Goal: Transaction & Acquisition: Purchase product/service

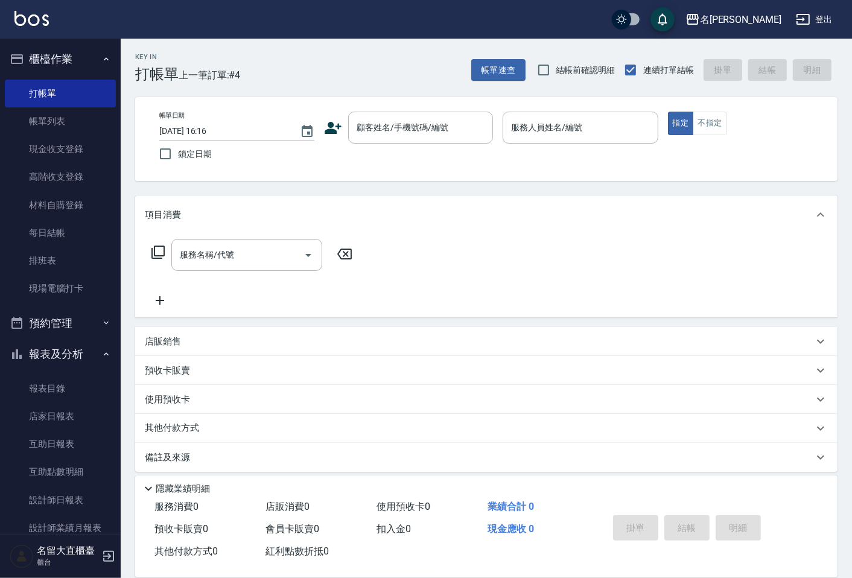
click at [357, 125] on input "顧客姓名/手機號碼/編號" at bounding box center [412, 127] width 116 height 21
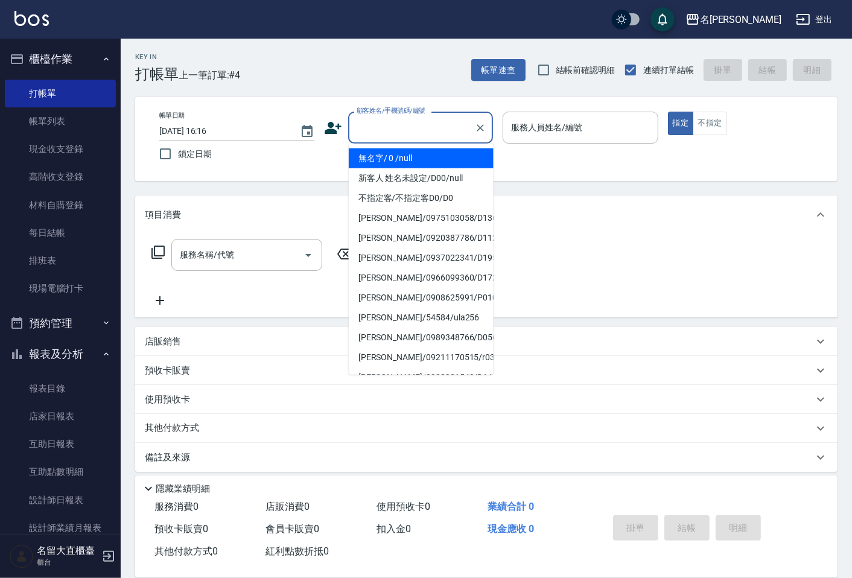
click at [383, 163] on li "無名字/ 0 /null" at bounding box center [421, 158] width 145 height 20
type input "無名字/ 0 /null"
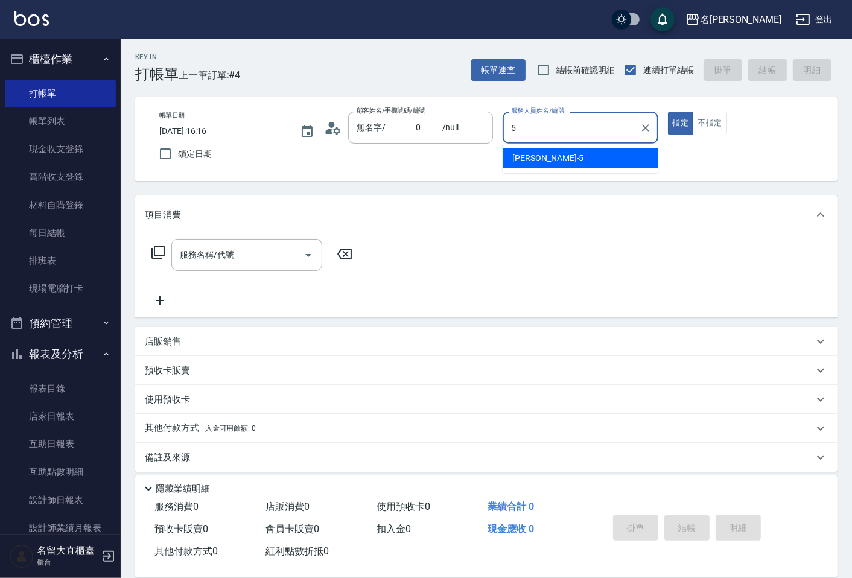
type input "[PERSON_NAME]-5"
type button "true"
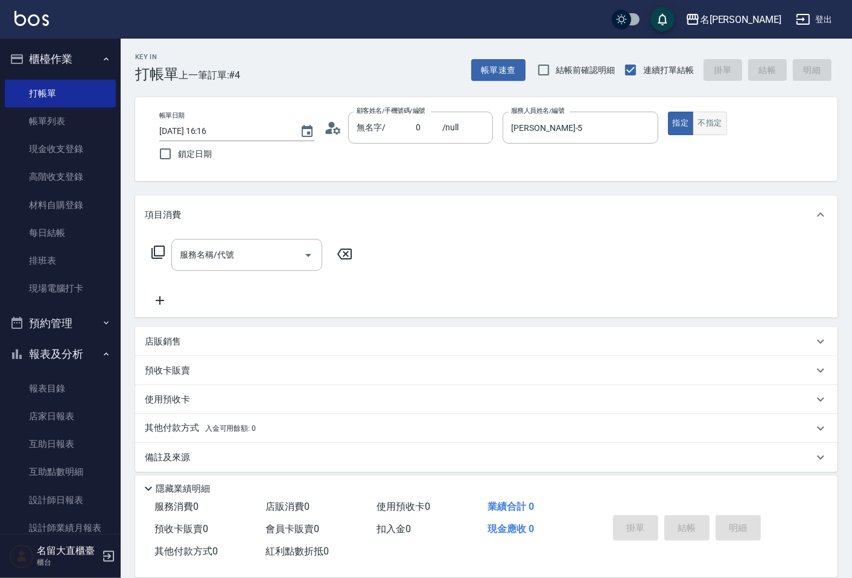
click at [719, 118] on button "不指定" at bounding box center [710, 124] width 34 height 24
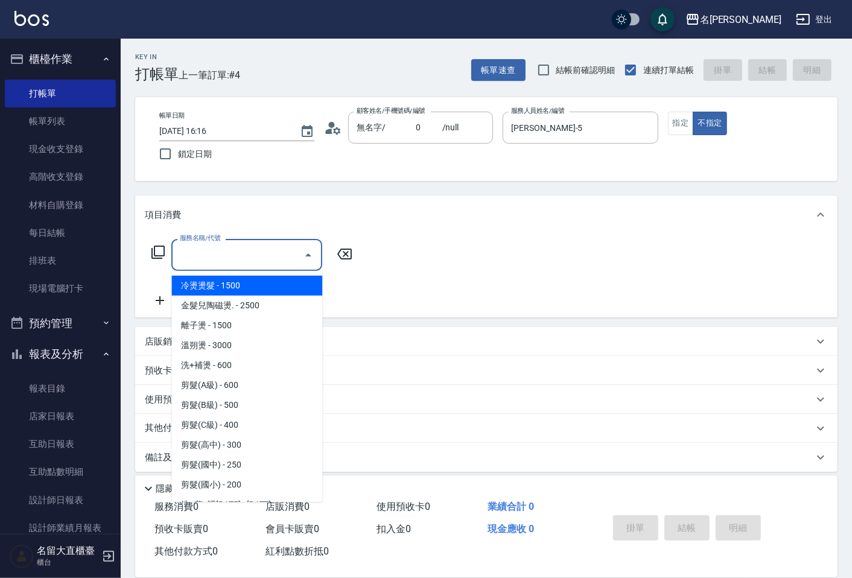
click at [273, 244] on input "服務名稱/代號" at bounding box center [238, 254] width 122 height 21
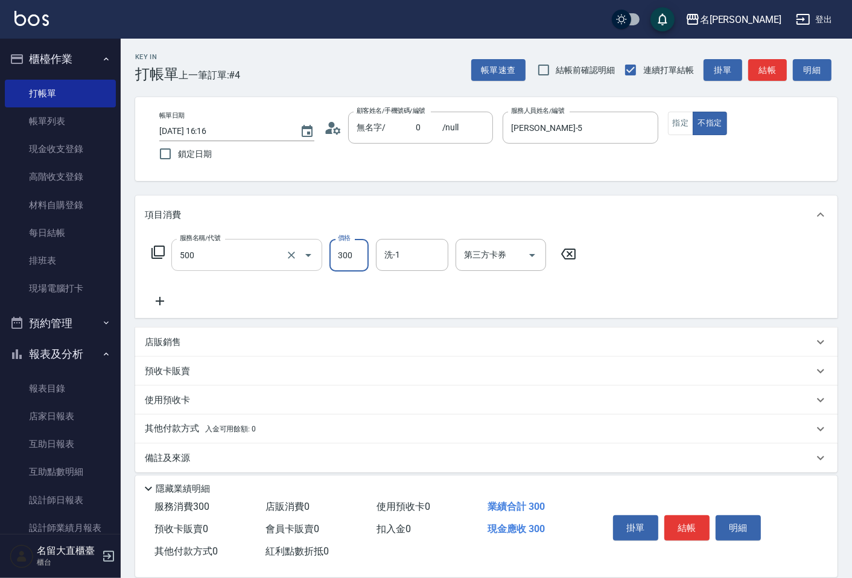
type input "洗髮(500)"
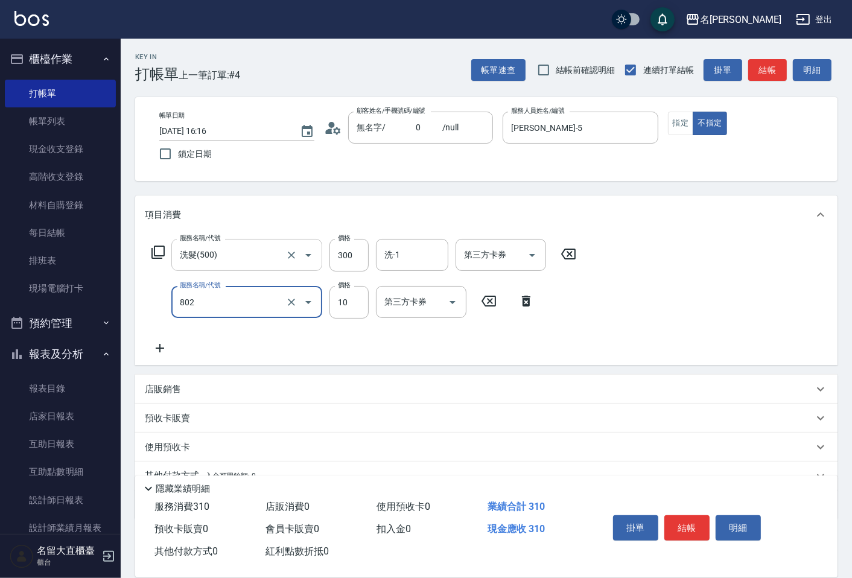
type input "潤絲(802)"
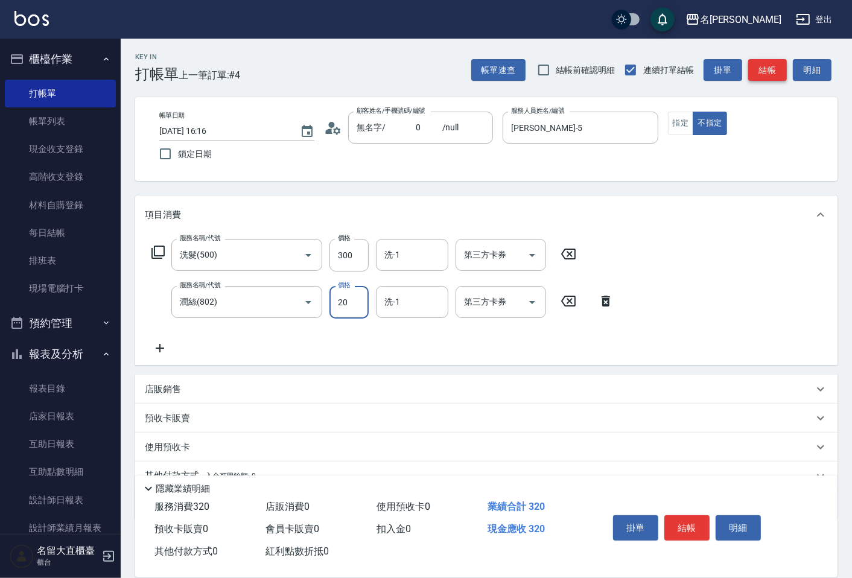
type input "20"
click at [758, 71] on button "結帳" at bounding box center [767, 70] width 39 height 22
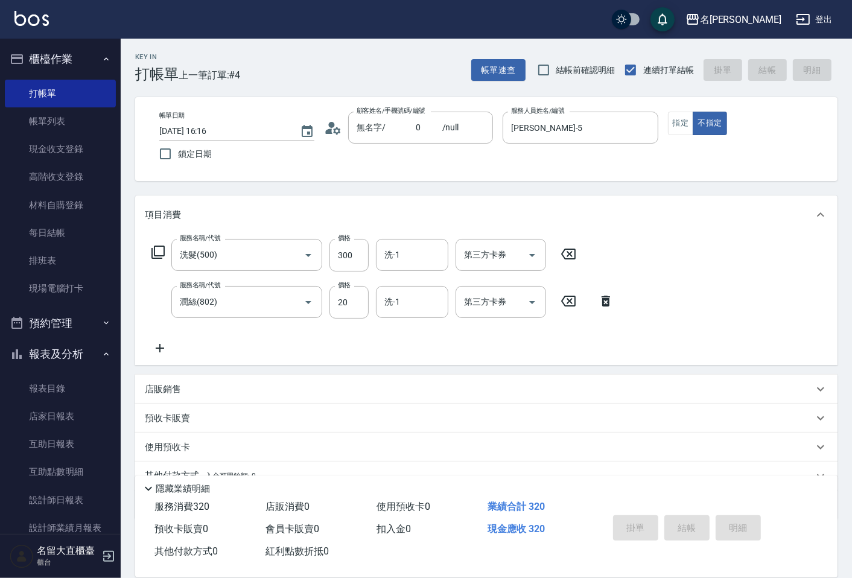
type input "[DATE] 17:34"
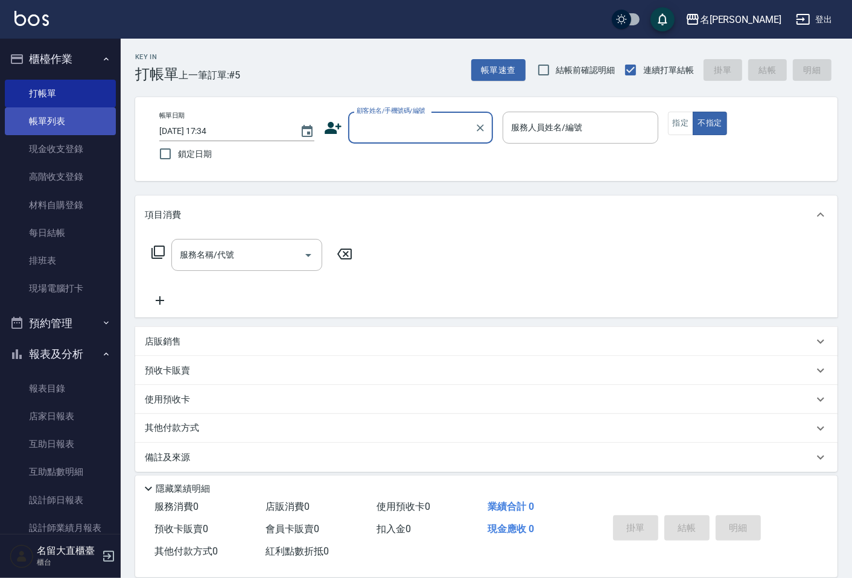
click at [57, 134] on link "帳單列表" at bounding box center [60, 121] width 111 height 28
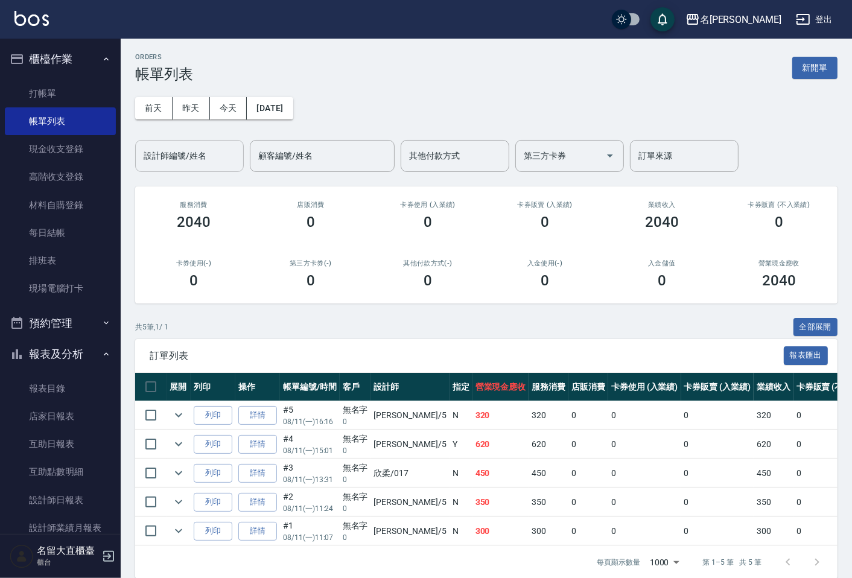
click at [183, 162] on input "設計師編號/姓名" at bounding box center [190, 155] width 98 height 21
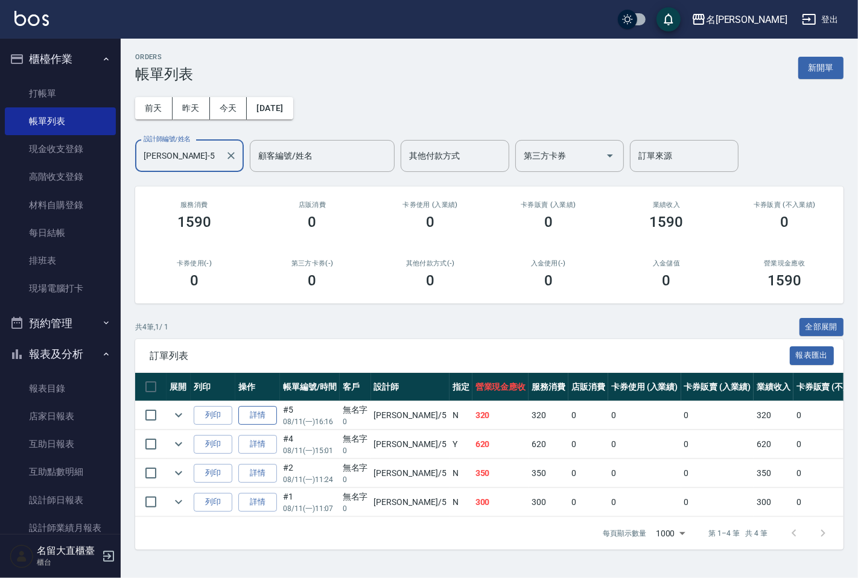
type input "[PERSON_NAME]-5"
click at [255, 414] on link "詳情" at bounding box center [257, 415] width 39 height 19
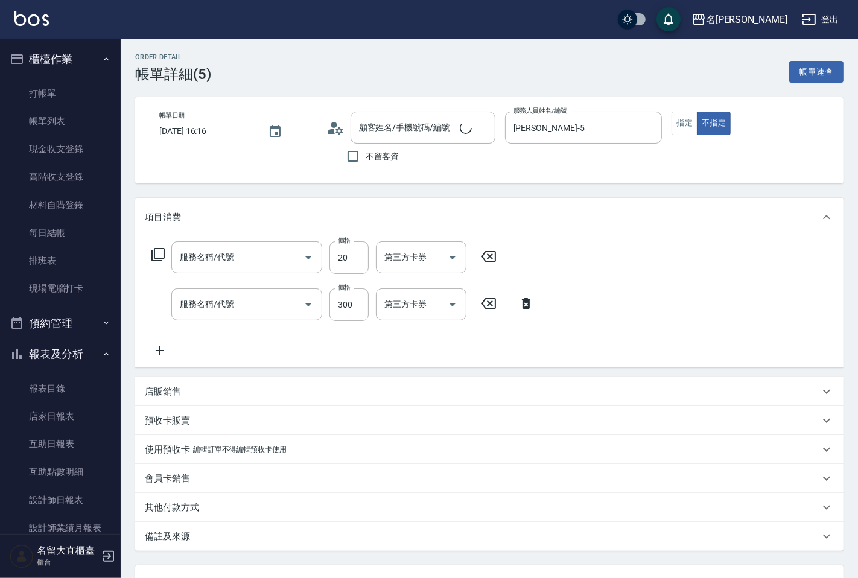
type input "[DATE] 16:16"
type input "[PERSON_NAME]-5"
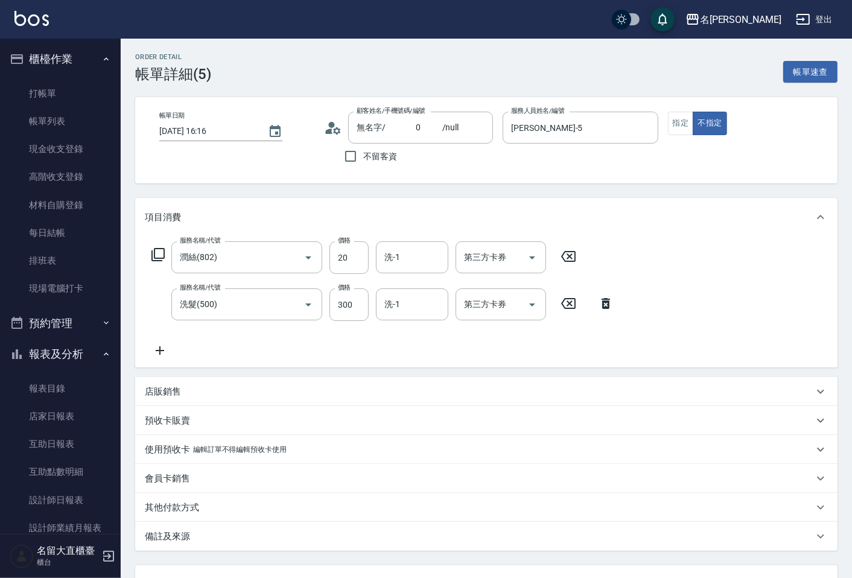
type input "無名字/ 0 /null"
type input "潤絲(802)"
type input "洗髮(500)"
click at [182, 396] on div "店販銷售" at bounding box center [479, 391] width 668 height 13
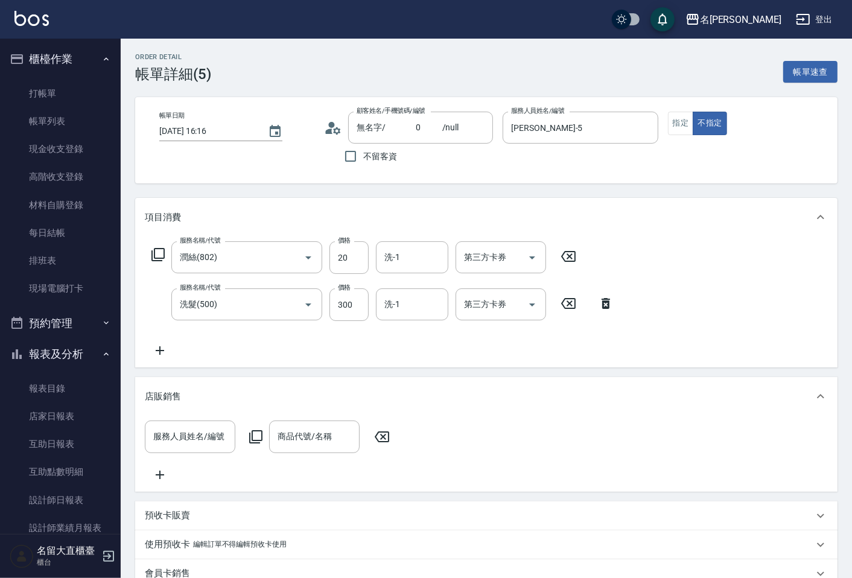
click at [162, 357] on icon at bounding box center [160, 350] width 30 height 14
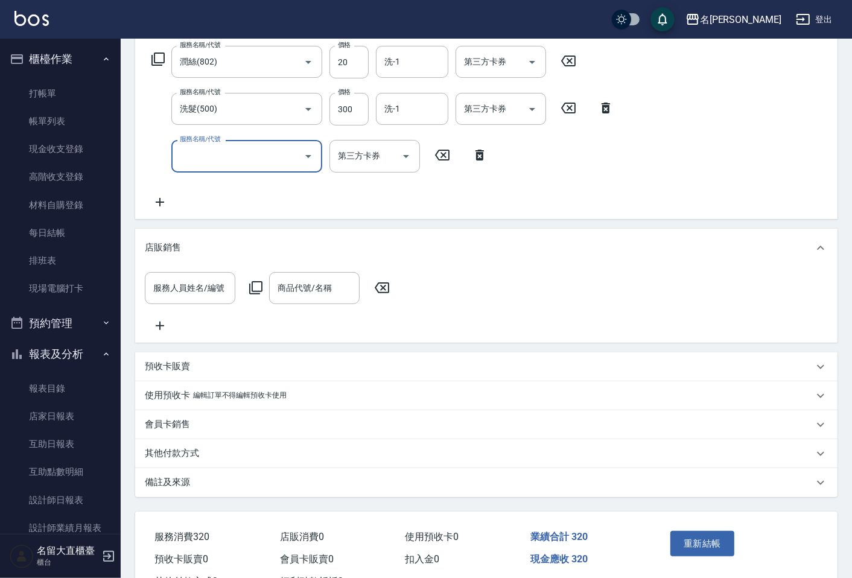
scroll to position [201, 0]
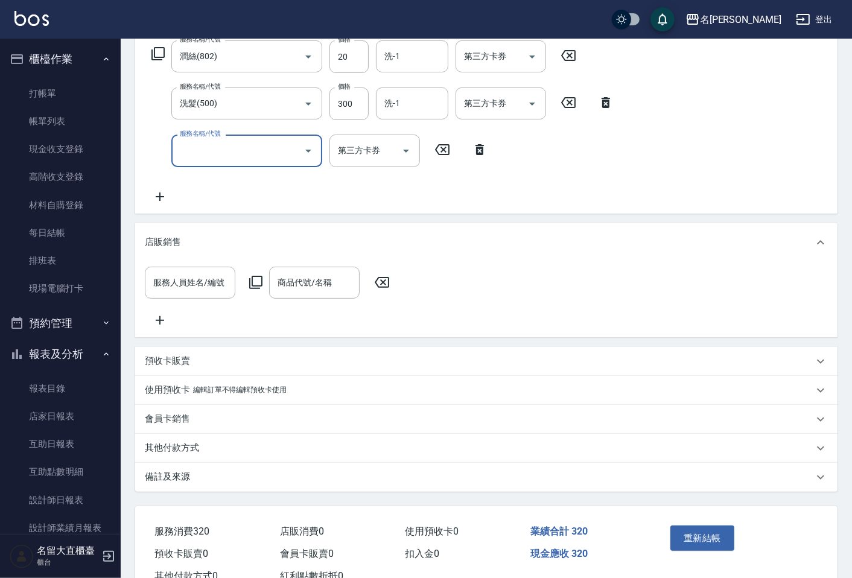
click at [184, 454] on p "其他付款方式" at bounding box center [172, 448] width 54 height 13
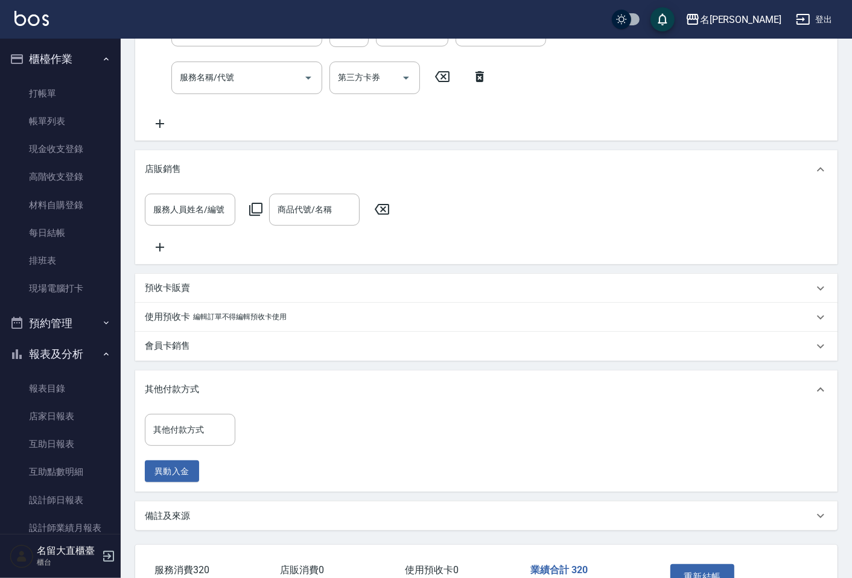
scroll to position [335, 0]
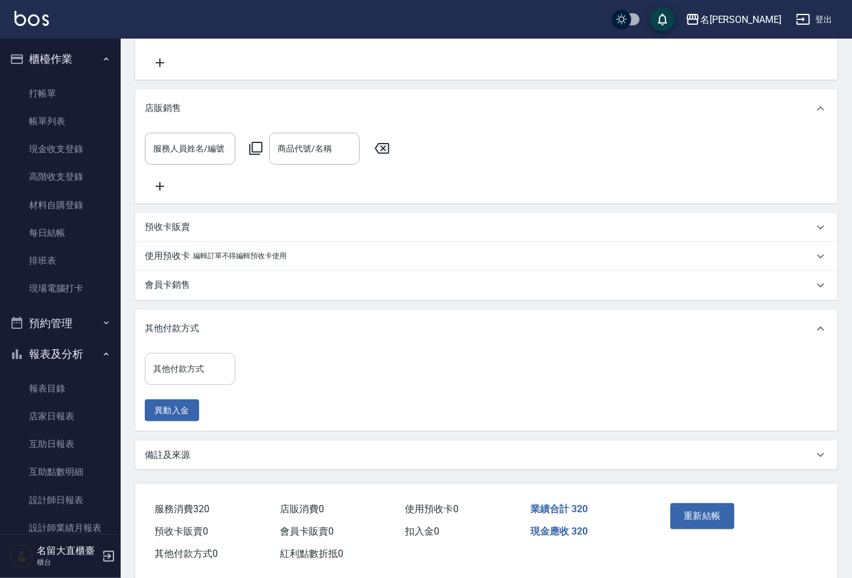
click at [203, 385] on div "其他付款方式" at bounding box center [190, 369] width 90 height 32
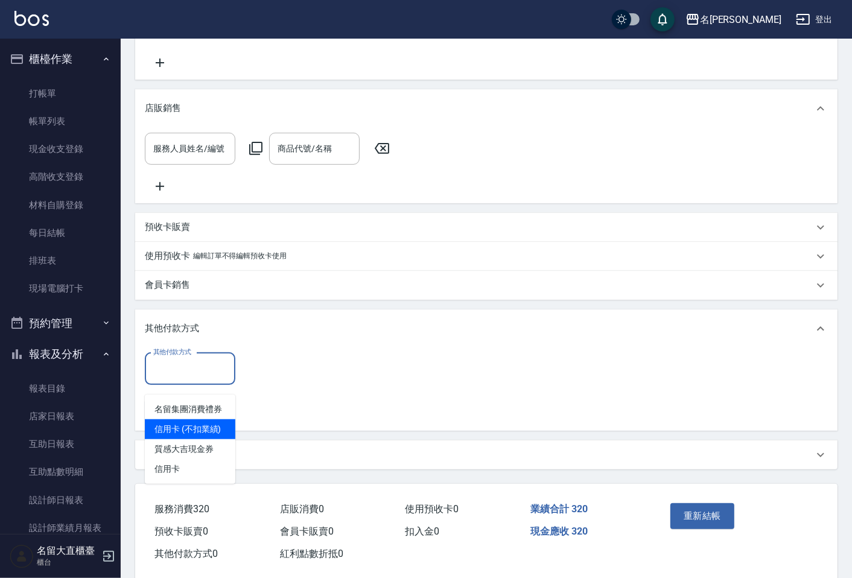
click at [200, 423] on span "信用卡 (不扣業績)" at bounding box center [190, 429] width 90 height 20
type input "信用卡 (不扣業績)"
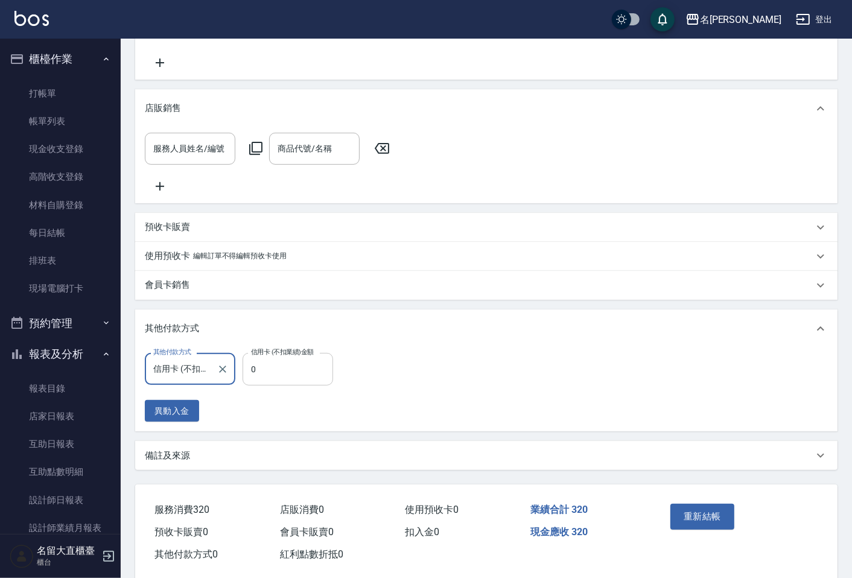
click at [276, 385] on input "0" at bounding box center [288, 369] width 90 height 33
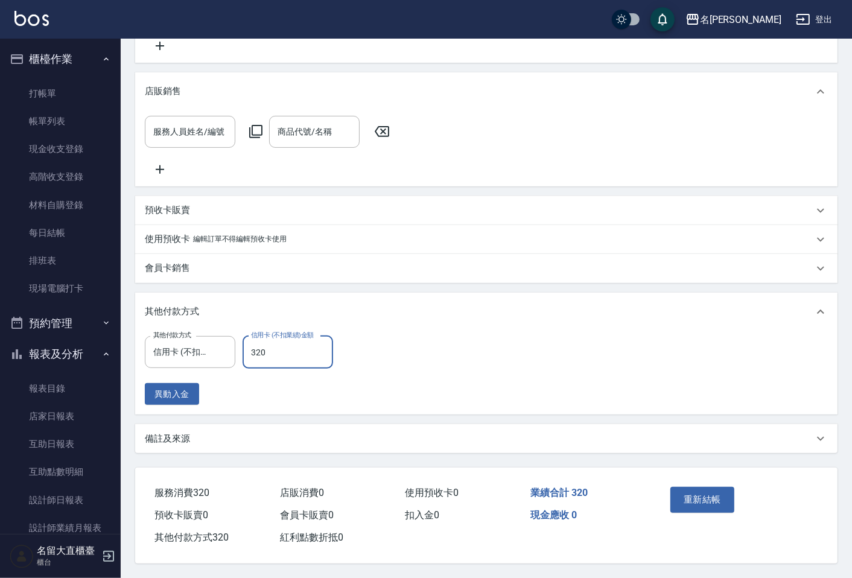
scroll to position [365, 0]
type input "320"
click at [702, 489] on button "重新結帳" at bounding box center [702, 499] width 64 height 25
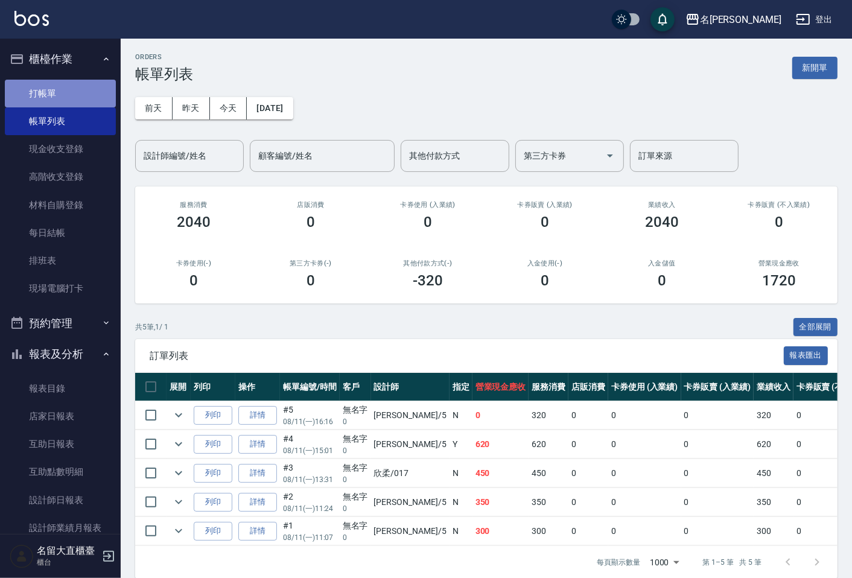
click at [85, 99] on link "打帳單" at bounding box center [60, 94] width 111 height 28
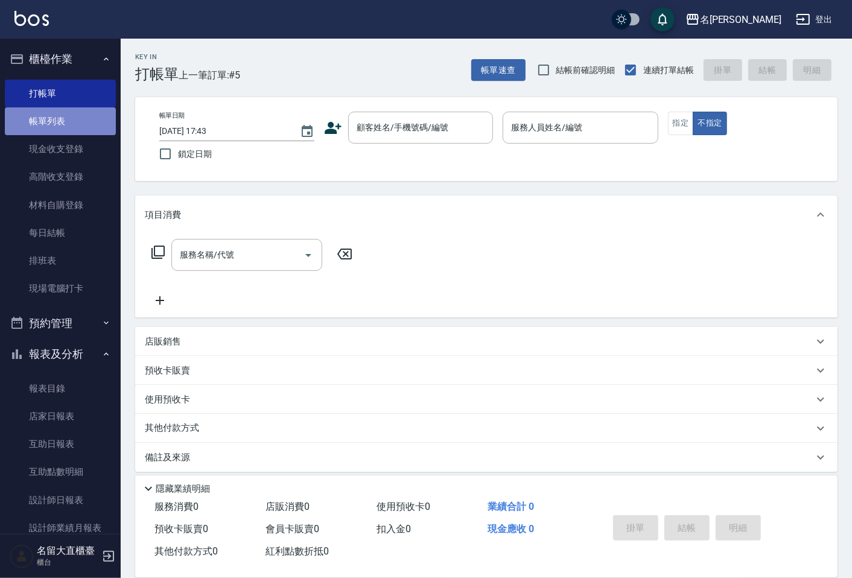
click at [73, 121] on link "帳單列表" at bounding box center [60, 121] width 111 height 28
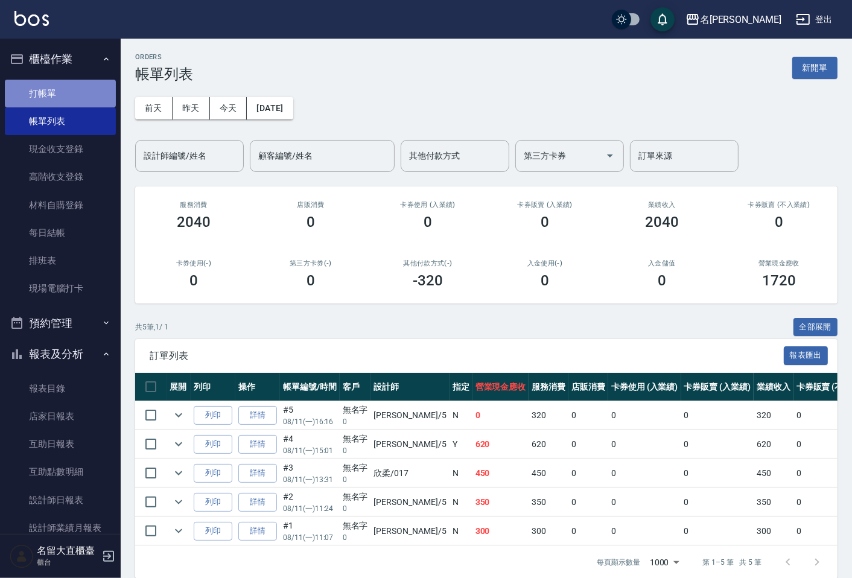
drag, startPoint x: 77, startPoint y: 101, endPoint x: 106, endPoint y: 101, distance: 29.0
click at [77, 100] on link "打帳單" at bounding box center [60, 94] width 111 height 28
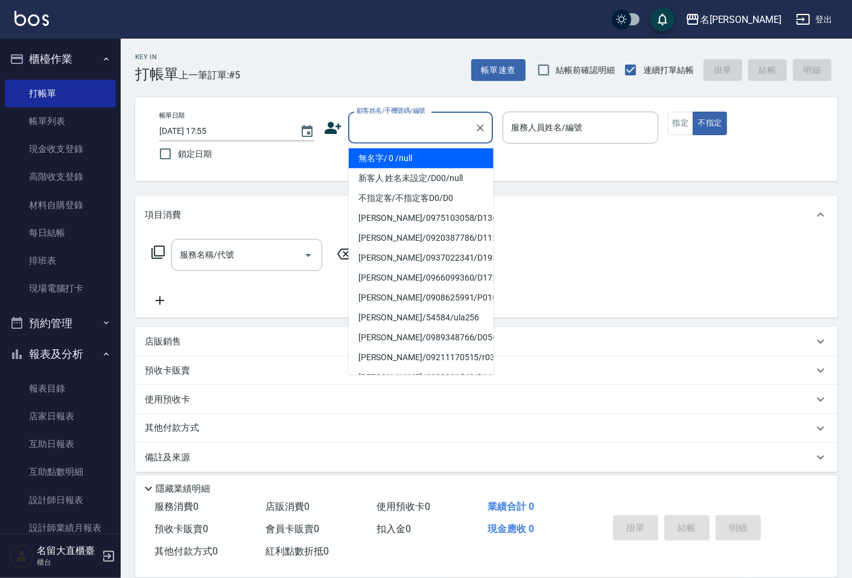
click at [396, 136] on input "顧客姓名/手機號碼/編號" at bounding box center [412, 127] width 116 height 21
click at [399, 153] on li "無名字/ 0 /null" at bounding box center [421, 158] width 145 height 20
type input "無名字/ 0 /null"
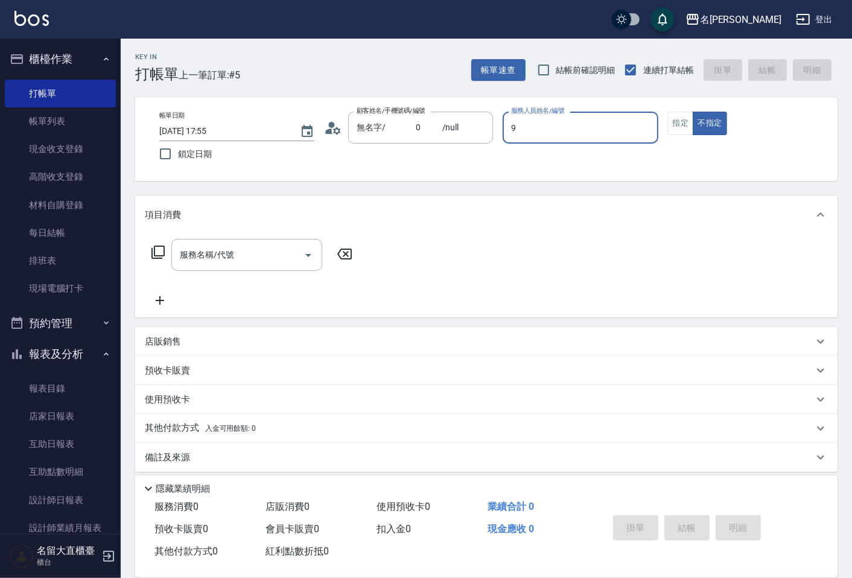
type input "Bear-9"
type button "false"
click at [151, 255] on icon at bounding box center [157, 252] width 13 height 13
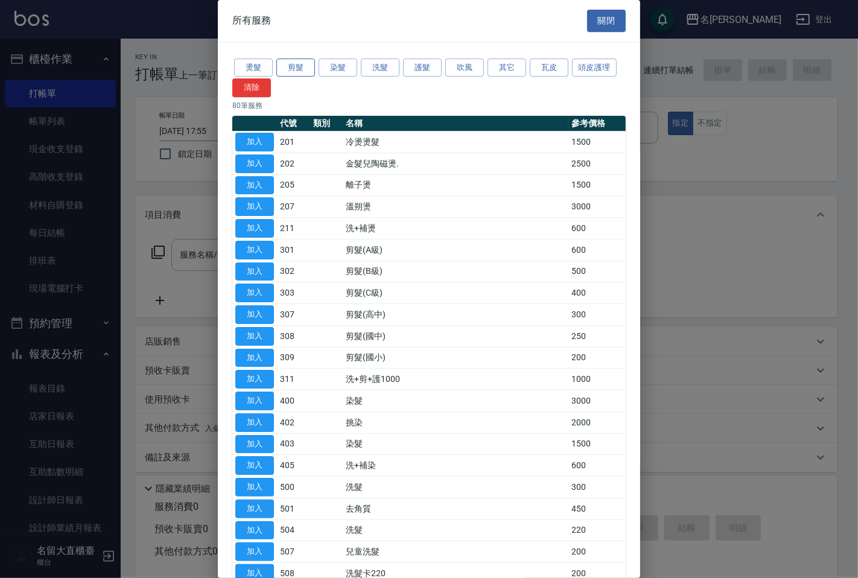
click at [285, 69] on button "剪髮" at bounding box center [295, 68] width 39 height 19
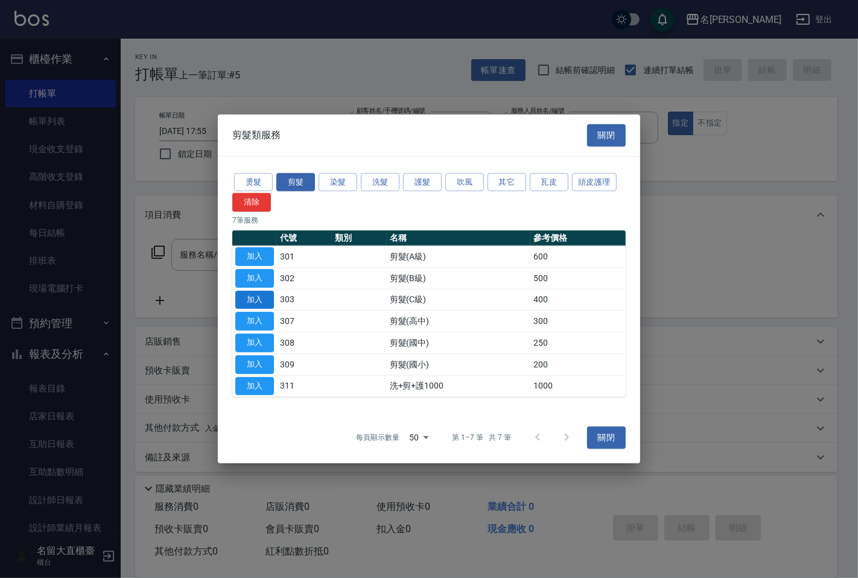
click at [250, 294] on button "加入" at bounding box center [254, 299] width 39 height 19
type input "剪髮(C級)(303)"
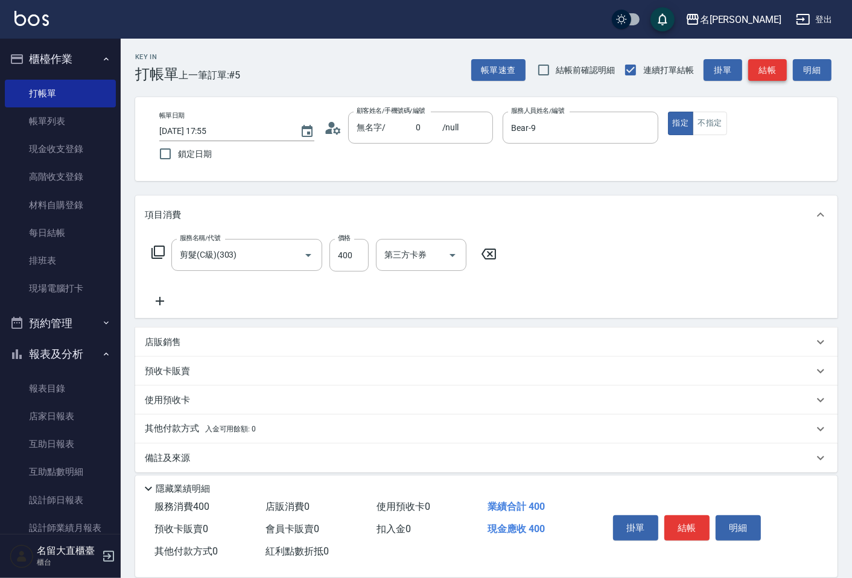
click at [766, 74] on button "結帳" at bounding box center [767, 70] width 39 height 22
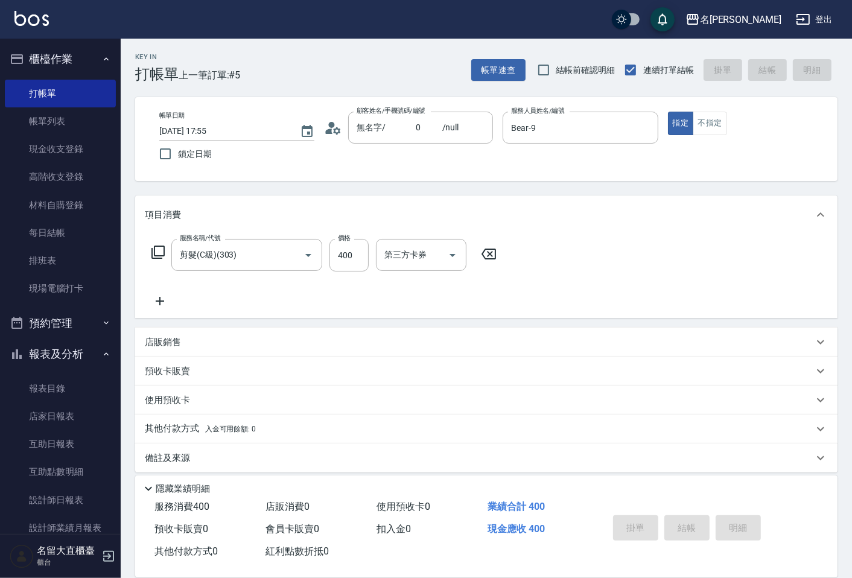
type input "[DATE] 17:56"
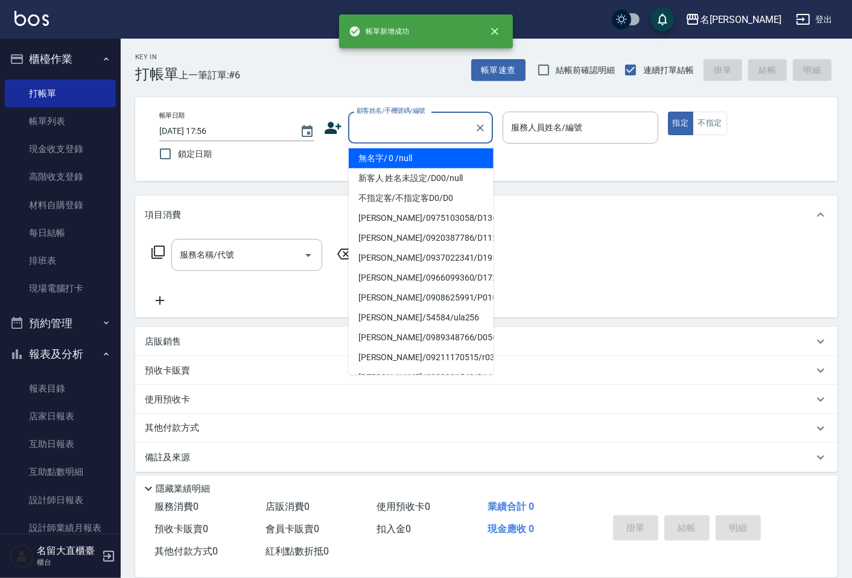
click at [390, 132] on input "顧客姓名/手機號碼/編號" at bounding box center [412, 127] width 116 height 21
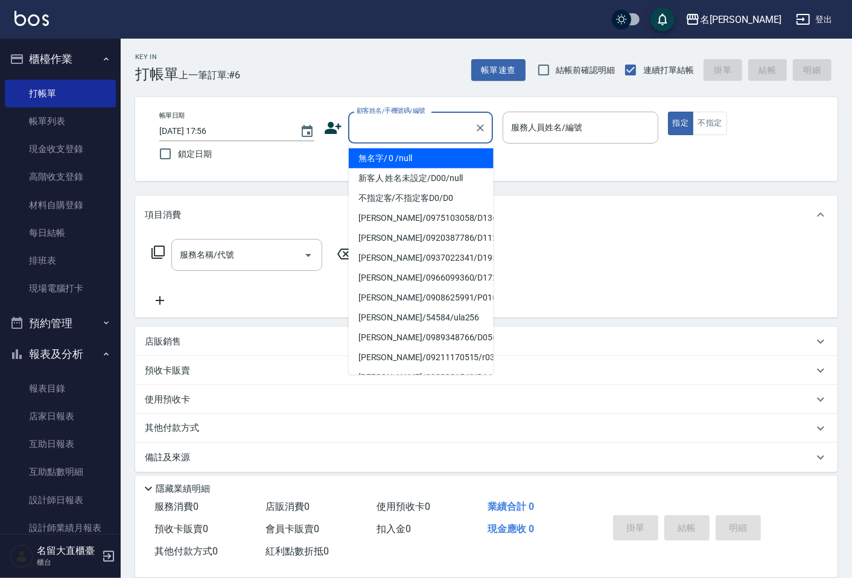
click at [389, 154] on li "無名字/ 0 /null" at bounding box center [421, 158] width 145 height 20
type input "無名字/ 0 /null"
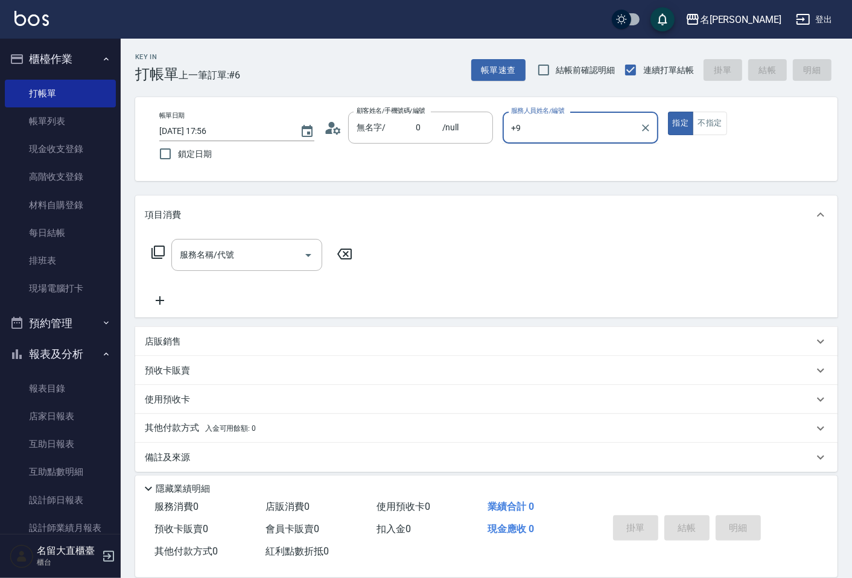
type input "+9"
click at [668, 112] on button "指定" at bounding box center [681, 124] width 26 height 24
type button "true"
click at [549, 141] on div "服務人員姓名/編號" at bounding box center [580, 128] width 155 height 32
type input "Bear-9"
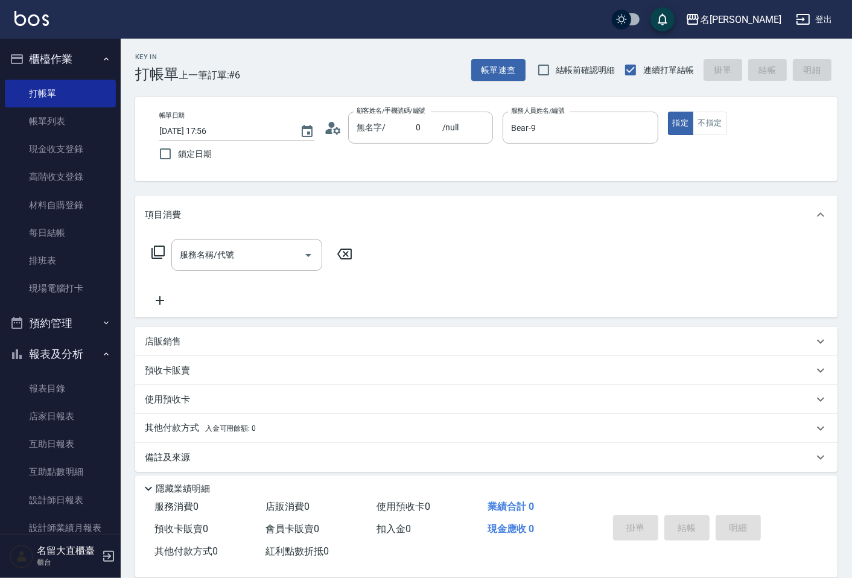
click at [158, 248] on icon at bounding box center [158, 252] width 14 height 14
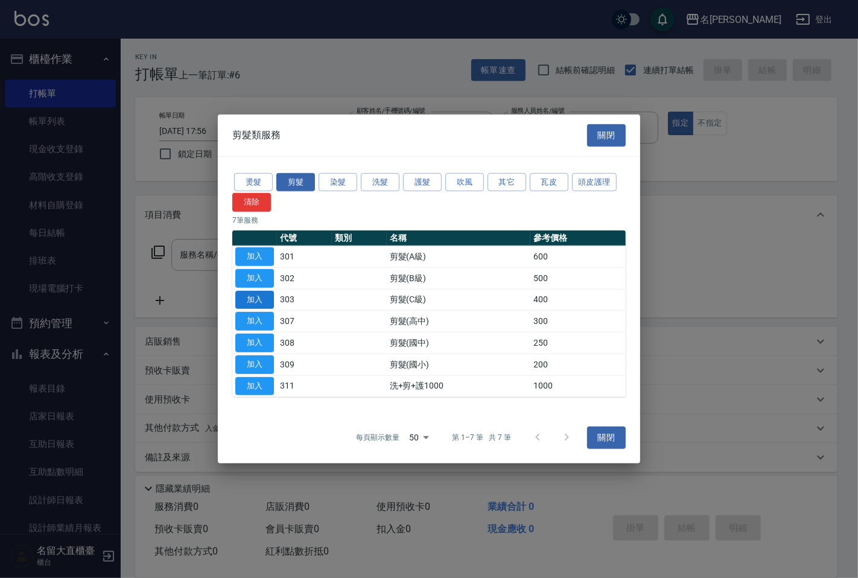
click at [252, 300] on button "加入" at bounding box center [254, 299] width 39 height 19
type input "剪髮(C級)(303)"
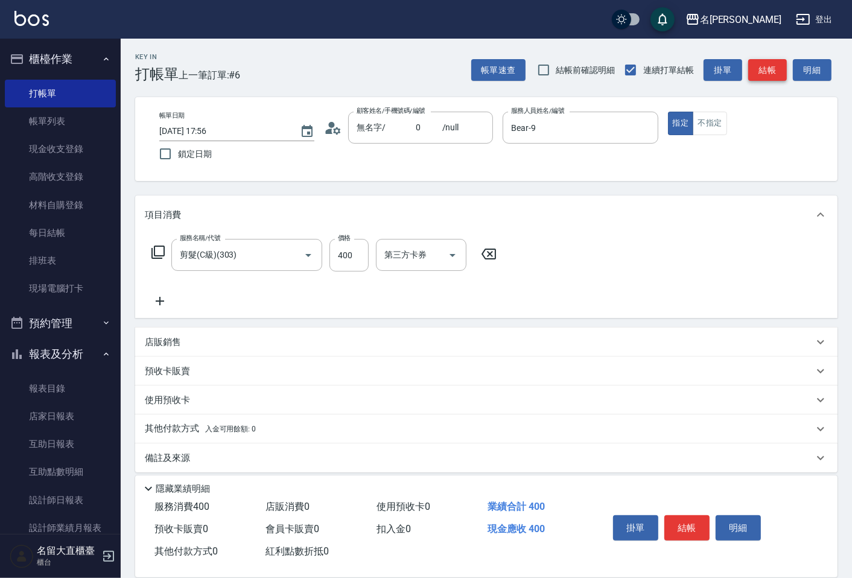
click at [759, 67] on button "結帳" at bounding box center [767, 70] width 39 height 22
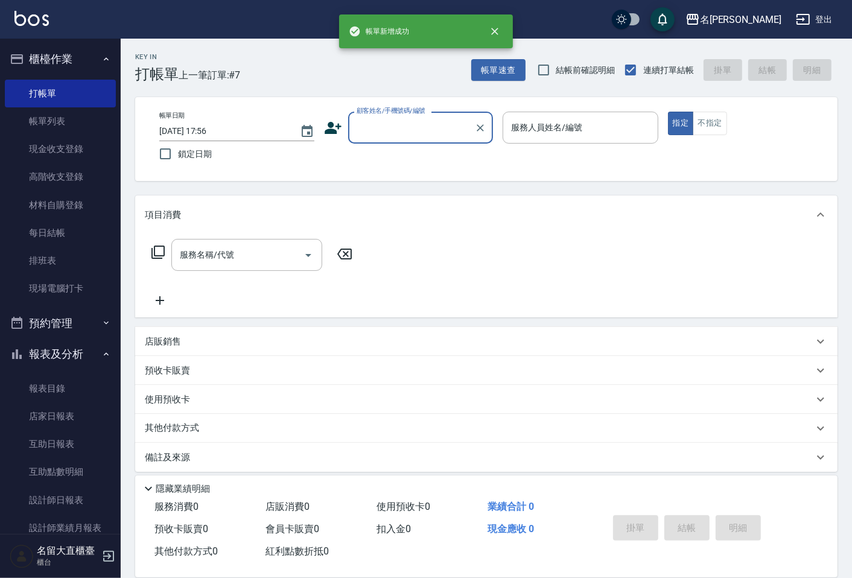
click at [376, 131] on input "顧客姓名/手機號碼/編號" at bounding box center [412, 127] width 116 height 21
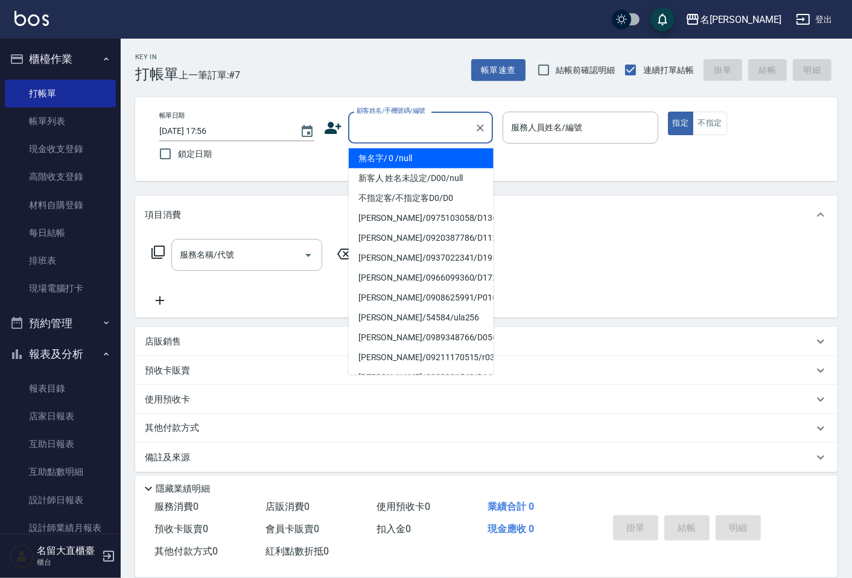
click at [375, 152] on li "無名字/ 0 /null" at bounding box center [421, 158] width 145 height 20
type input "無名字/ 0 /null"
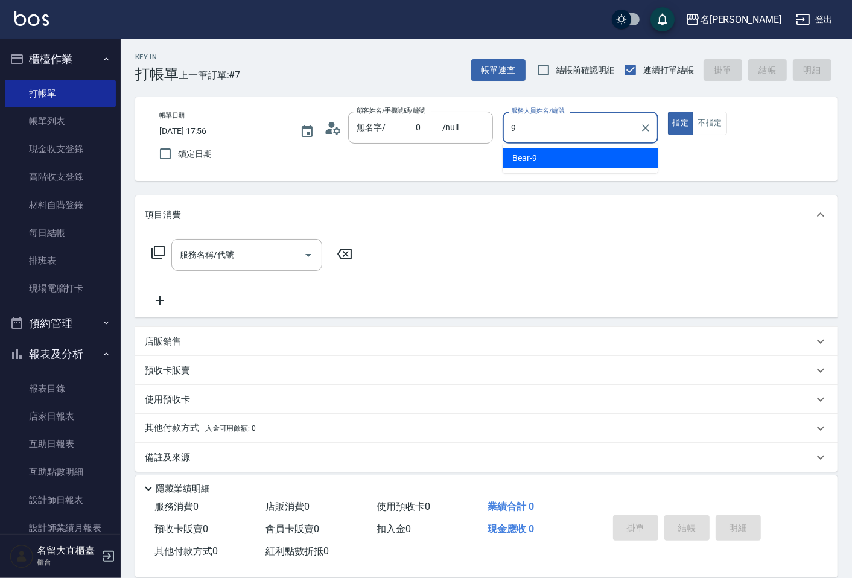
type input "Bear-9"
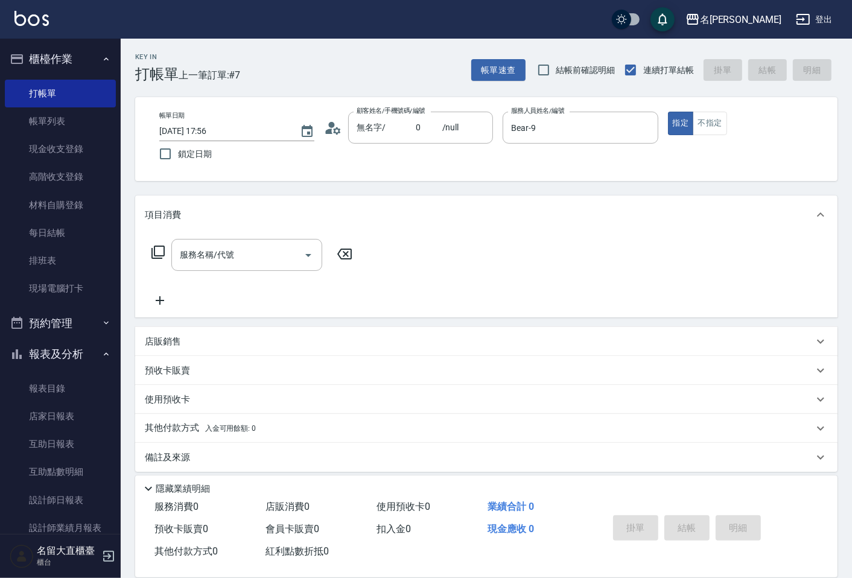
click at [157, 256] on icon at bounding box center [158, 252] width 14 height 14
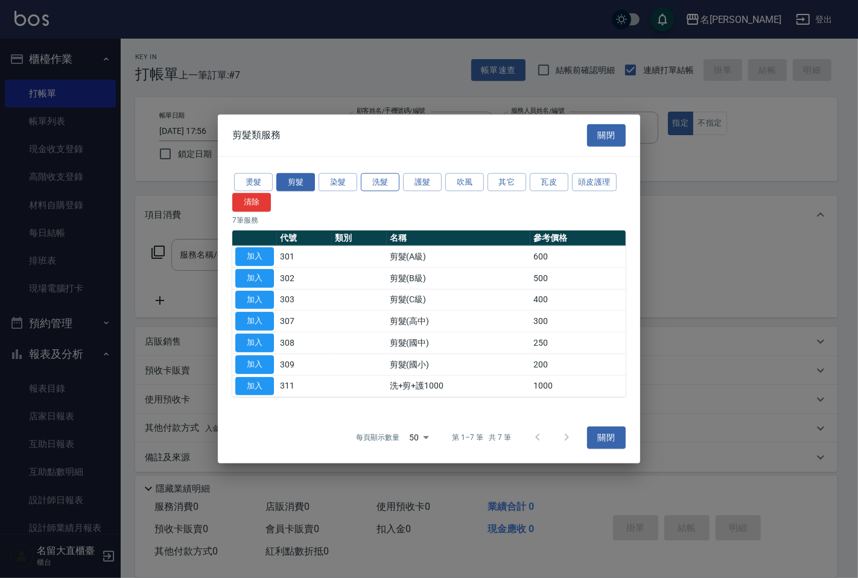
click at [376, 173] on button "洗髮" at bounding box center [380, 182] width 39 height 19
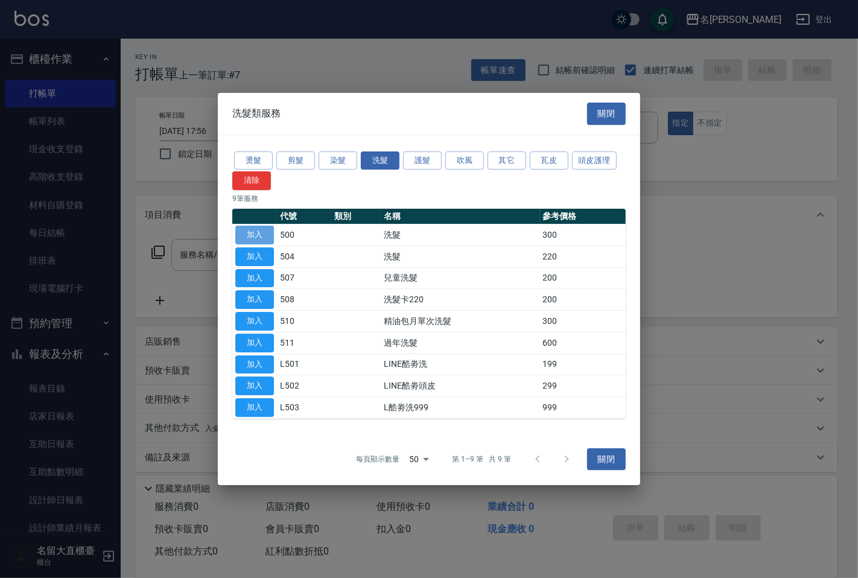
click at [262, 236] on button "加入" at bounding box center [254, 235] width 39 height 19
type input "洗髮(500)"
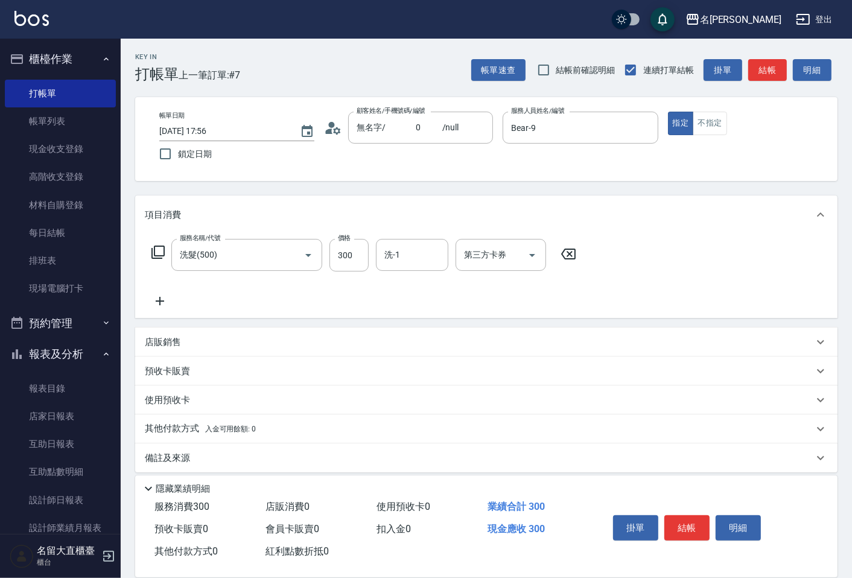
click at [157, 253] on icon at bounding box center [158, 252] width 14 height 14
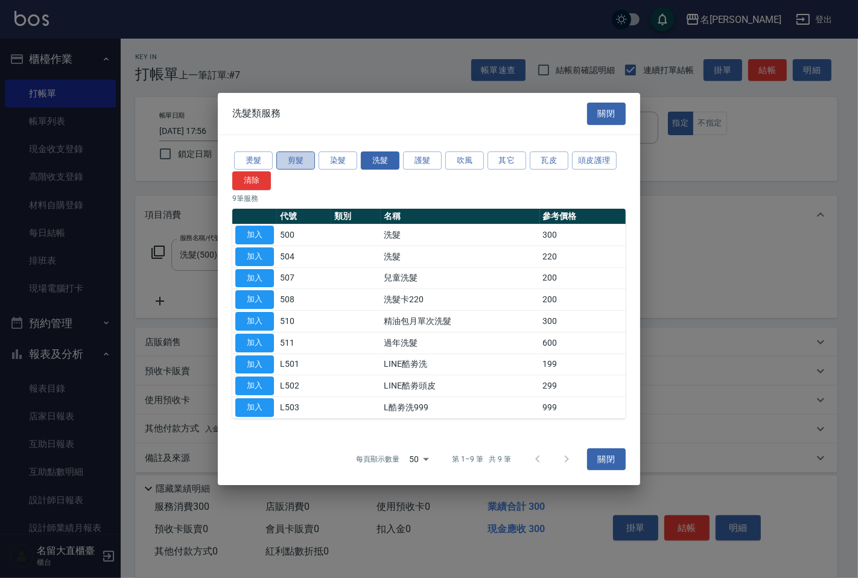
click at [297, 160] on button "剪髮" at bounding box center [295, 160] width 39 height 19
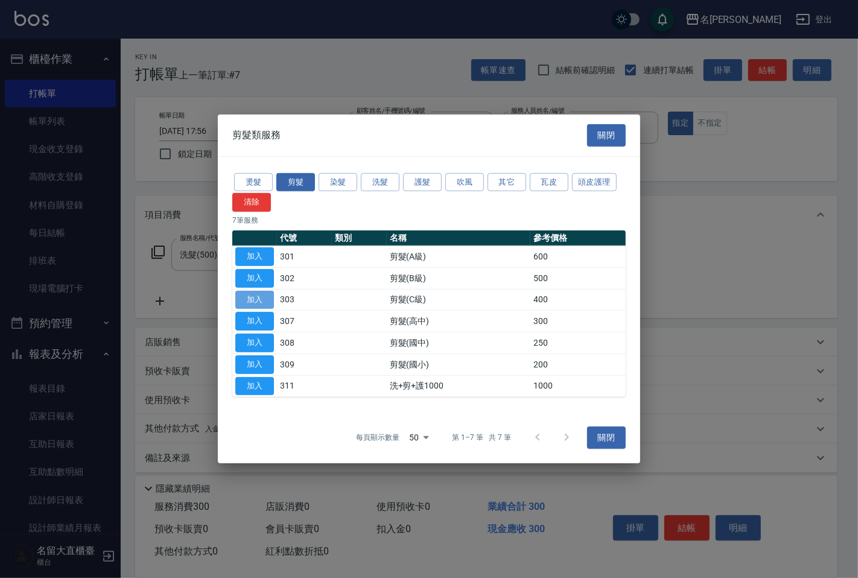
click at [239, 300] on button "加入" at bounding box center [254, 299] width 39 height 19
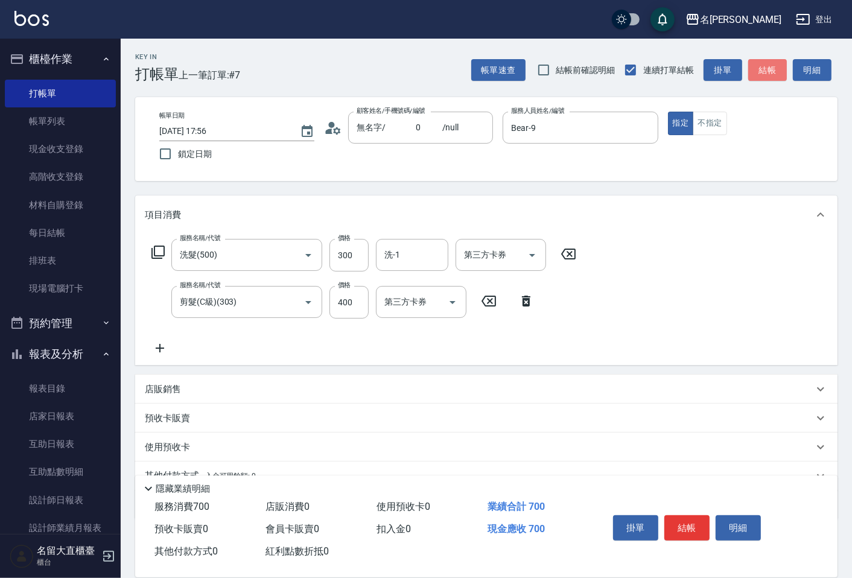
drag, startPoint x: 764, startPoint y: 68, endPoint x: 763, endPoint y: 92, distance: 23.5
click at [763, 70] on button "結帳" at bounding box center [767, 70] width 39 height 22
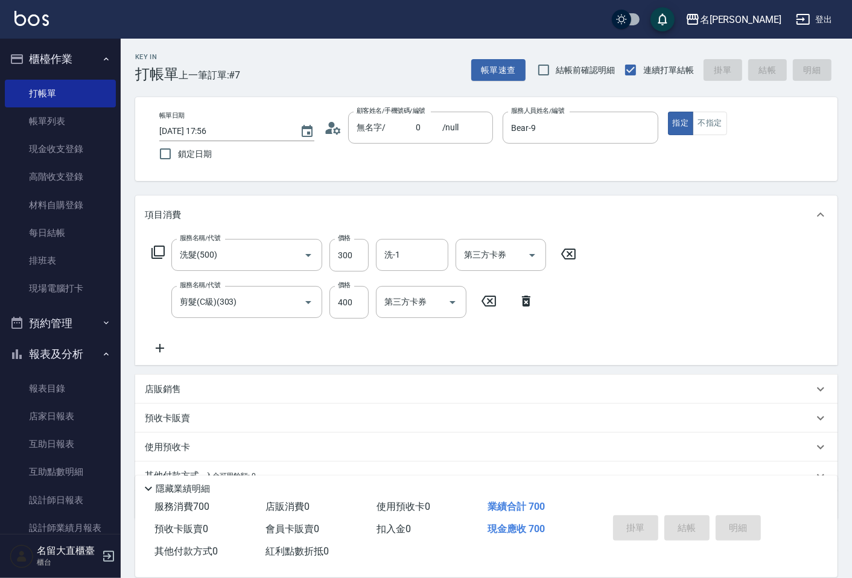
type input "[DATE] 17:57"
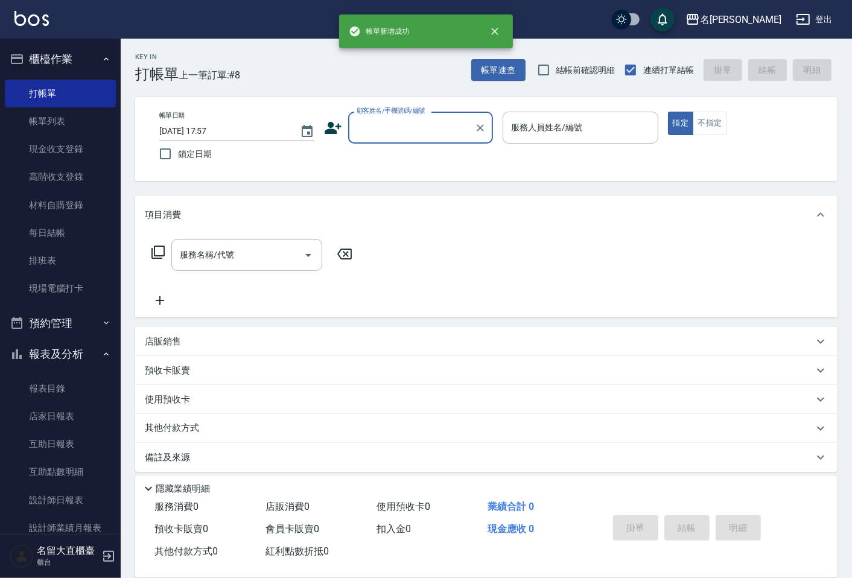
click at [426, 125] on input "顧客姓名/手機號碼/編號" at bounding box center [412, 127] width 116 height 21
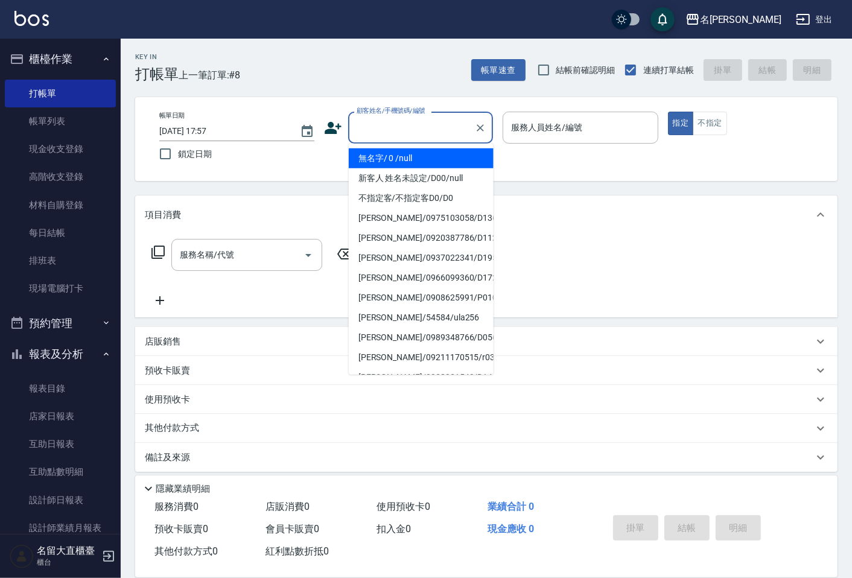
click at [409, 151] on li "無名字/ 0 /null" at bounding box center [421, 158] width 145 height 20
type input "無名字/ 0 /null"
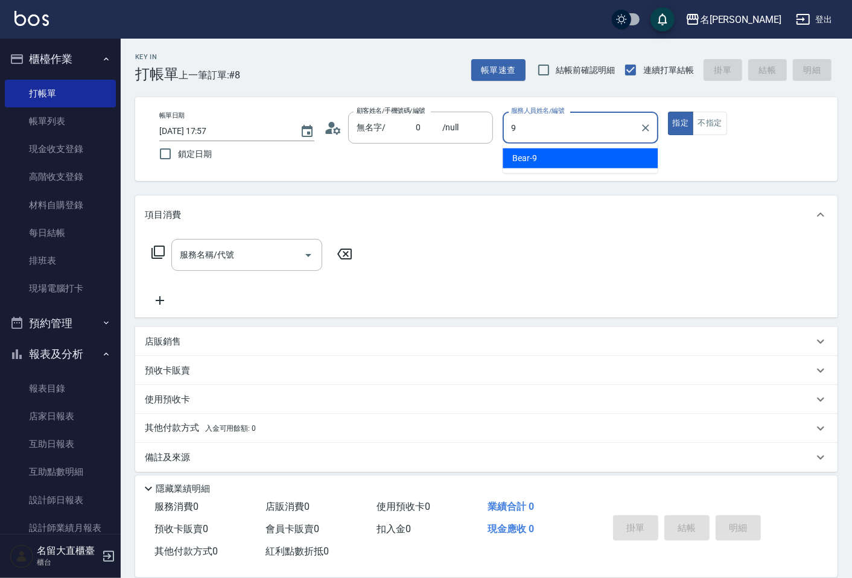
type input "Bear-9"
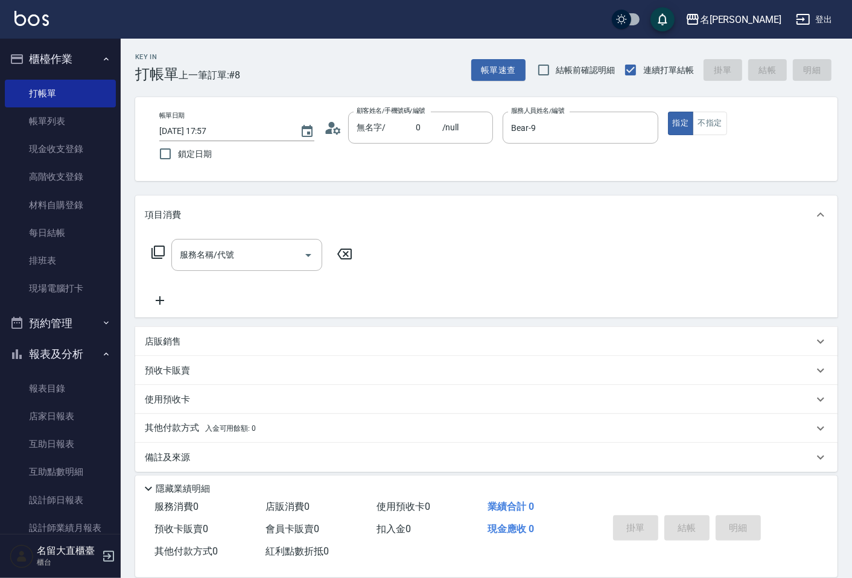
click at [161, 246] on icon at bounding box center [157, 252] width 13 height 13
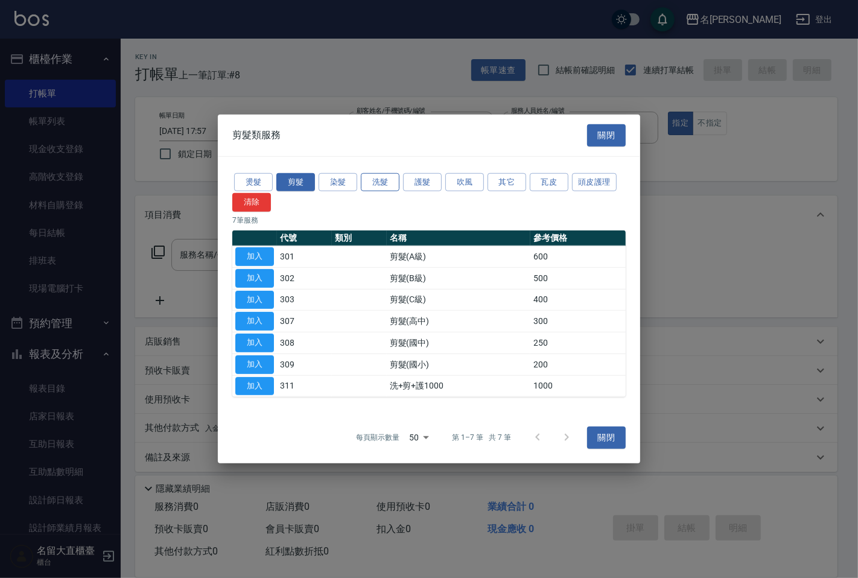
click at [371, 178] on button "洗髮" at bounding box center [380, 182] width 39 height 19
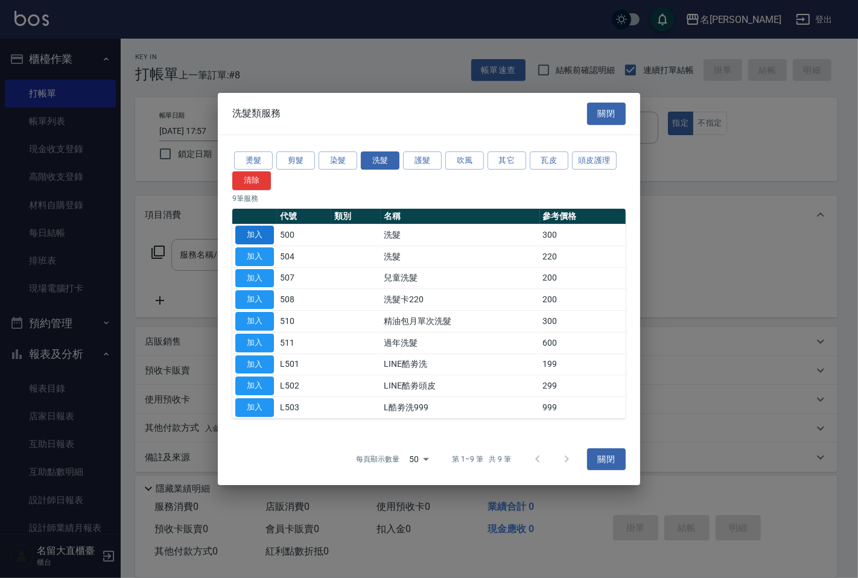
click at [250, 233] on button "加入" at bounding box center [254, 235] width 39 height 19
type input "洗髮(500)"
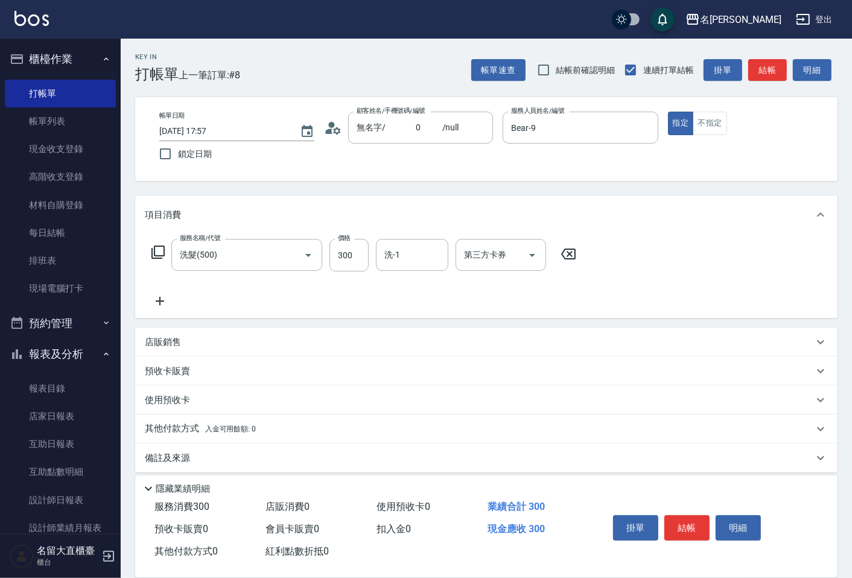
click at [154, 252] on icon at bounding box center [157, 252] width 13 height 13
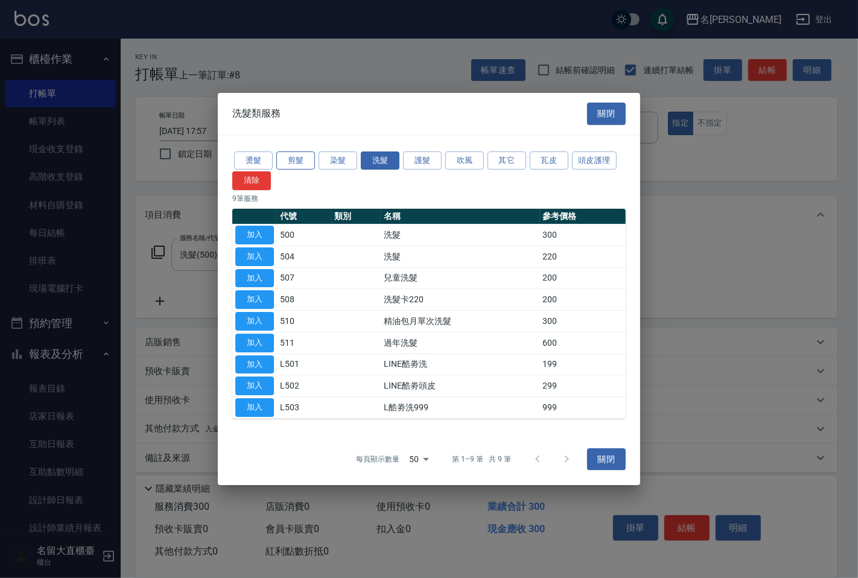
click at [288, 165] on button "剪髮" at bounding box center [295, 160] width 39 height 19
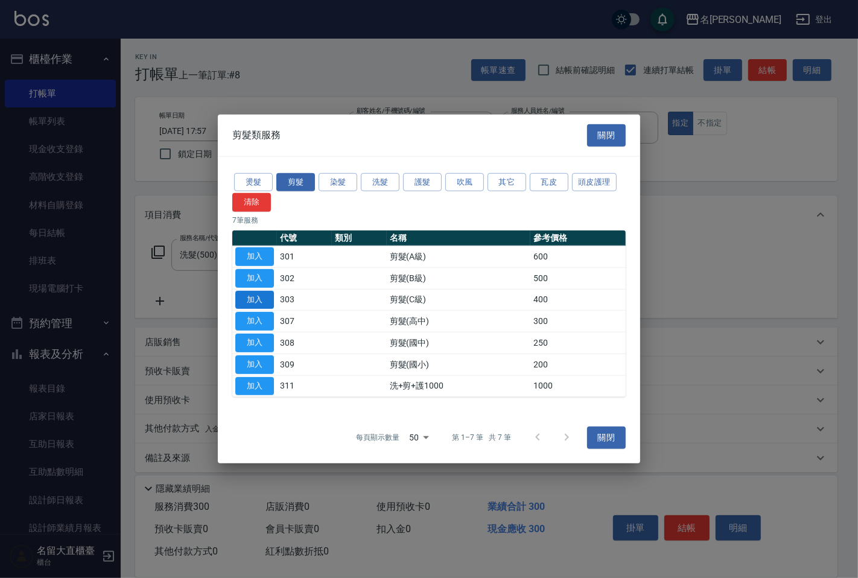
click at [255, 302] on button "加入" at bounding box center [254, 299] width 39 height 19
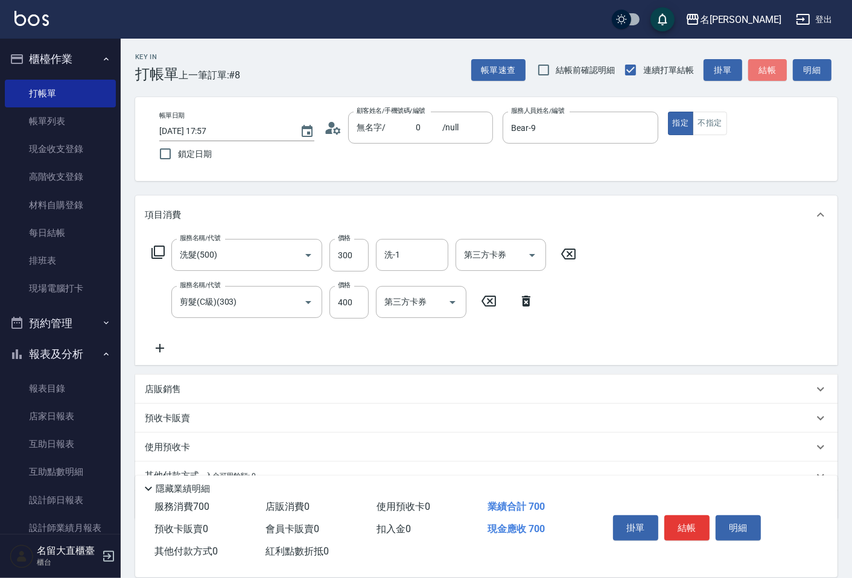
drag, startPoint x: 774, startPoint y: 63, endPoint x: 746, endPoint y: 63, distance: 28.4
click at [774, 64] on button "結帳" at bounding box center [767, 70] width 39 height 22
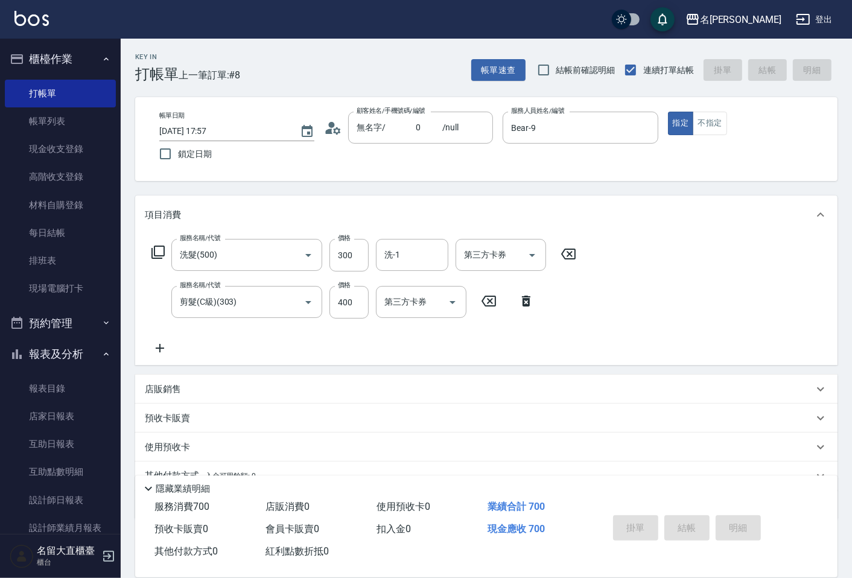
type input "[DATE] 17:58"
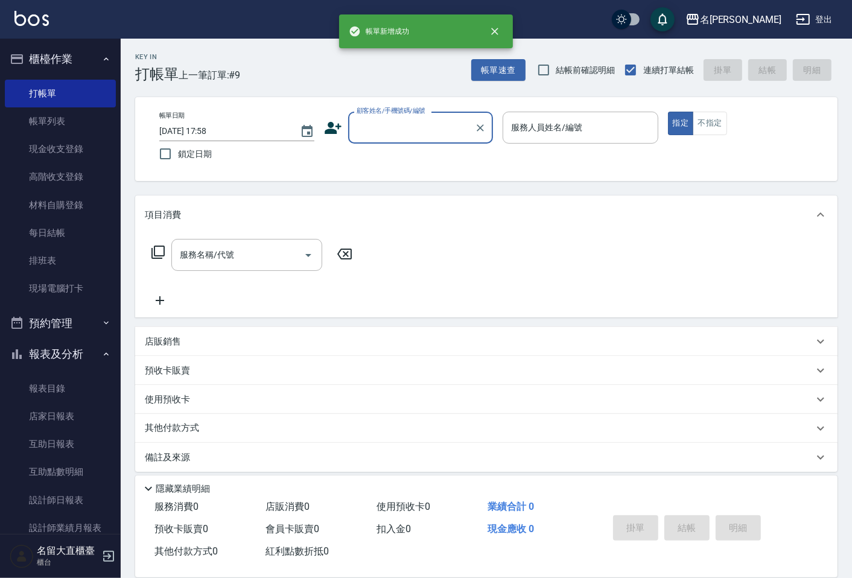
click at [382, 122] on input "顧客姓名/手機號碼/編號" at bounding box center [412, 127] width 116 height 21
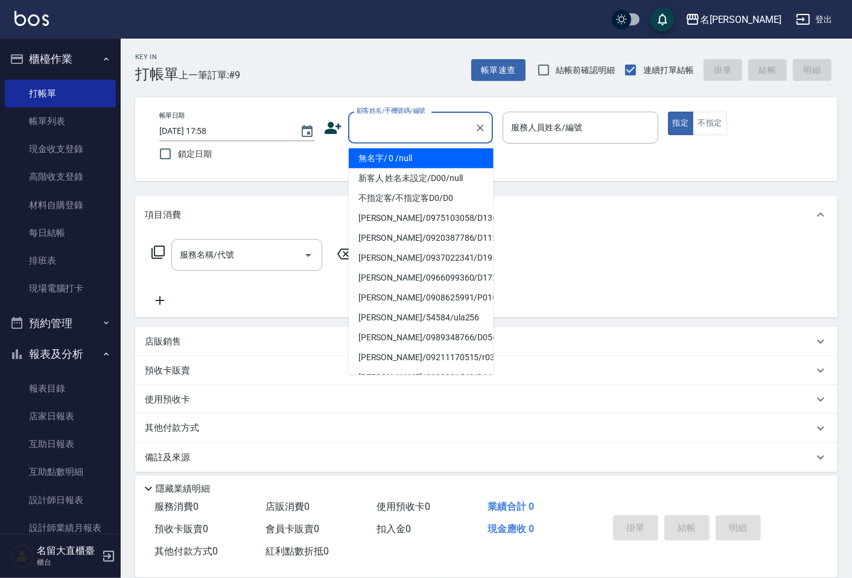
click at [384, 153] on li "無名字/ 0 /null" at bounding box center [421, 158] width 145 height 20
type input "無名字/ 0 /null"
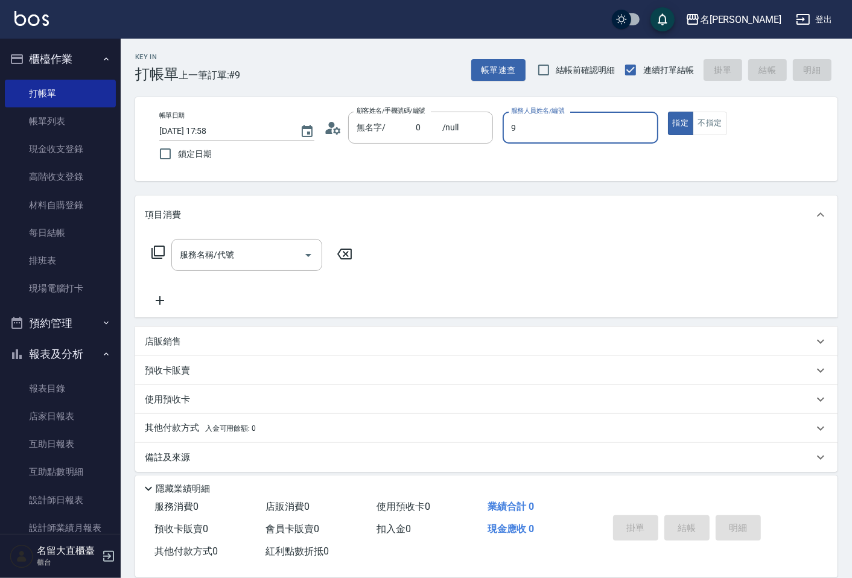
type input "Bear-9"
click at [156, 252] on icon at bounding box center [158, 252] width 14 height 14
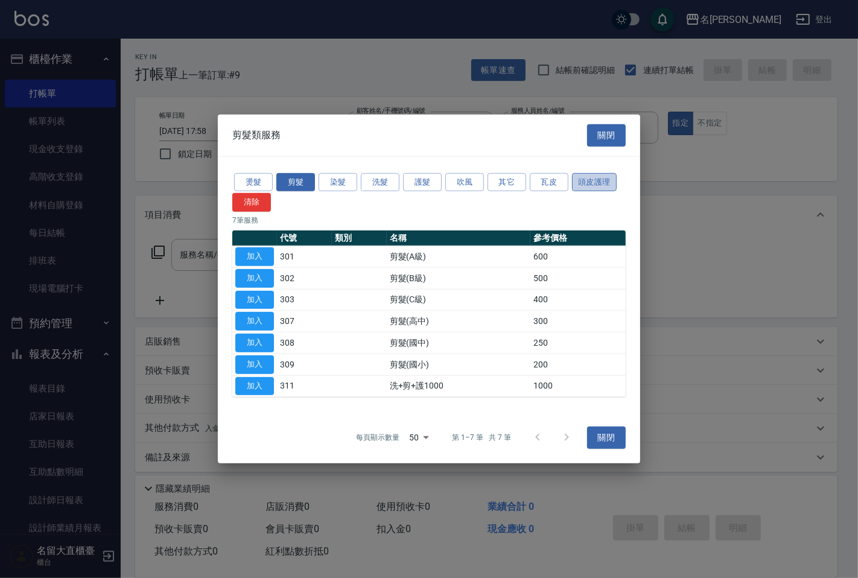
click at [599, 179] on button "頭皮護理" at bounding box center [594, 182] width 45 height 19
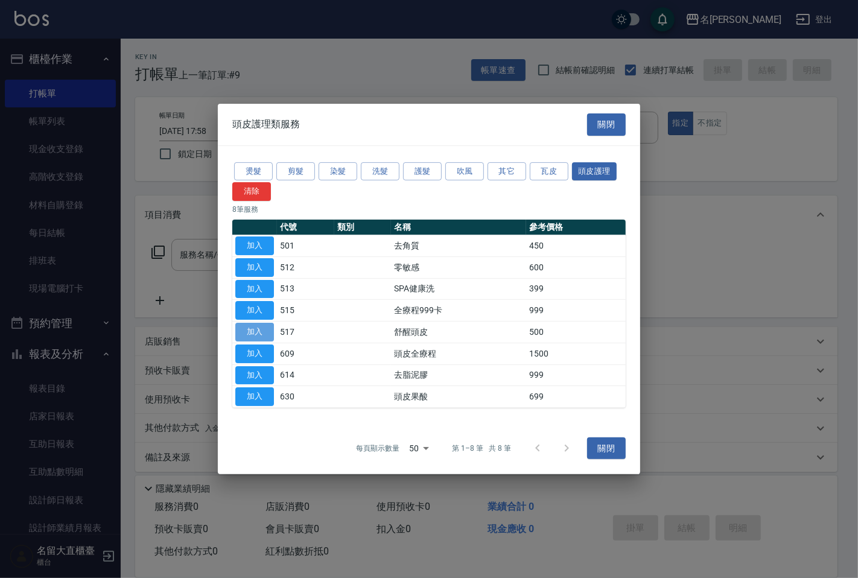
click at [264, 334] on button "加入" at bounding box center [254, 332] width 39 height 19
type input "舒醒頭皮(517)"
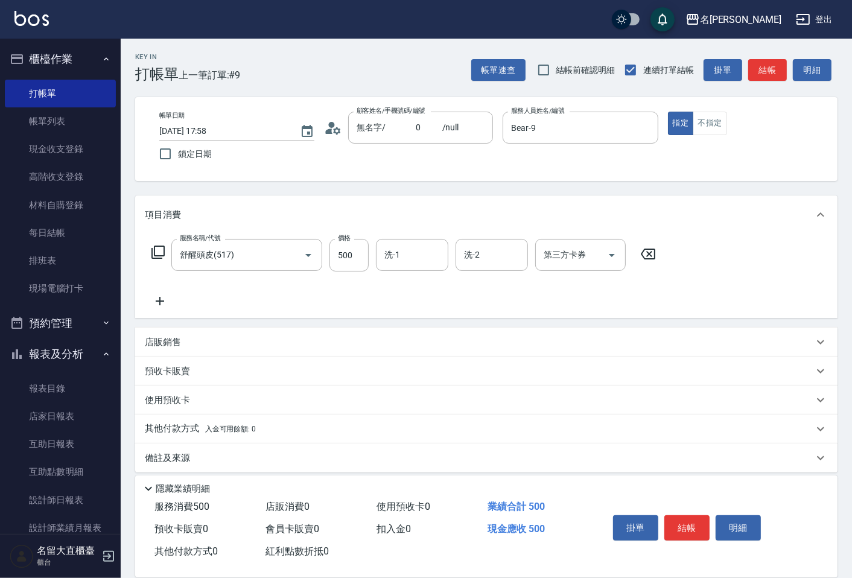
click at [161, 250] on icon at bounding box center [158, 252] width 14 height 14
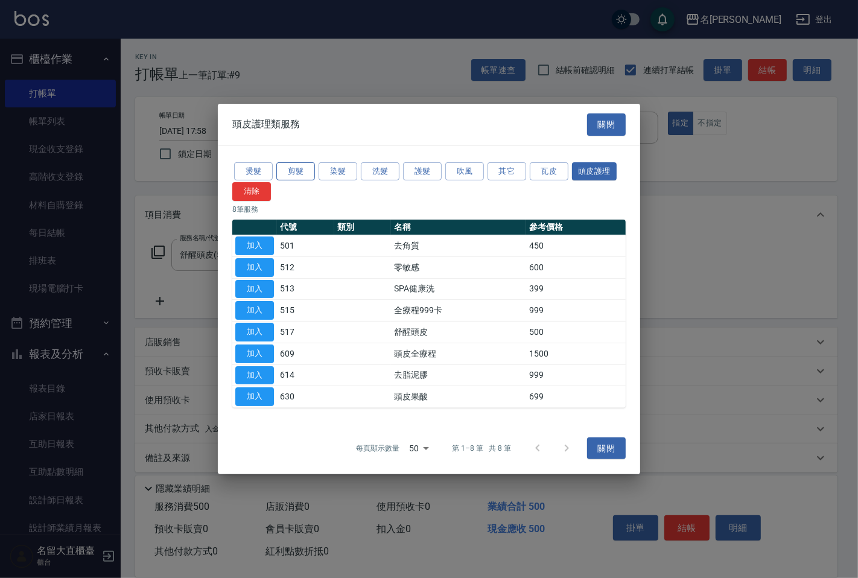
click at [305, 171] on button "剪髮" at bounding box center [295, 171] width 39 height 19
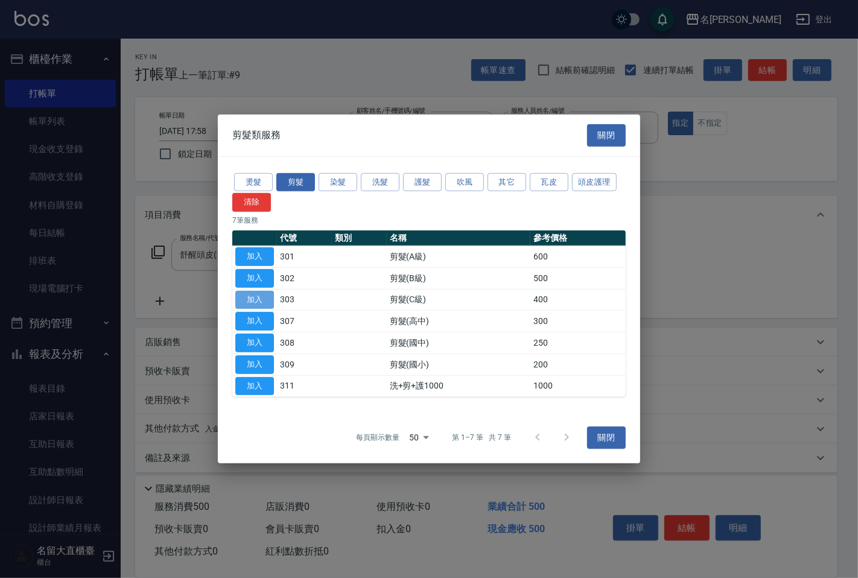
click at [267, 303] on button "加入" at bounding box center [254, 299] width 39 height 19
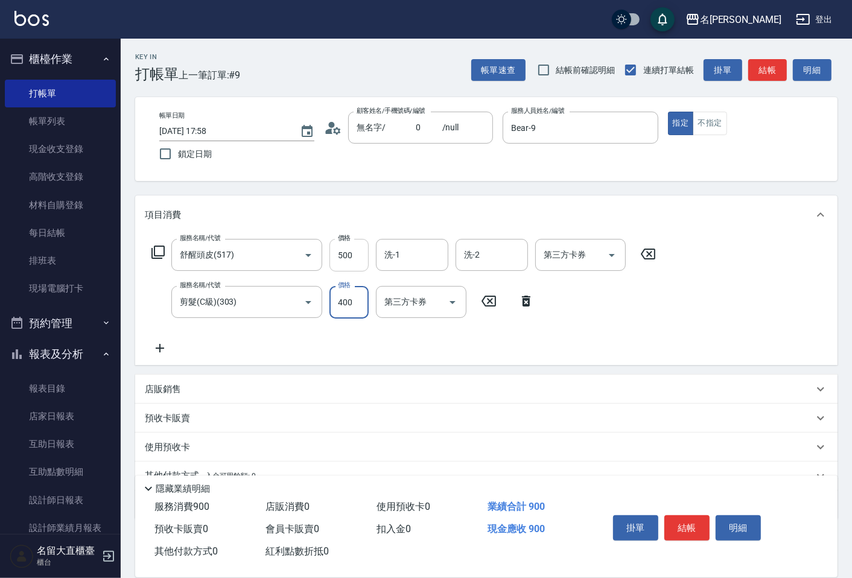
click at [345, 265] on input "500" at bounding box center [348, 255] width 39 height 33
type input "600"
click at [767, 72] on button "結帳" at bounding box center [767, 70] width 39 height 22
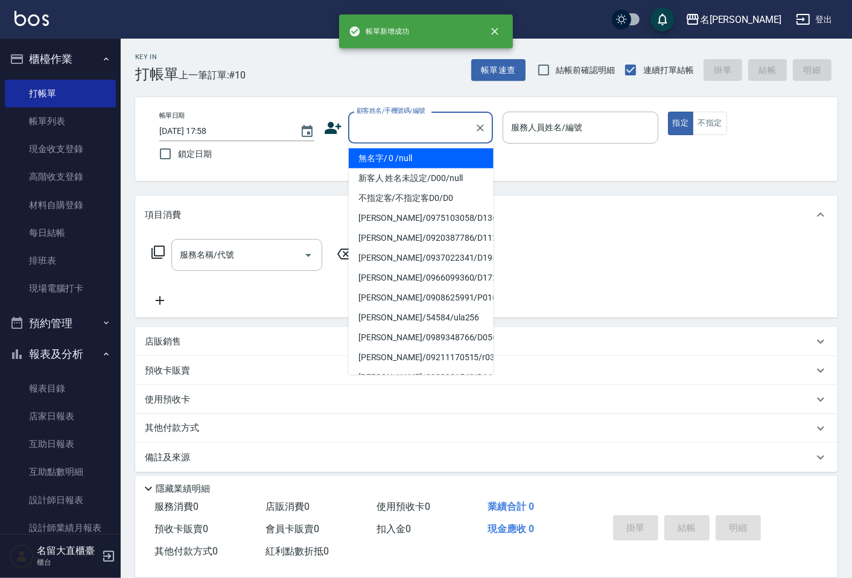
click at [378, 134] on input "顧客姓名/手機號碼/編號" at bounding box center [412, 127] width 116 height 21
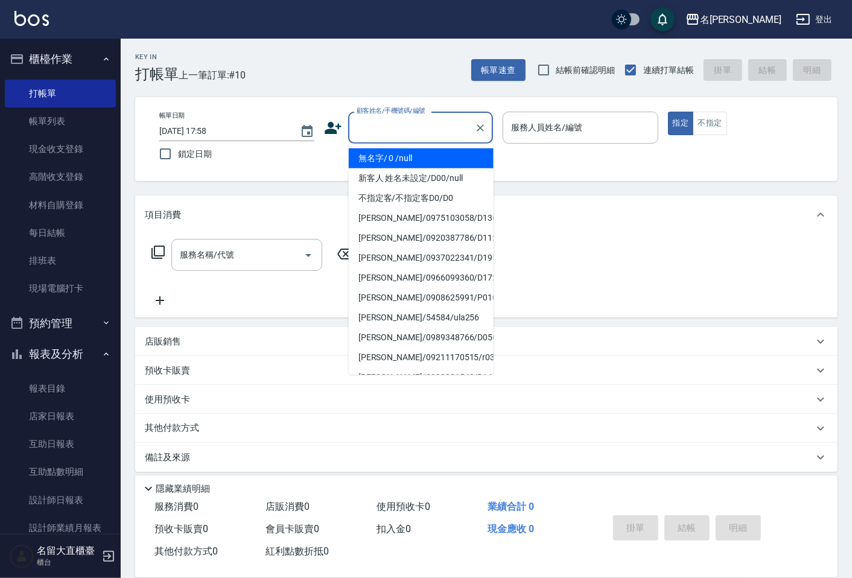
click at [378, 149] on li "無名字/ 0 /null" at bounding box center [421, 158] width 145 height 20
type input "無名字/ 0 /null"
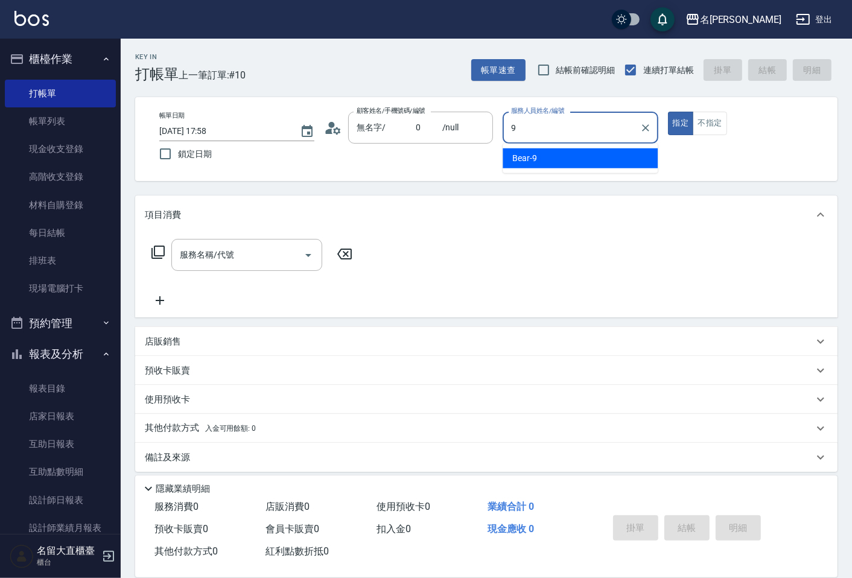
type input "Bear-9"
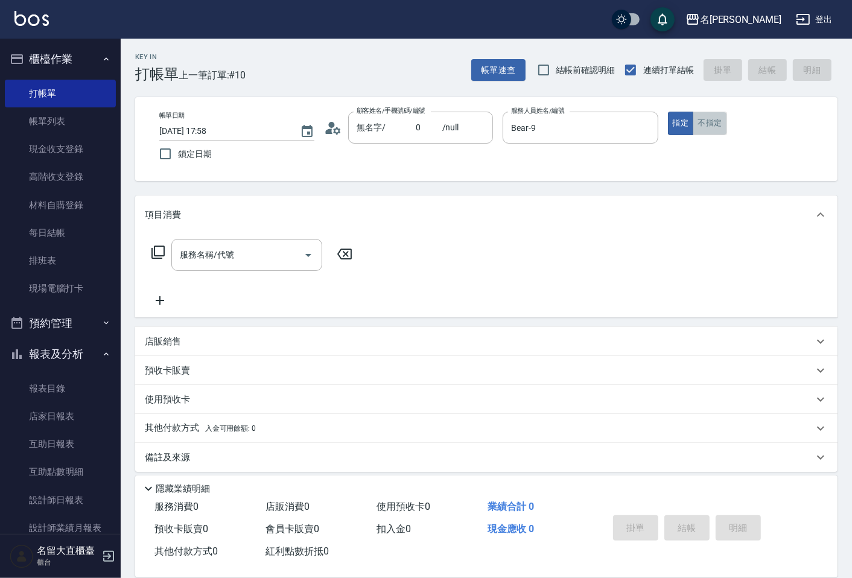
click at [709, 133] on button "不指定" at bounding box center [710, 124] width 34 height 24
click at [163, 253] on icon at bounding box center [157, 252] width 13 height 13
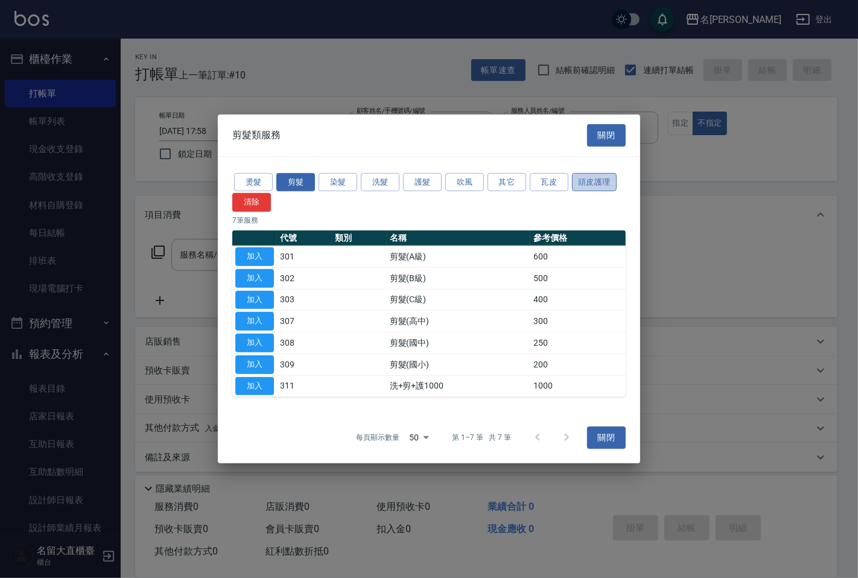
click at [594, 177] on button "頭皮護理" at bounding box center [594, 182] width 45 height 19
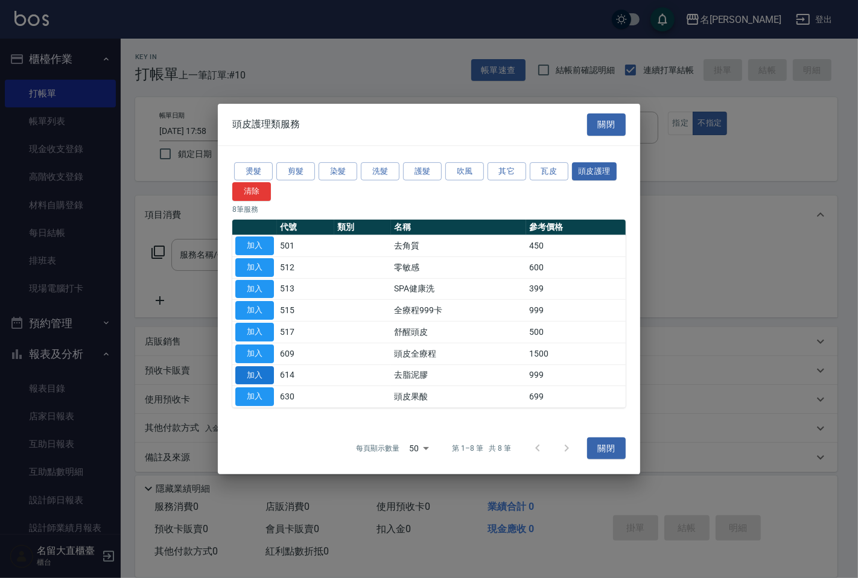
click at [246, 376] on button "加入" at bounding box center [254, 375] width 39 height 19
type input "去脂泥膠(614)"
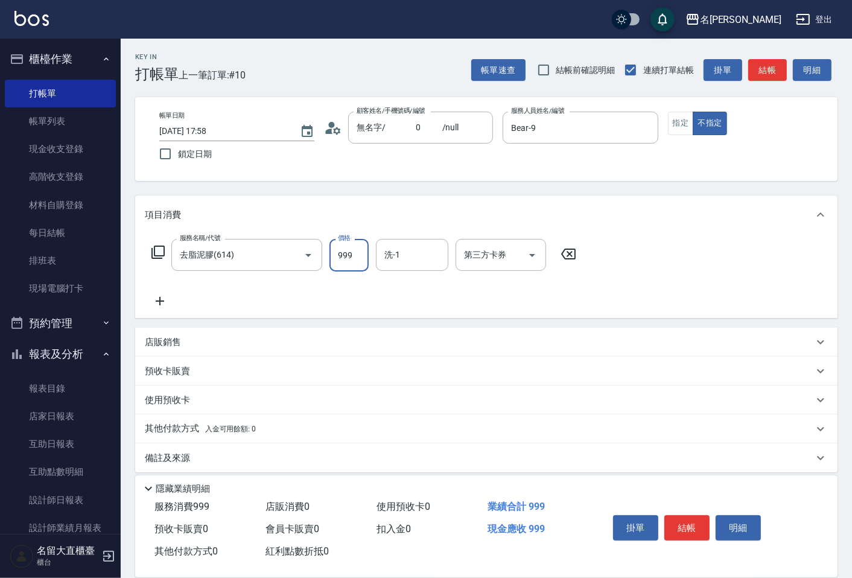
click at [352, 262] on input "999" at bounding box center [348, 255] width 39 height 33
type input "1000"
click at [154, 254] on icon at bounding box center [157, 252] width 13 height 13
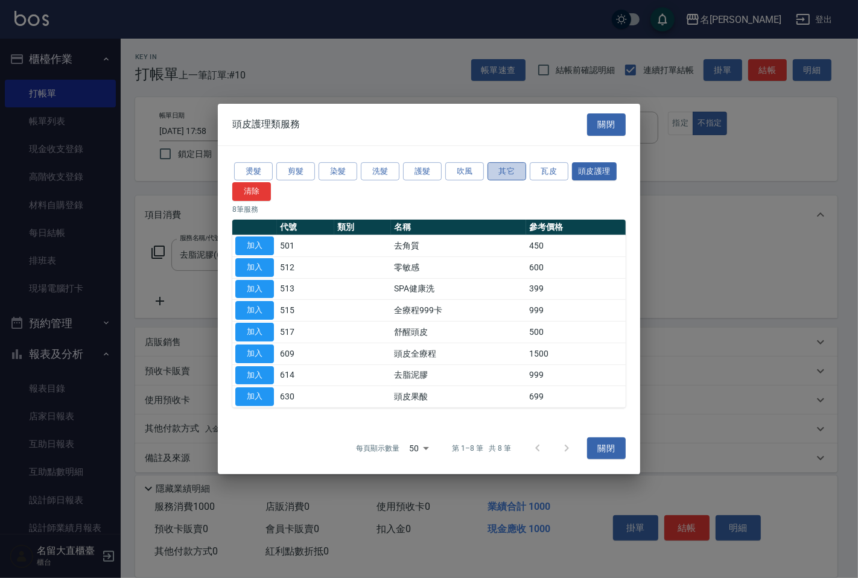
click at [495, 171] on button "其它" at bounding box center [506, 171] width 39 height 19
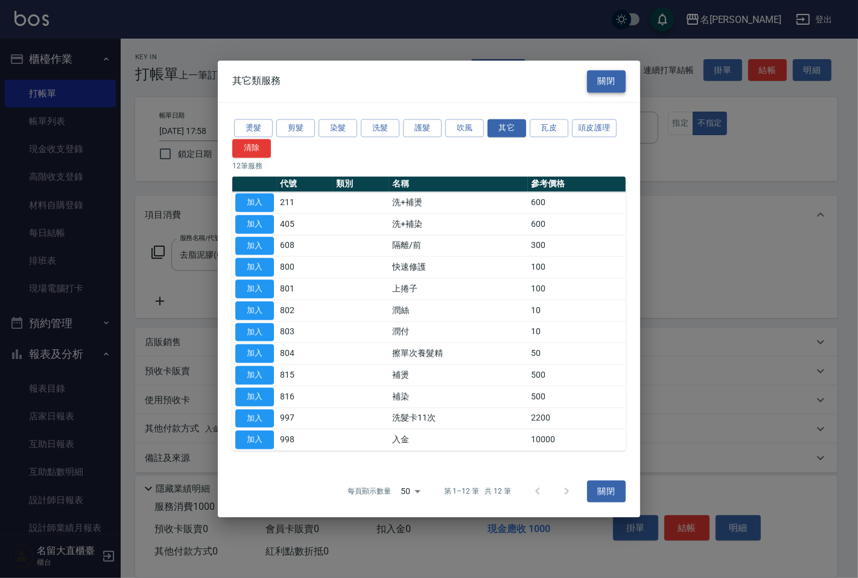
click at [602, 87] on button "關閉" at bounding box center [606, 81] width 39 height 22
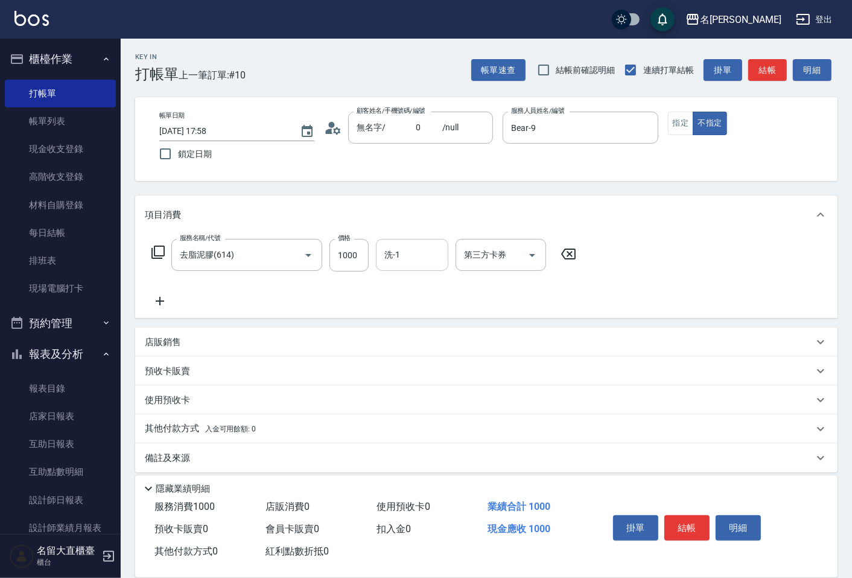
click at [411, 246] on input "洗-1" at bounding box center [412, 254] width 62 height 21
click at [407, 278] on div "欣柔 -017" at bounding box center [412, 286] width 72 height 20
type input "欣柔-017"
click at [771, 65] on button "結帳" at bounding box center [767, 70] width 39 height 22
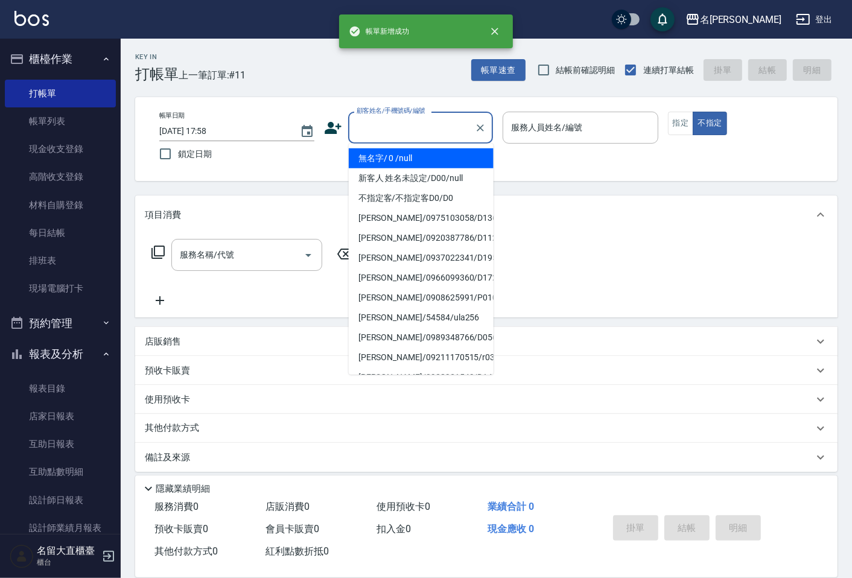
click at [407, 128] on input "顧客姓名/手機號碼/編號" at bounding box center [412, 127] width 116 height 21
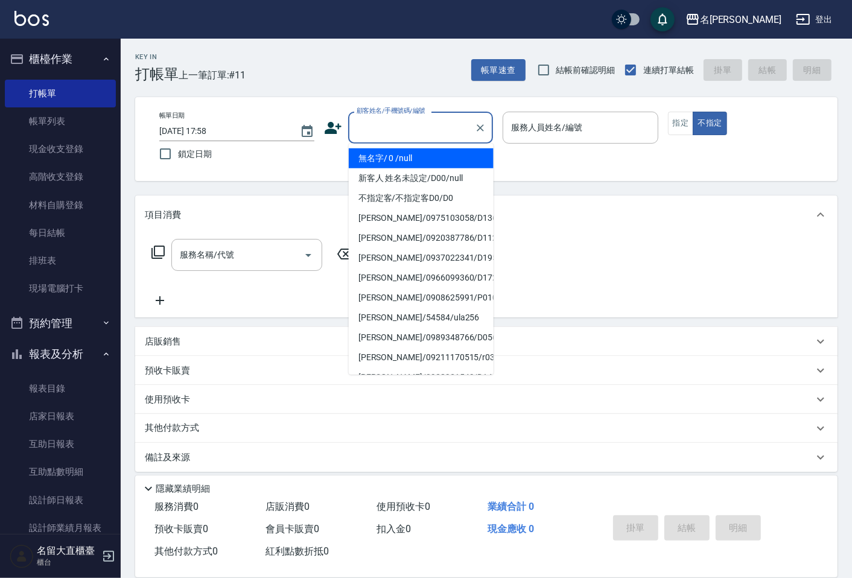
click at [408, 153] on li "無名字/ 0 /null" at bounding box center [421, 158] width 145 height 20
type input "無名字/ 0 /null"
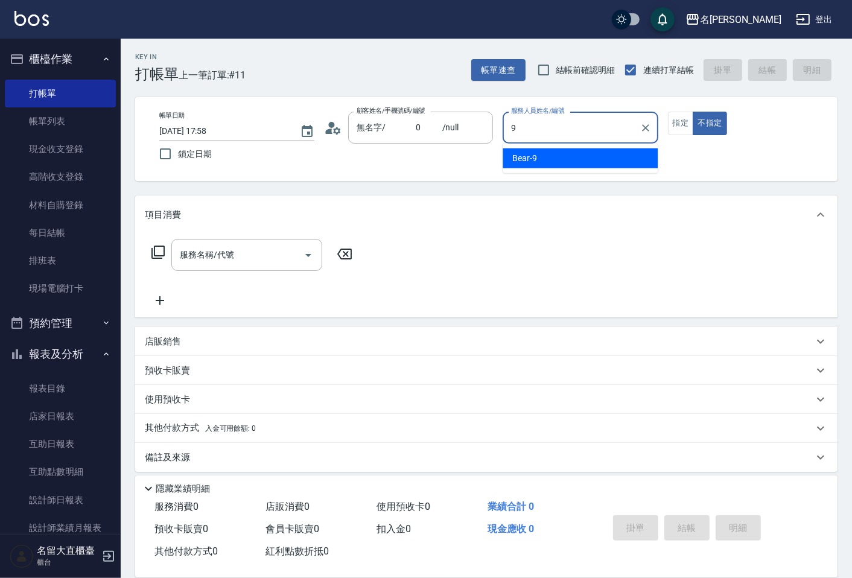
type input "Bear-9"
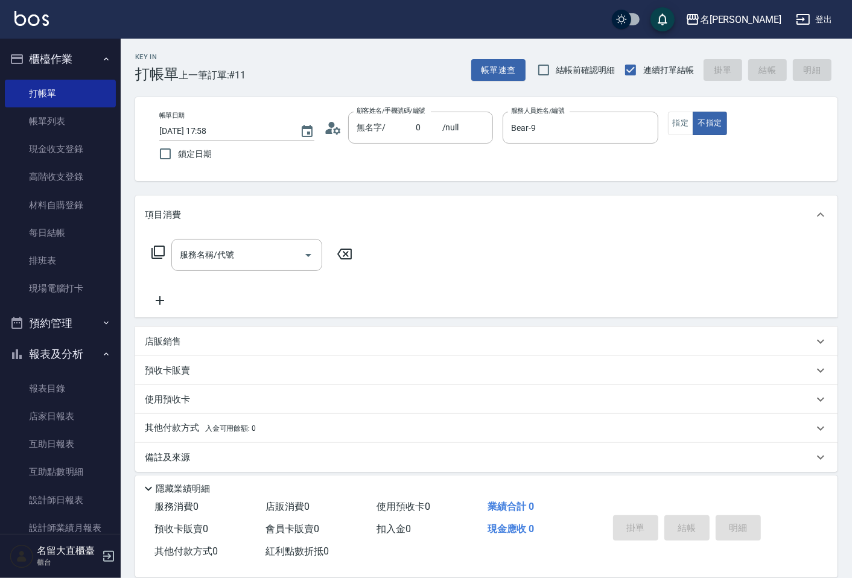
click at [163, 253] on icon at bounding box center [157, 252] width 13 height 13
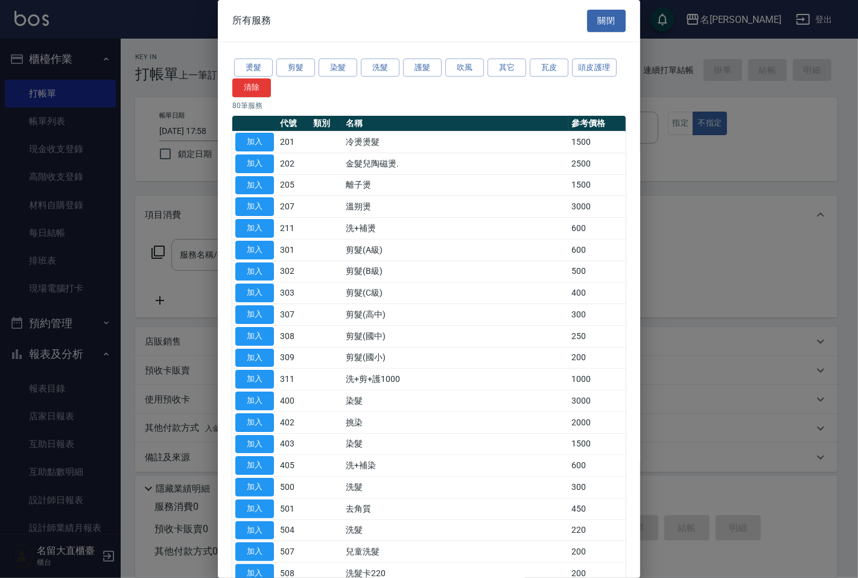
click at [327, 71] on button "染髮" at bounding box center [338, 68] width 39 height 19
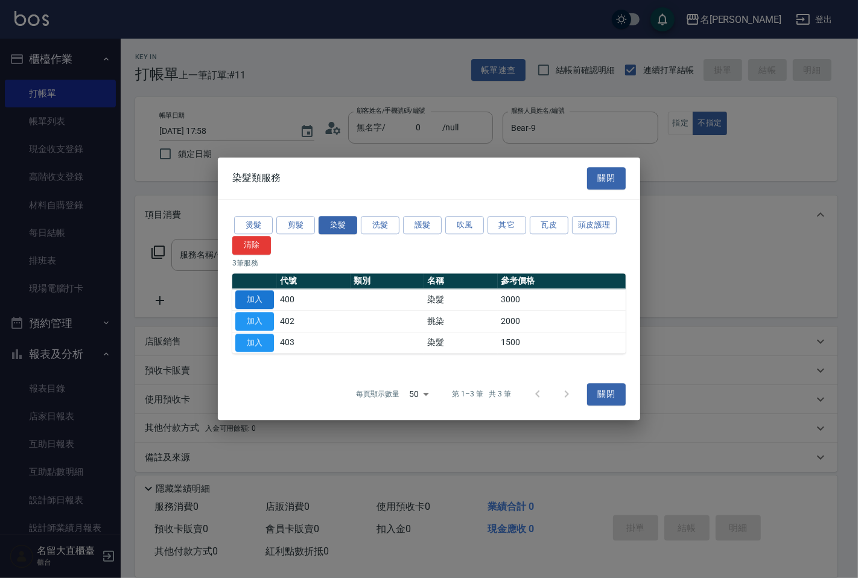
click at [252, 300] on button "加入" at bounding box center [254, 299] width 39 height 19
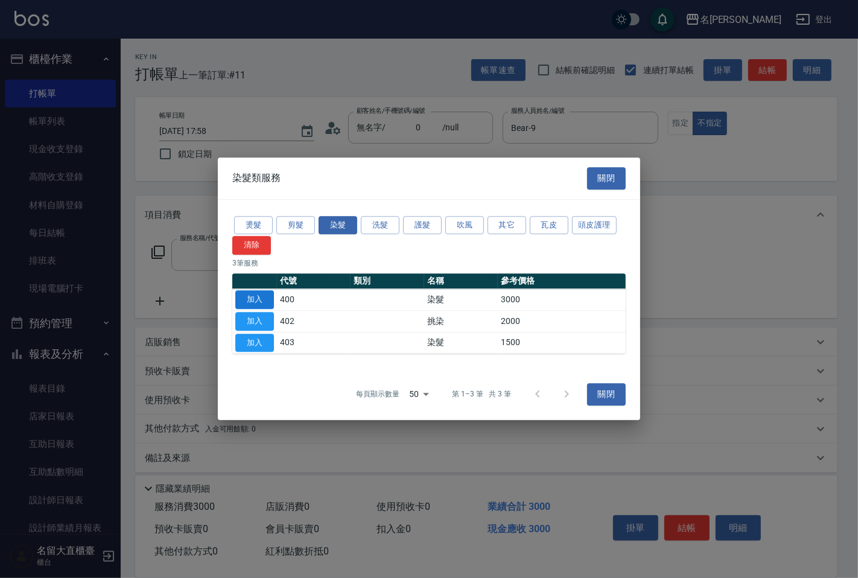
type input "染髮(400)"
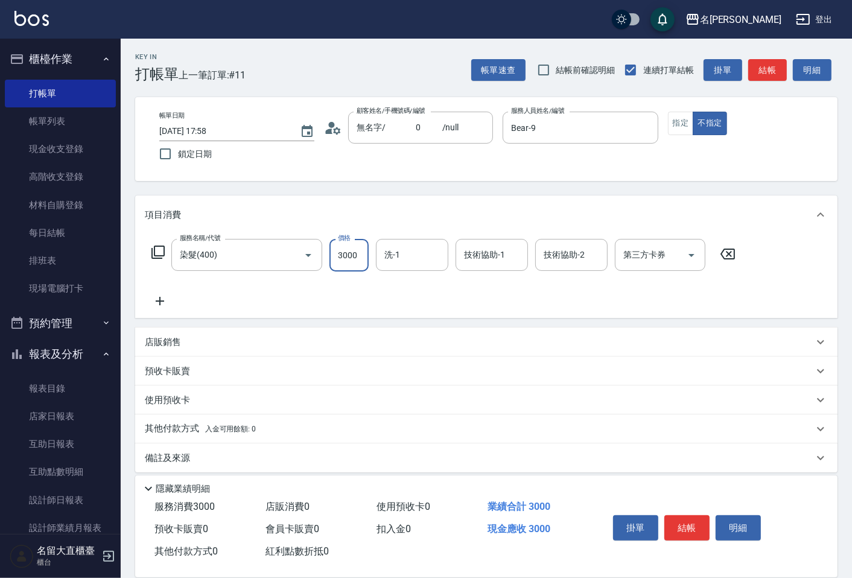
click at [340, 253] on input "3000" at bounding box center [348, 255] width 39 height 33
type input "1800"
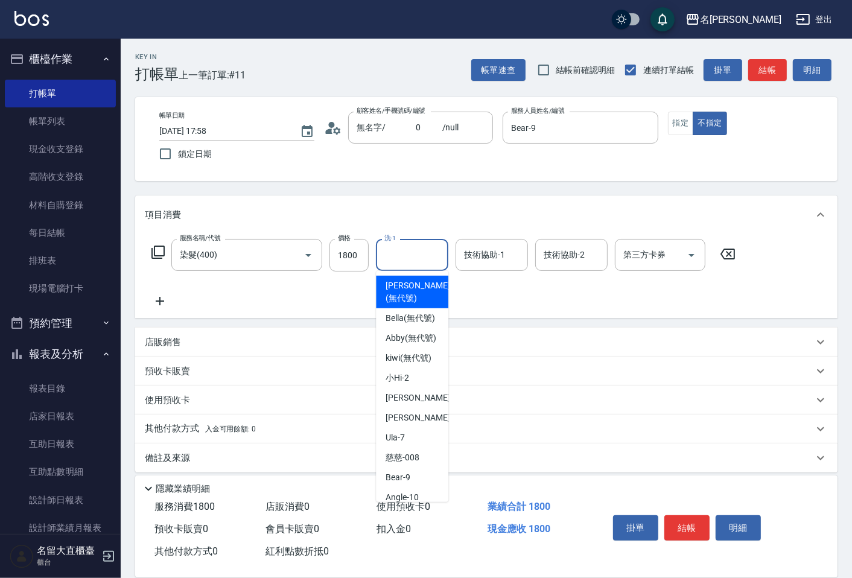
click at [405, 246] on input "洗-1" at bounding box center [412, 254] width 62 height 21
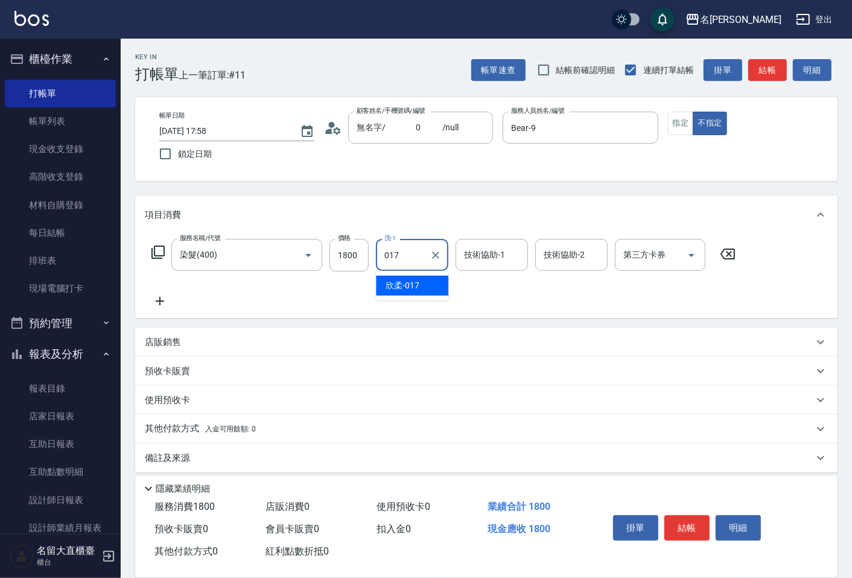
click at [392, 280] on span "欣柔 -017" at bounding box center [402, 285] width 34 height 13
type input "欣柔-017"
click at [755, 65] on button "結帳" at bounding box center [767, 70] width 39 height 22
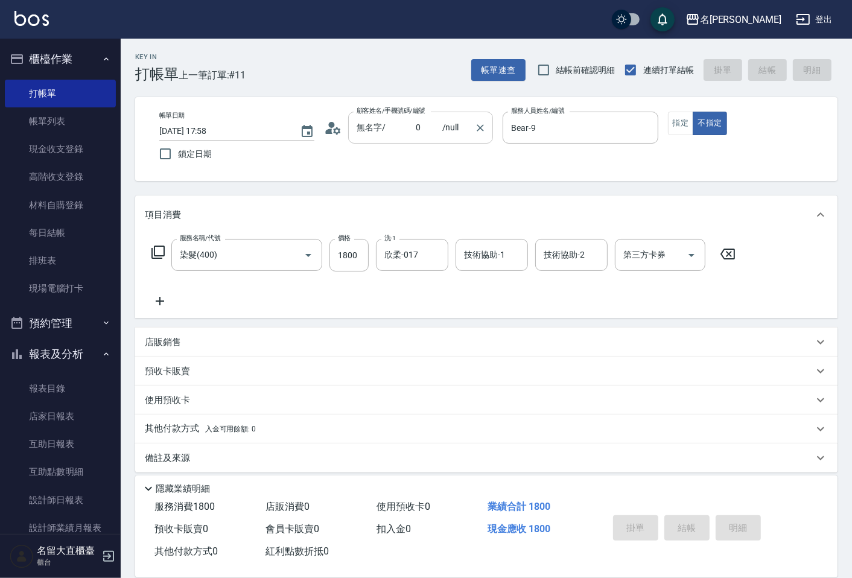
type input "[DATE] 17:59"
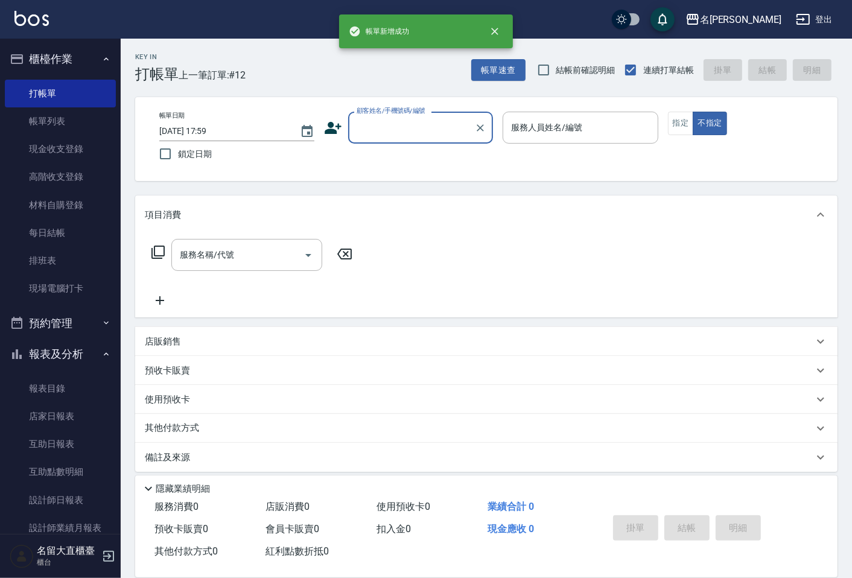
click at [389, 129] on input "顧客姓名/手機號碼/編號" at bounding box center [412, 127] width 116 height 21
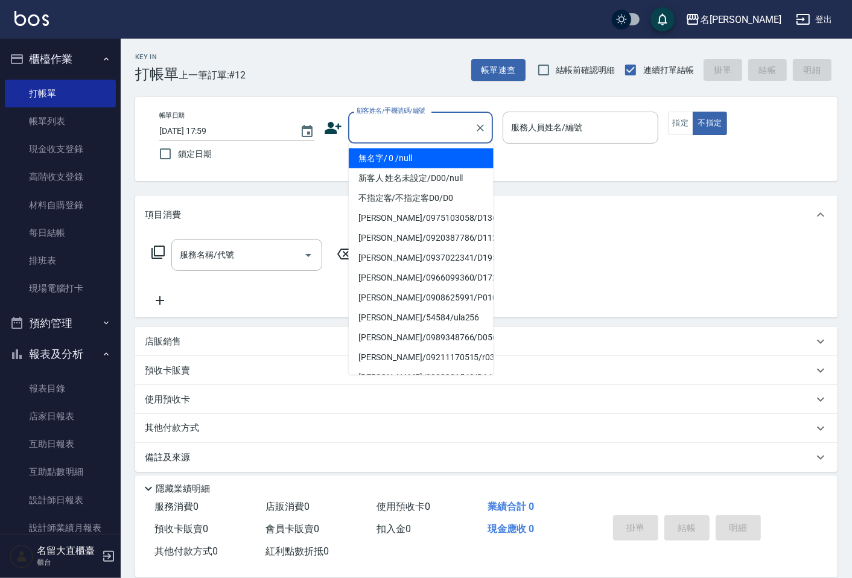
click at [413, 162] on li "無名字/ 0 /null" at bounding box center [421, 158] width 145 height 20
type input "無名字/ 0 /null"
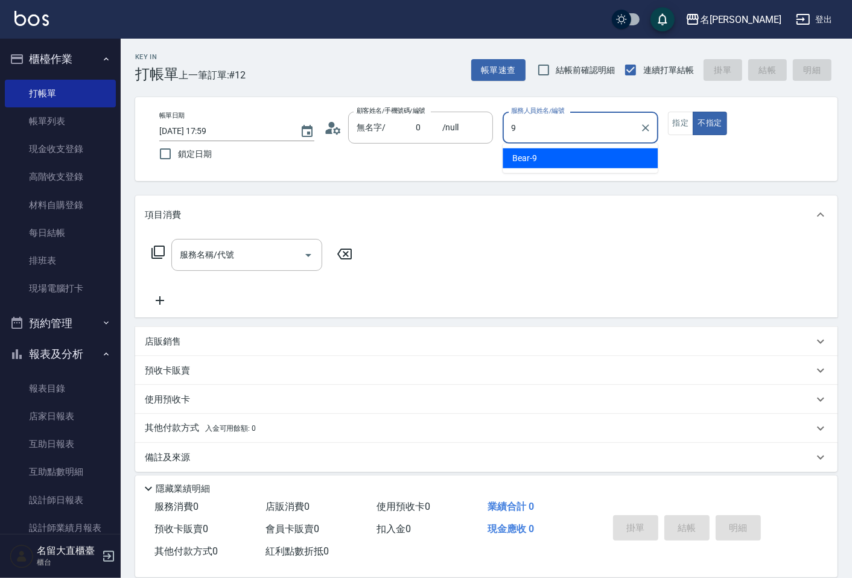
type input "Bear-9"
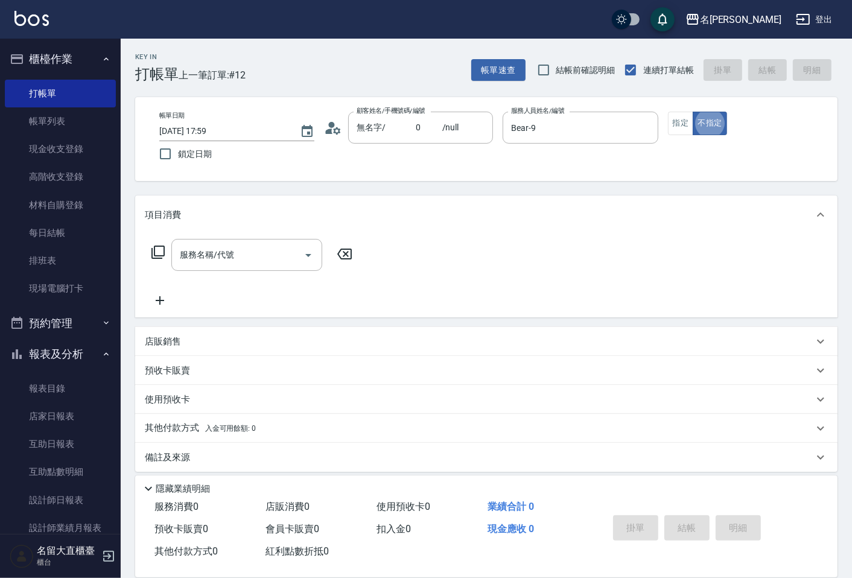
click at [158, 245] on icon at bounding box center [158, 252] width 14 height 14
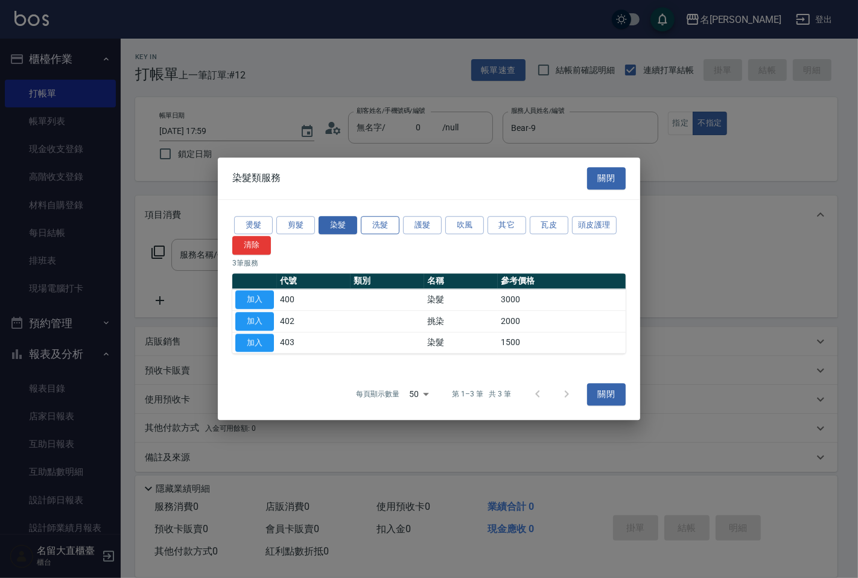
click at [380, 224] on button "洗髮" at bounding box center [380, 225] width 39 height 19
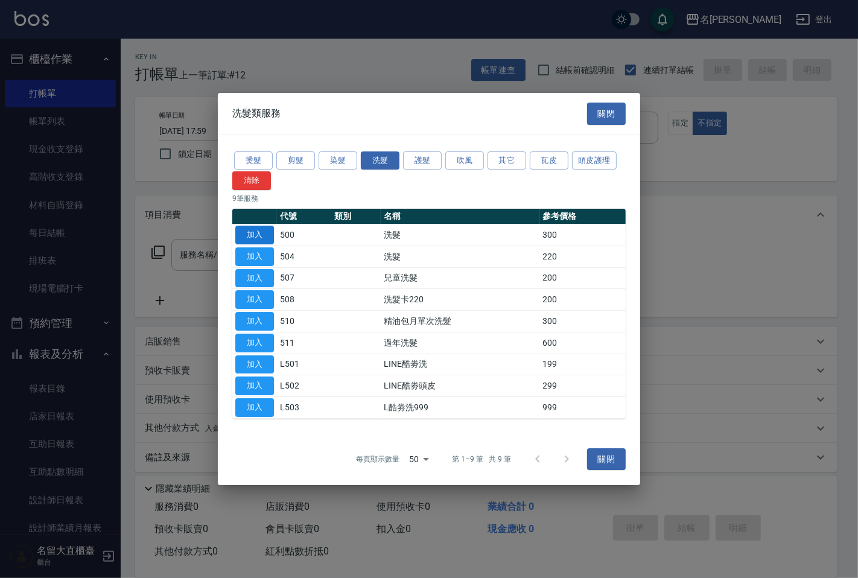
click at [250, 234] on button "加入" at bounding box center [254, 235] width 39 height 19
type input "洗髮(500)"
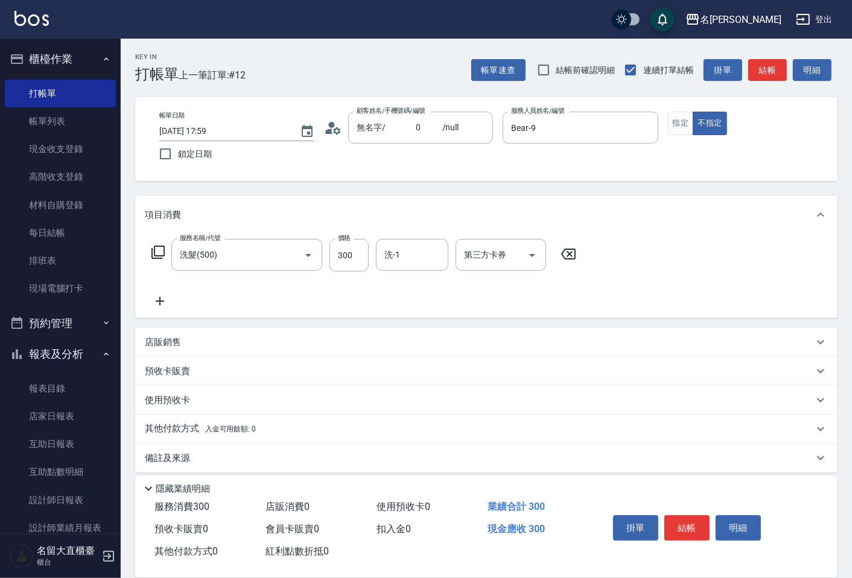
drag, startPoint x: 154, startPoint y: 250, endPoint x: 163, endPoint y: 246, distance: 9.7
click at [163, 246] on icon at bounding box center [157, 252] width 13 height 13
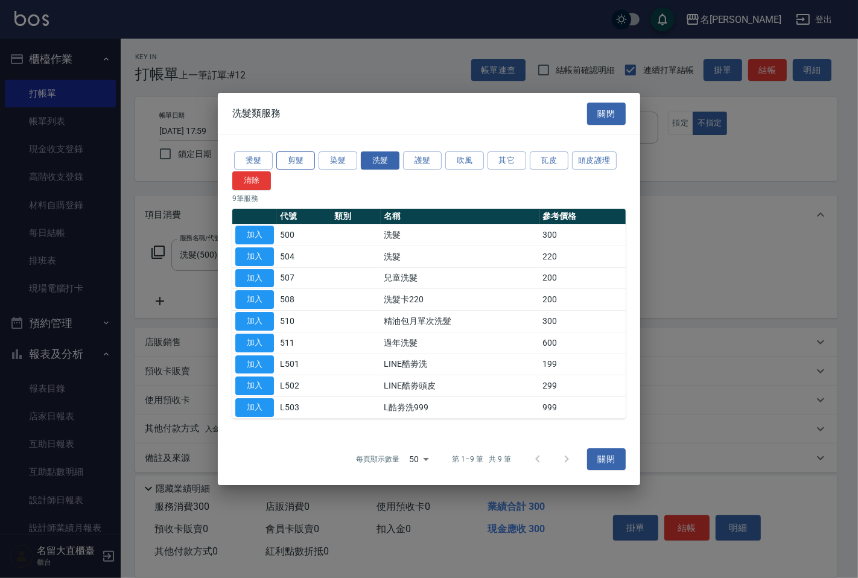
click at [291, 163] on button "剪髮" at bounding box center [295, 160] width 39 height 19
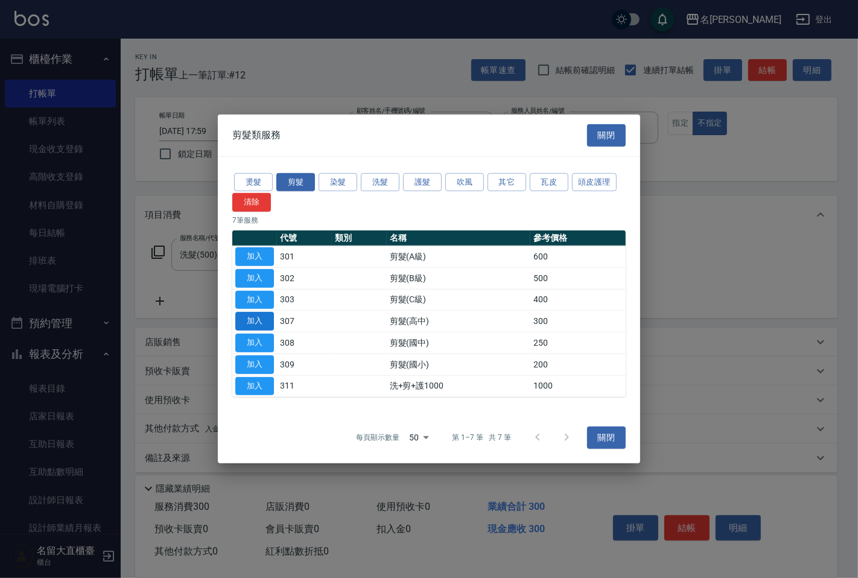
click at [238, 322] on button "加入" at bounding box center [254, 321] width 39 height 19
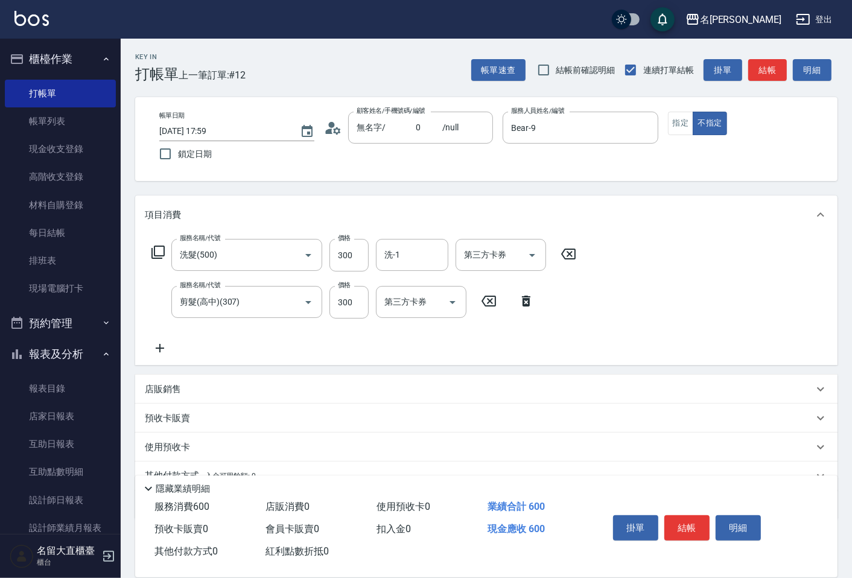
click at [160, 248] on icon at bounding box center [158, 252] width 14 height 14
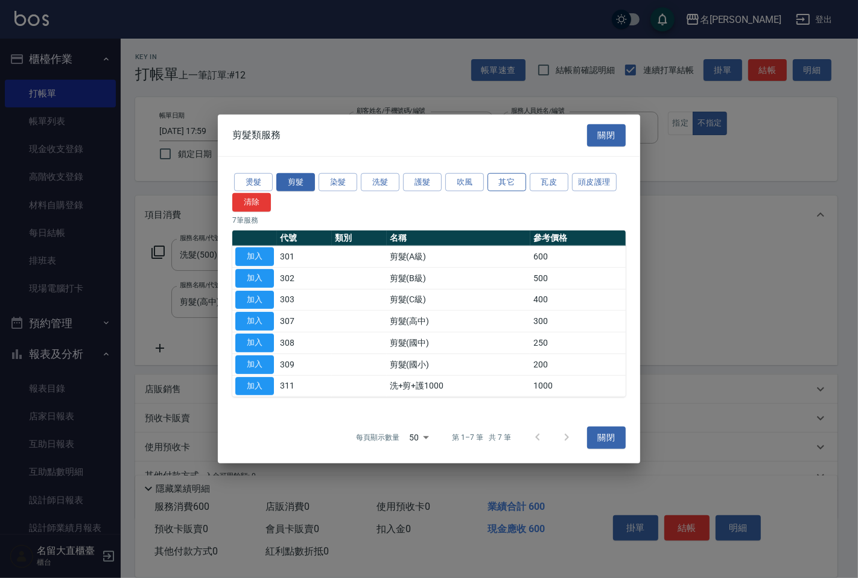
click at [507, 180] on button "其它" at bounding box center [506, 182] width 39 height 19
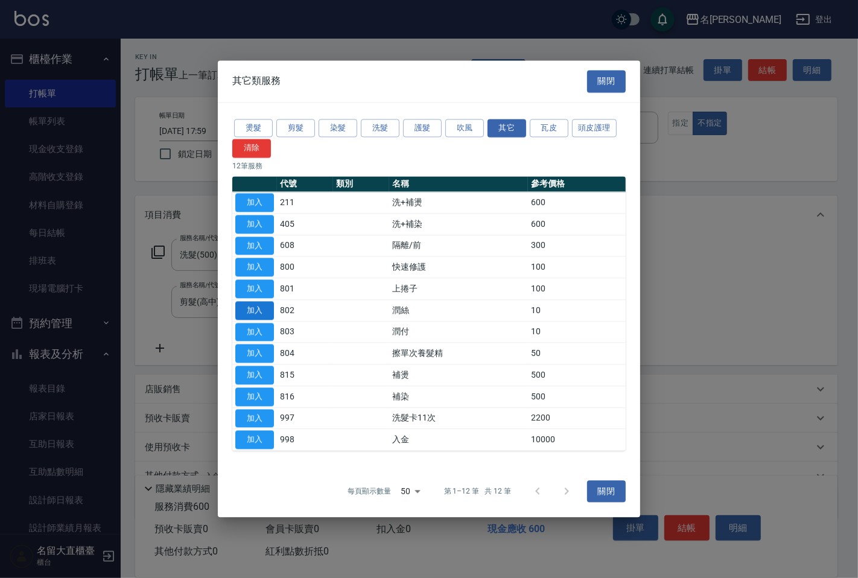
click at [257, 308] on button "加入" at bounding box center [254, 310] width 39 height 19
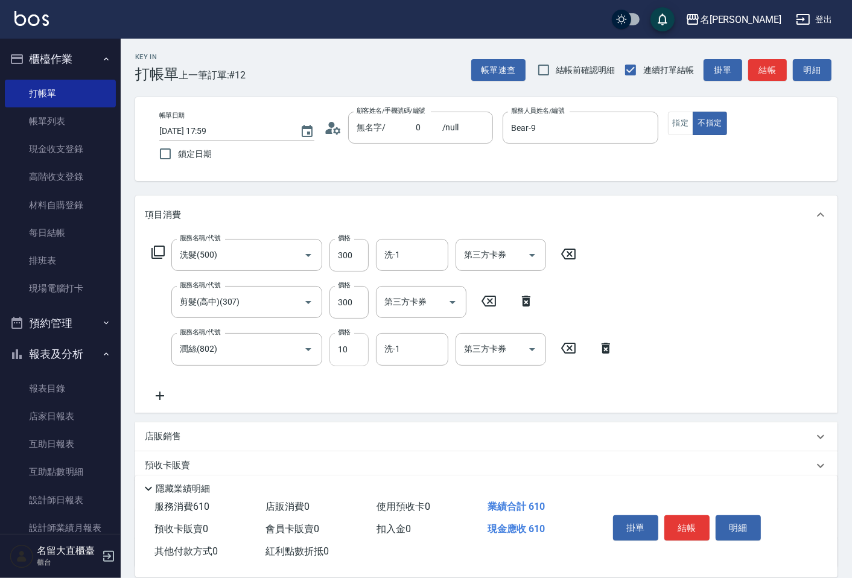
click at [347, 346] on input "10" at bounding box center [348, 349] width 39 height 33
type input "20"
click at [356, 303] on input "300" at bounding box center [348, 302] width 39 height 33
type input "350"
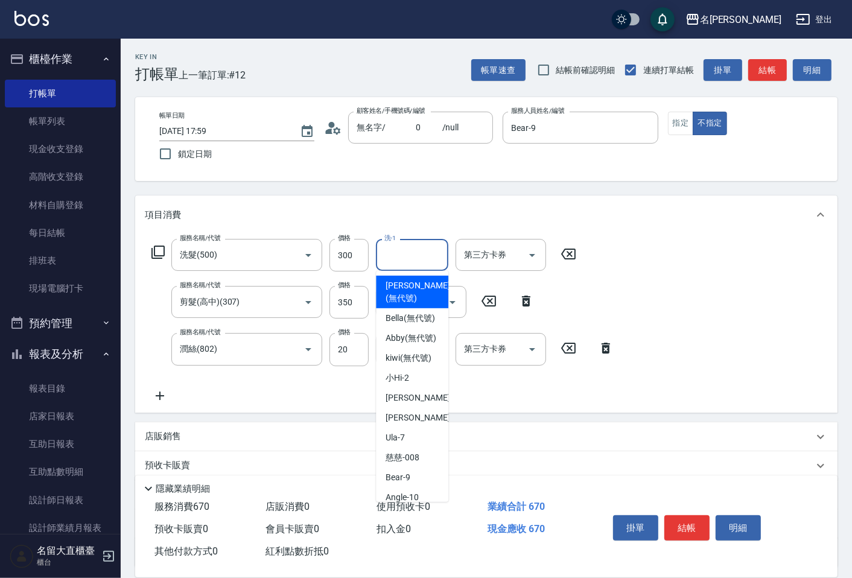
click at [416, 254] on input "洗-1" at bounding box center [412, 254] width 62 height 21
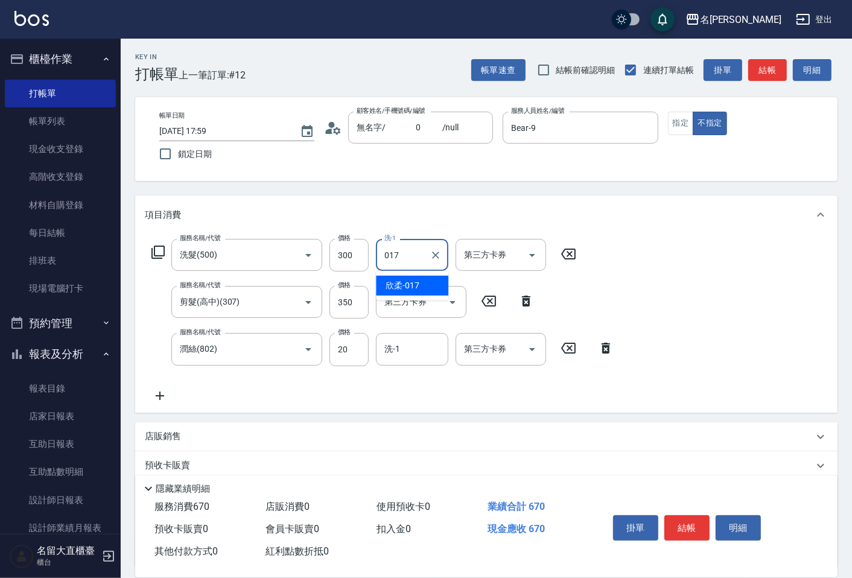
click at [407, 285] on span "欣柔 -017" at bounding box center [402, 285] width 34 height 13
click at [396, 340] on div "洗-1" at bounding box center [412, 349] width 72 height 32
type input "欣柔-017"
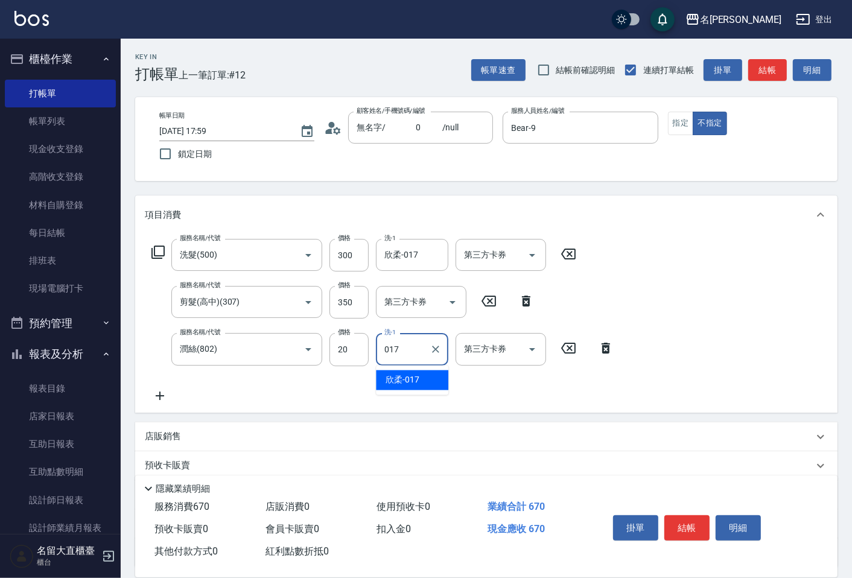
click at [400, 380] on span "欣柔 -017" at bounding box center [402, 380] width 34 height 13
type input "欣柔-017"
click at [768, 65] on button "結帳" at bounding box center [767, 70] width 39 height 22
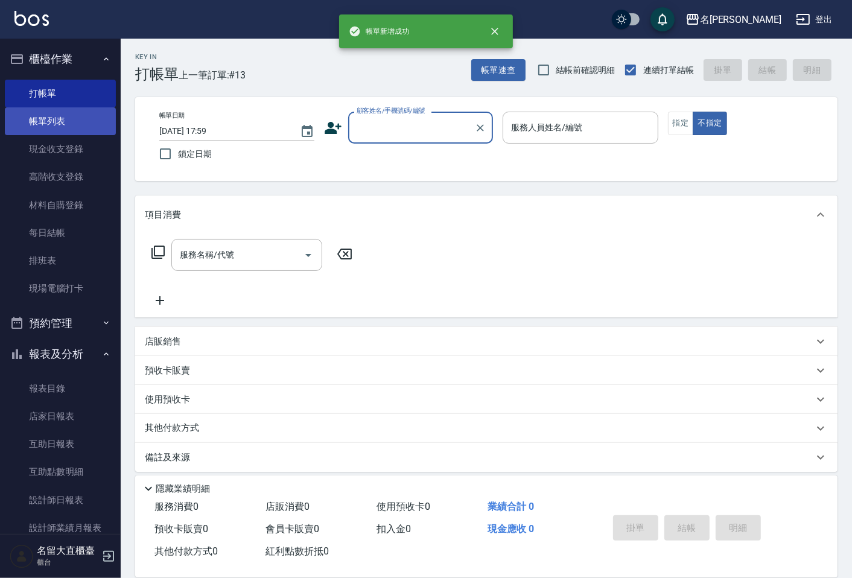
click at [51, 118] on link "帳單列表" at bounding box center [60, 121] width 111 height 28
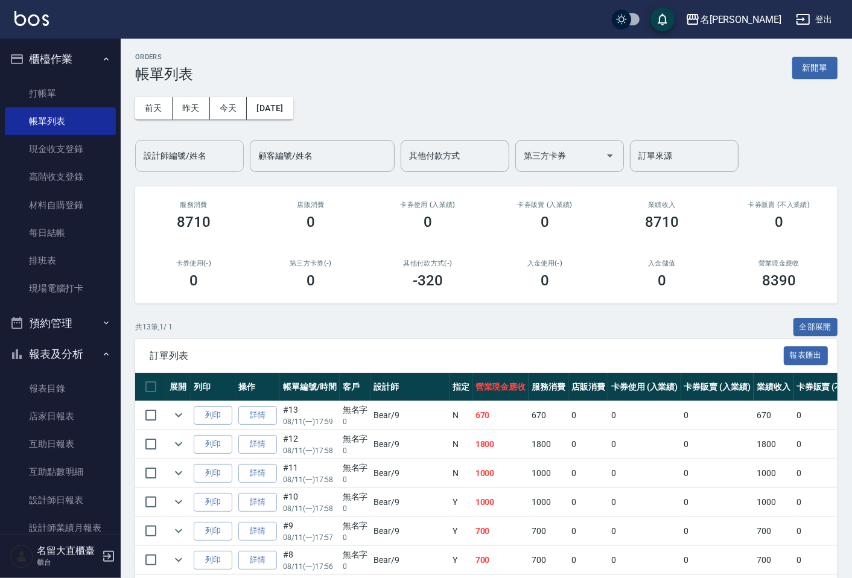
click at [182, 156] on input "設計師編號/姓名" at bounding box center [190, 155] width 98 height 21
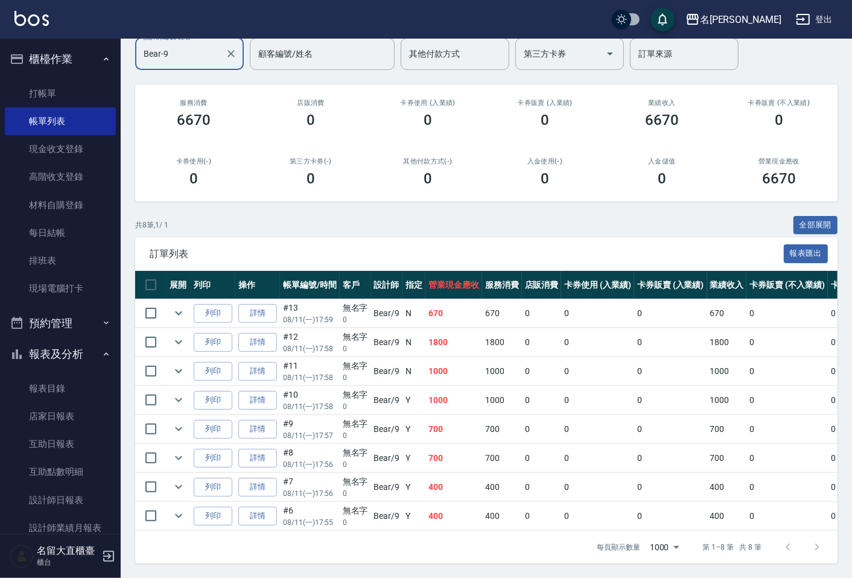
scroll to position [112, 0]
type input "Bear-9"
click at [179, 509] on icon "expand row" at bounding box center [178, 516] width 14 height 14
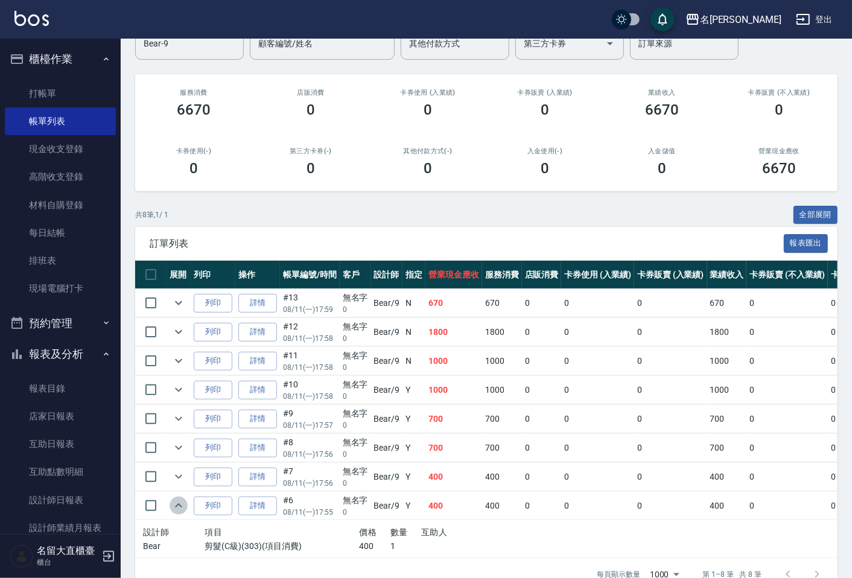
click at [179, 508] on icon "expand row" at bounding box center [178, 505] width 14 height 14
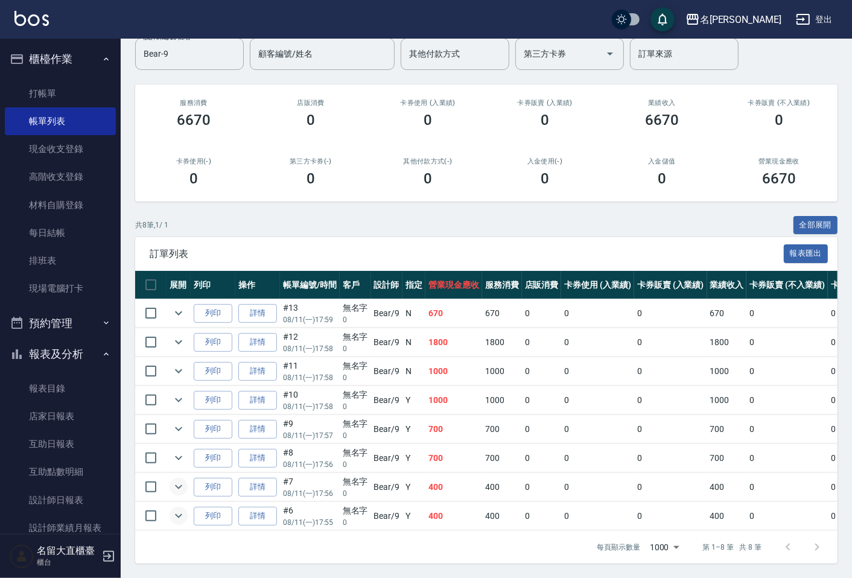
click at [179, 485] on icon "expand row" at bounding box center [178, 487] width 7 height 4
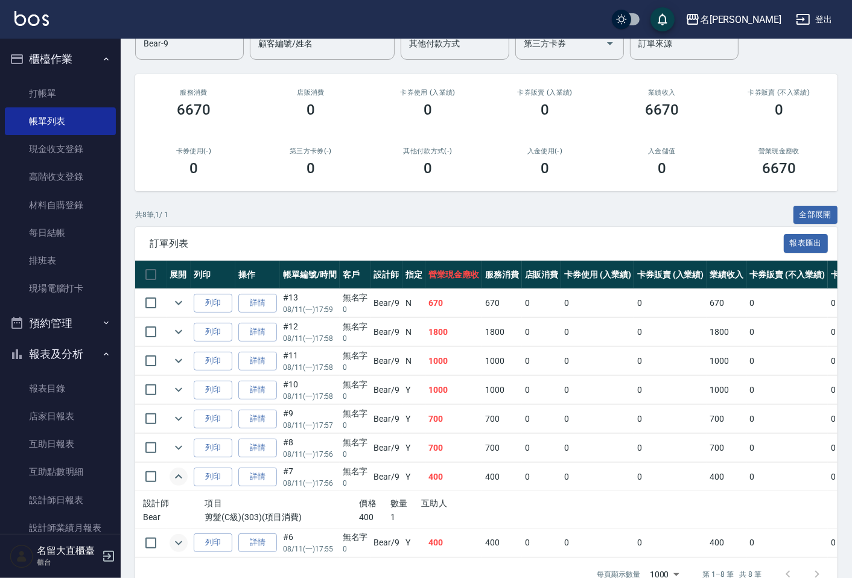
click at [179, 477] on icon "expand row" at bounding box center [178, 476] width 14 height 14
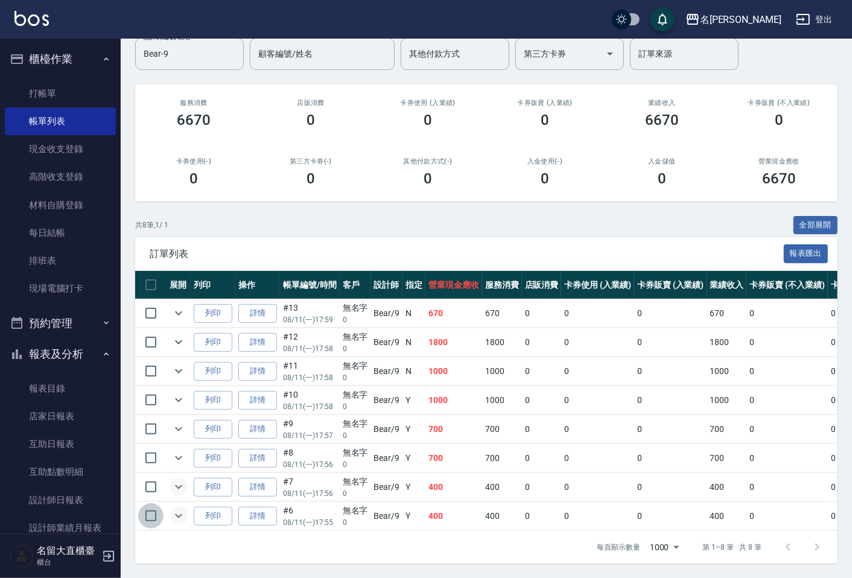
click at [150, 503] on input "checkbox" at bounding box center [150, 515] width 25 height 25
checkbox input "true"
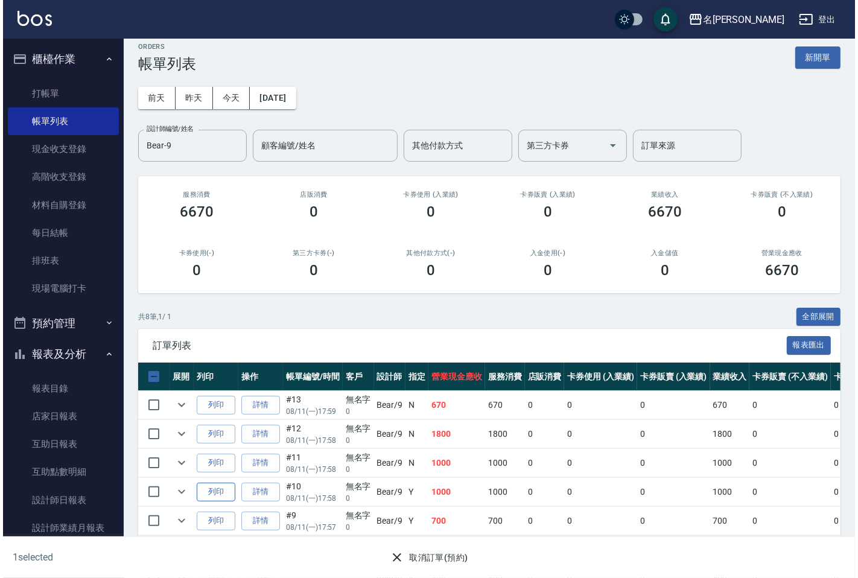
scroll to position [67, 0]
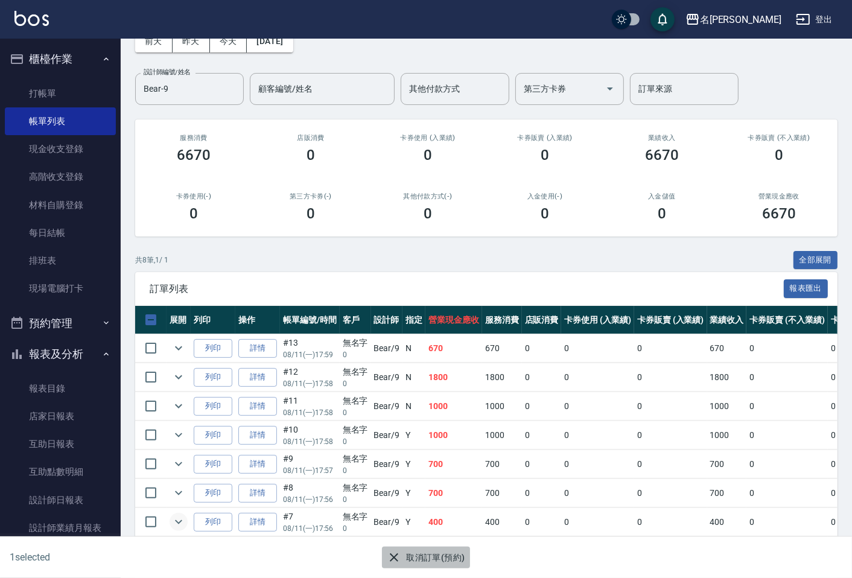
click at [415, 553] on button "取消訂單(預約)" at bounding box center [425, 558] width 87 height 22
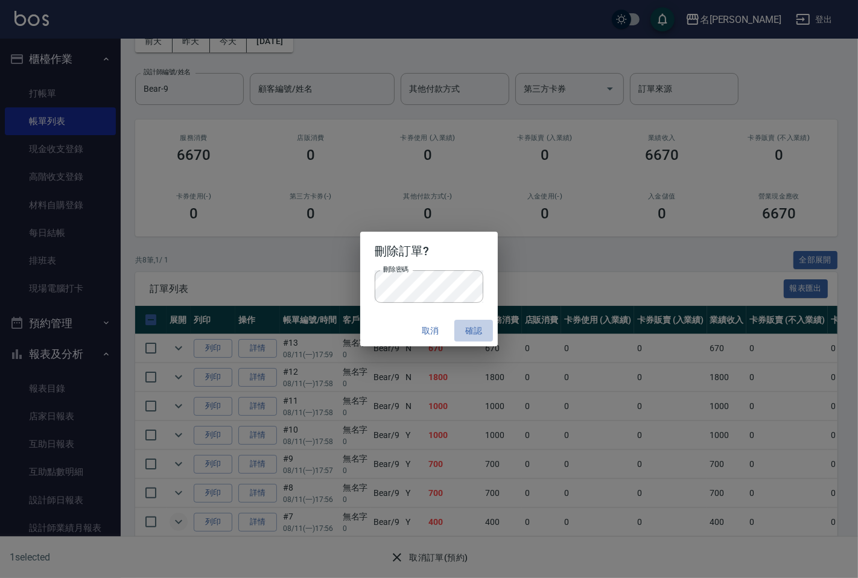
click at [469, 326] on button "確認" at bounding box center [473, 331] width 39 height 22
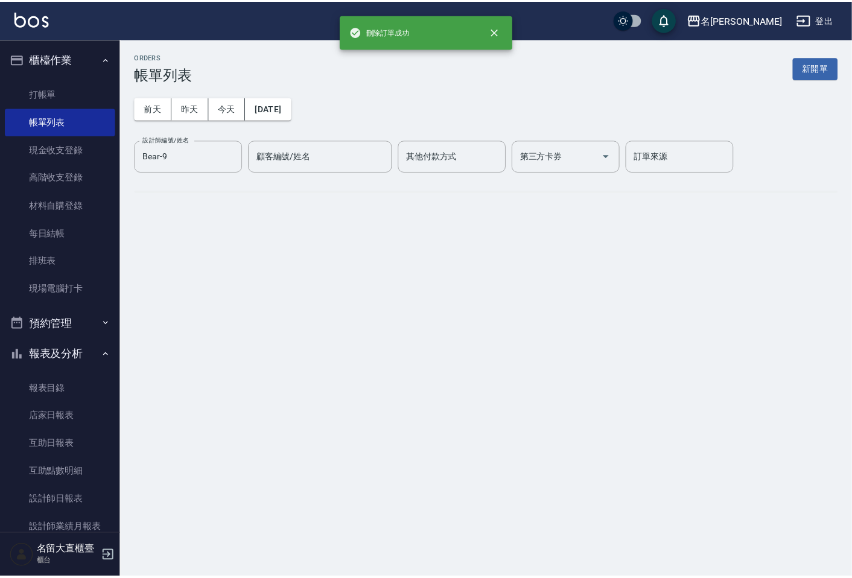
scroll to position [0, 0]
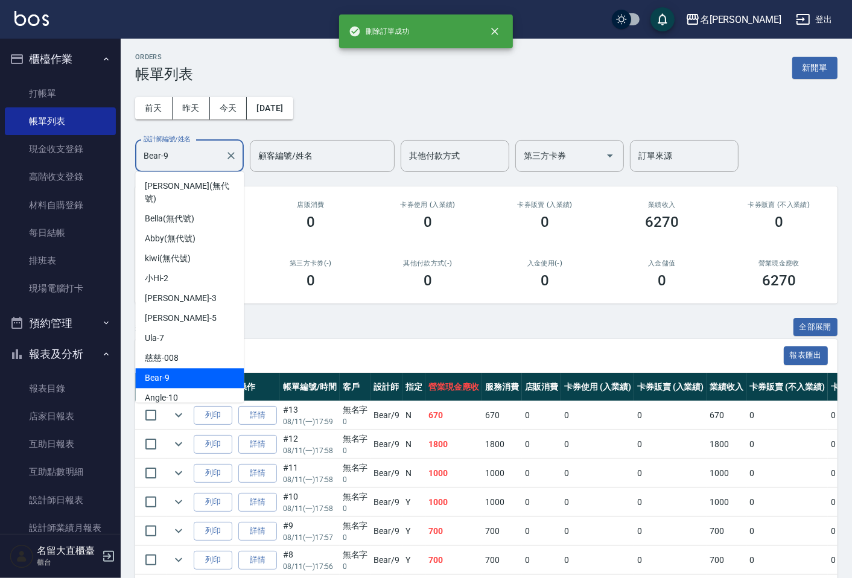
click at [204, 157] on input "Bear-9" at bounding box center [181, 155] width 80 height 21
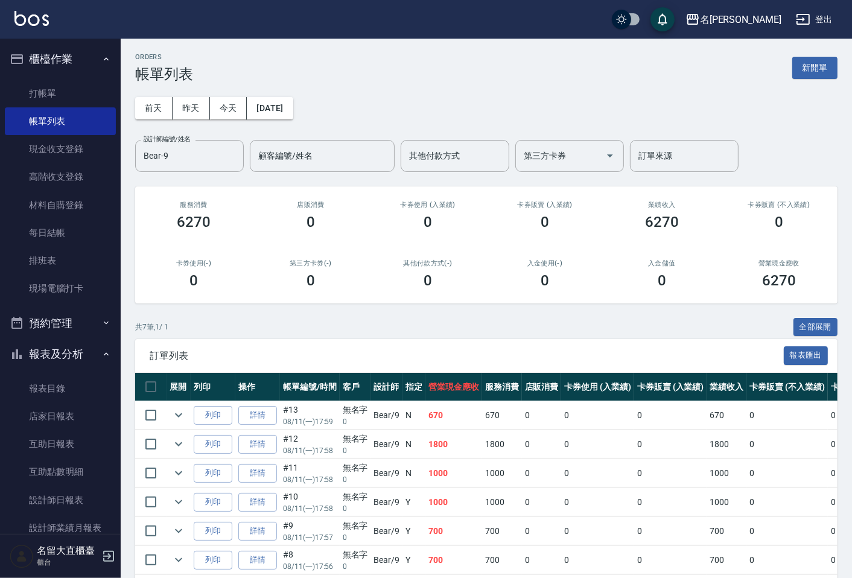
click at [285, 201] on h2 "店販消費" at bounding box center [311, 205] width 88 height 8
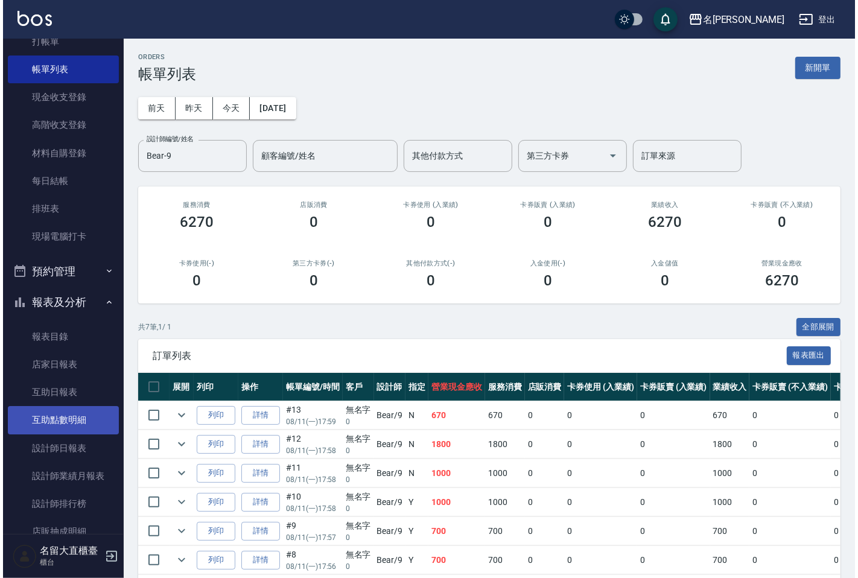
scroll to position [144, 0]
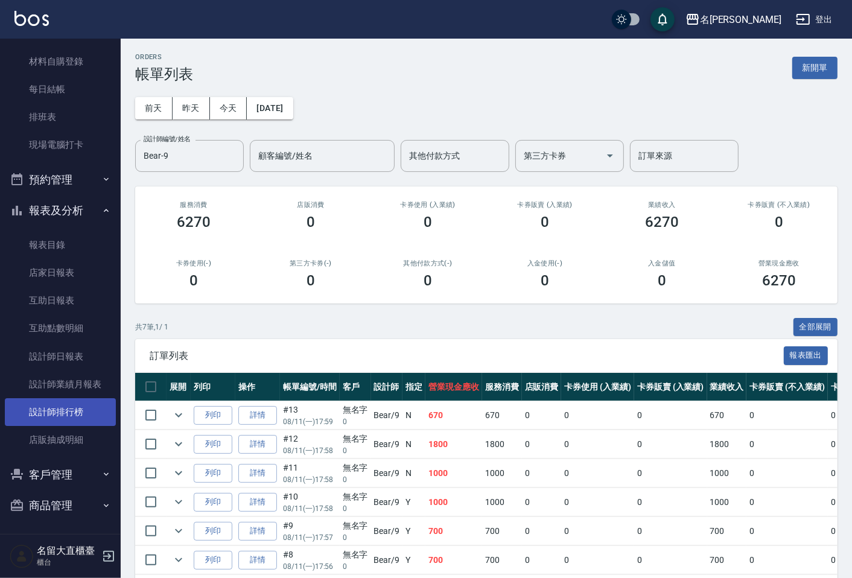
click at [86, 409] on link "設計師排行榜" at bounding box center [60, 412] width 111 height 28
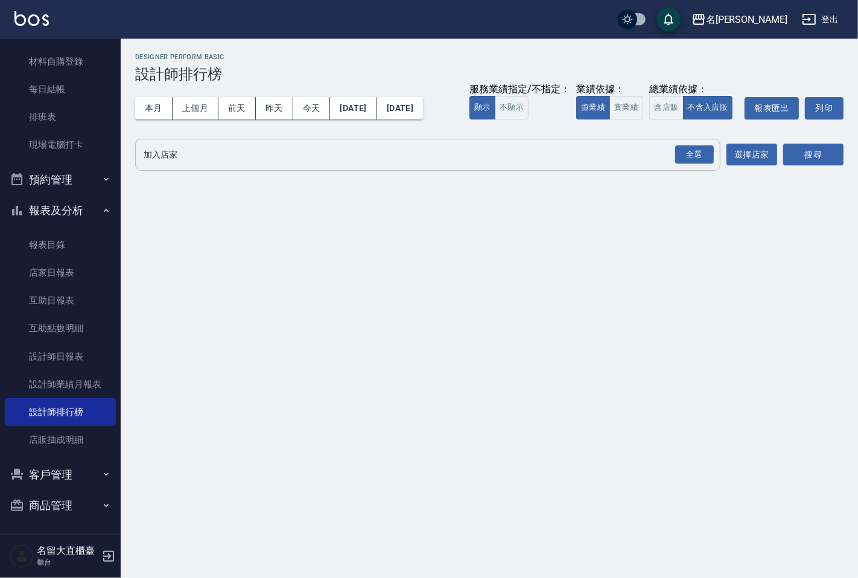
click at [194, 164] on div "全選 加入店家" at bounding box center [427, 155] width 585 height 32
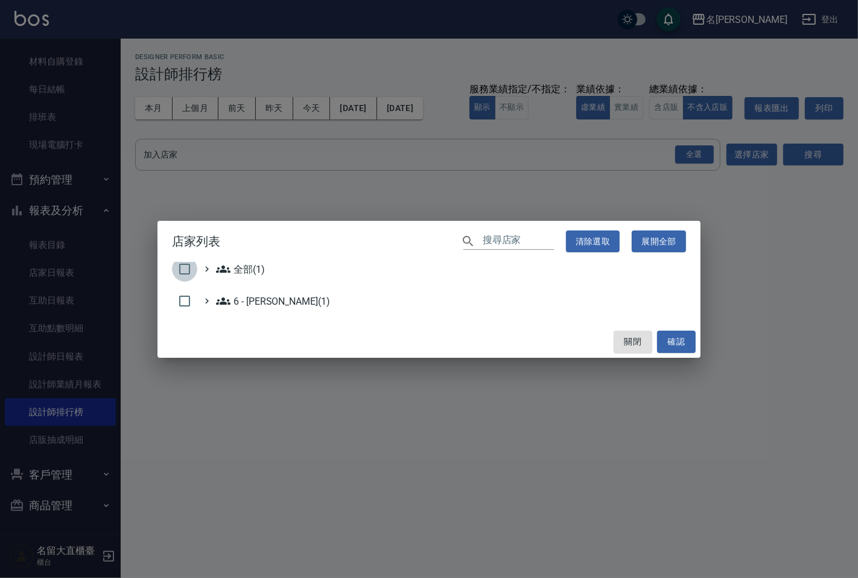
click at [188, 267] on input "checkbox" at bounding box center [184, 268] width 25 height 25
checkbox input "true"
click at [676, 338] on button "確認" at bounding box center [676, 342] width 39 height 22
checkbox input "false"
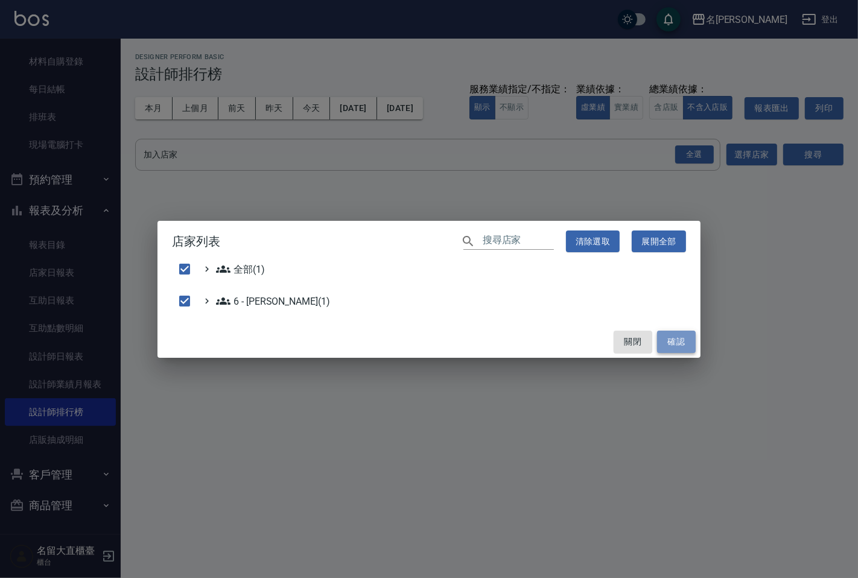
checkbox input "false"
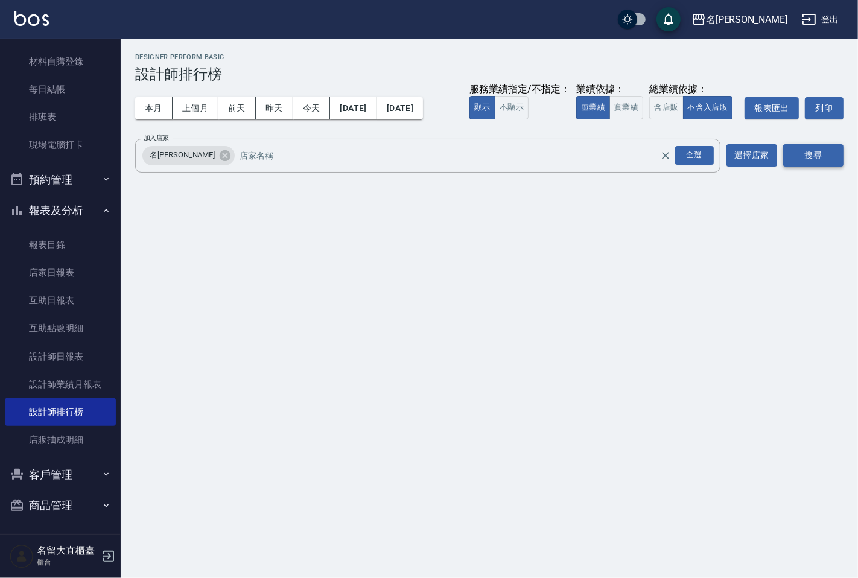
click at [805, 160] on button "搜尋" at bounding box center [813, 155] width 60 height 22
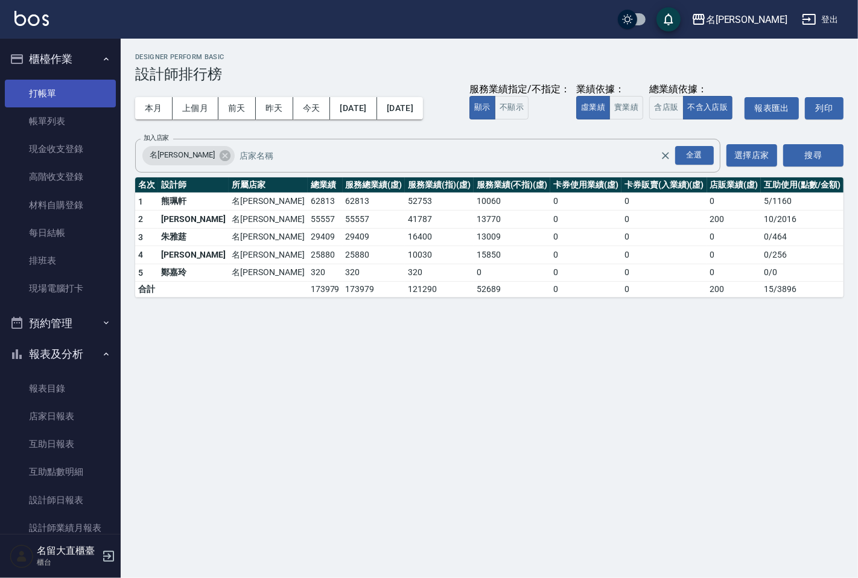
click at [59, 94] on link "打帳單" at bounding box center [60, 94] width 111 height 28
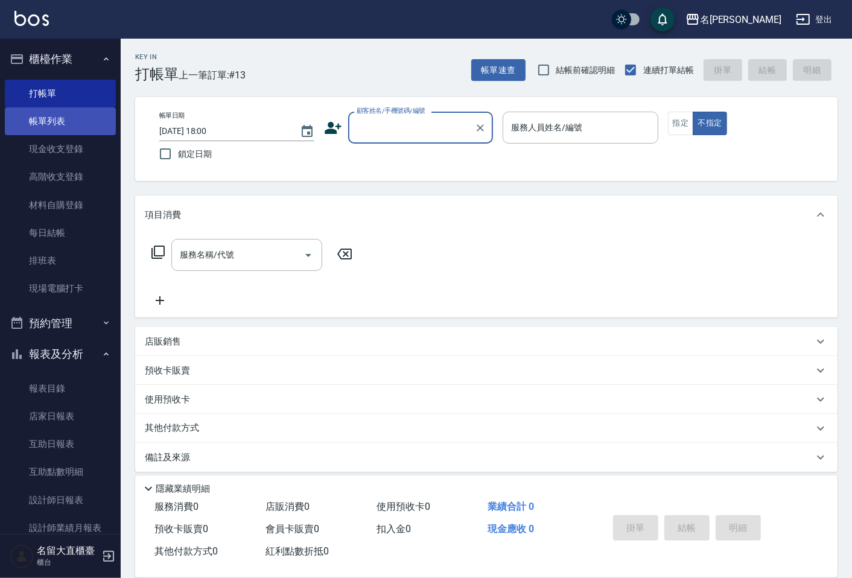
click at [54, 119] on link "帳單列表" at bounding box center [60, 121] width 111 height 28
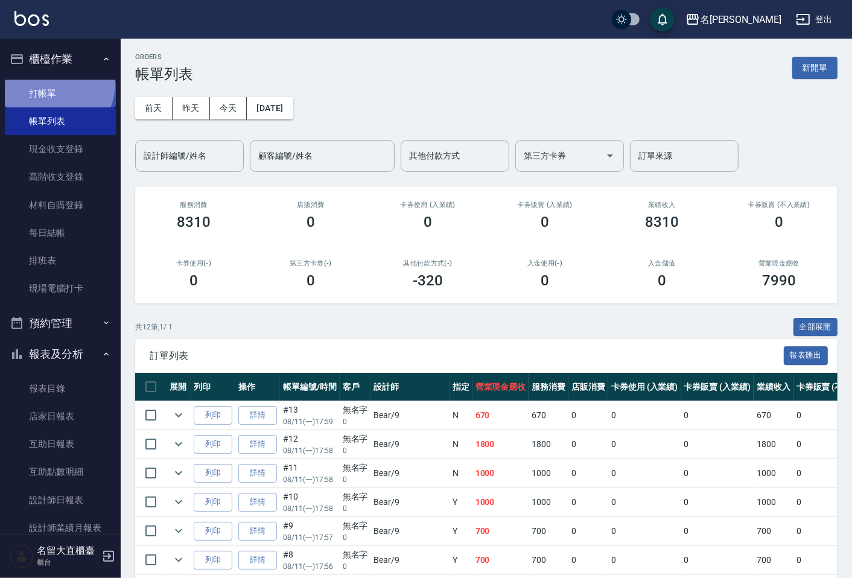
click at [51, 83] on link "打帳單" at bounding box center [60, 94] width 111 height 28
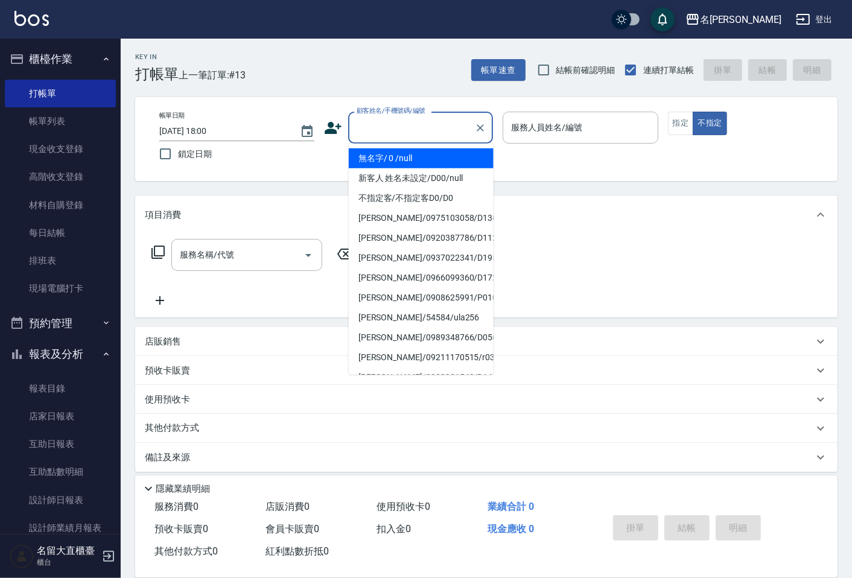
click at [390, 131] on input "顧客姓名/手機號碼/編號" at bounding box center [412, 127] width 116 height 21
click at [389, 159] on li "無名字/ 0 /null" at bounding box center [421, 158] width 145 height 20
type input "無名字/ 0 /null"
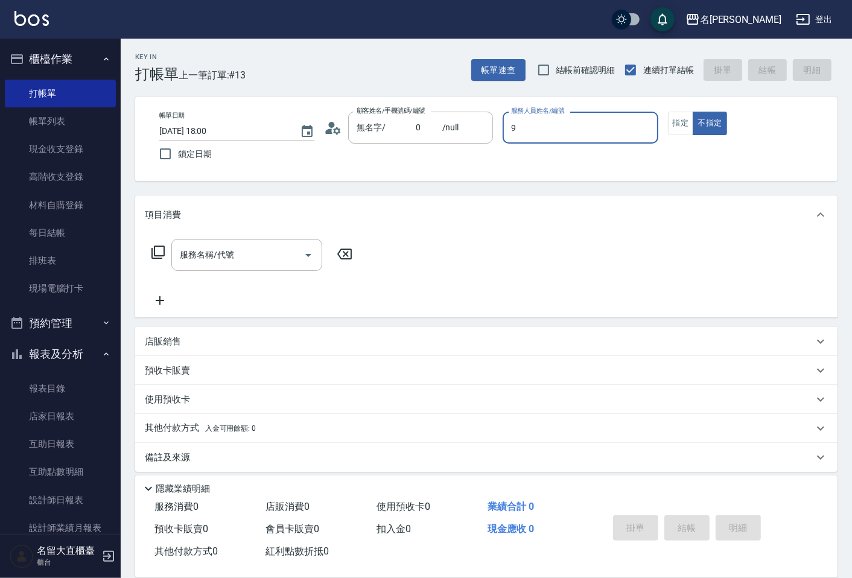
type input "Bear-9"
type button "false"
click at [688, 121] on button "指定" at bounding box center [681, 124] width 26 height 24
click at [156, 249] on icon at bounding box center [158, 252] width 14 height 14
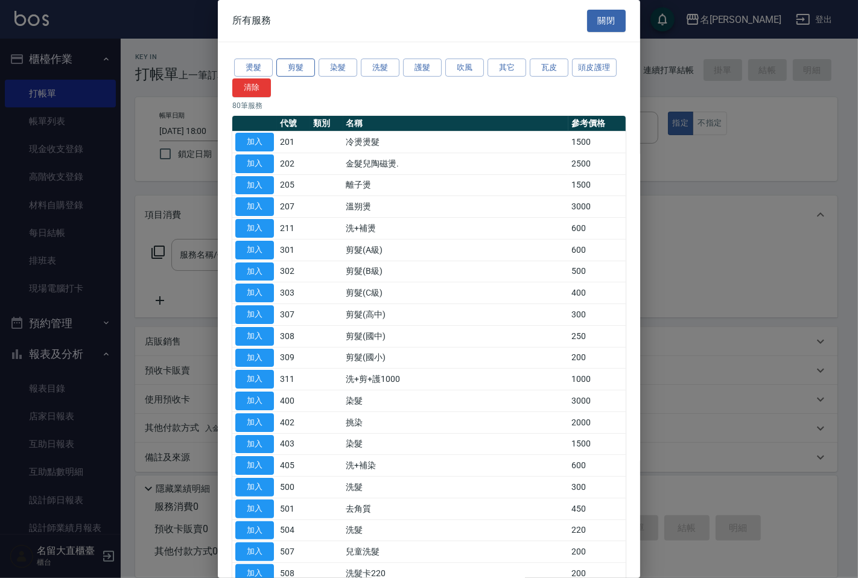
click at [297, 65] on button "剪髮" at bounding box center [295, 68] width 39 height 19
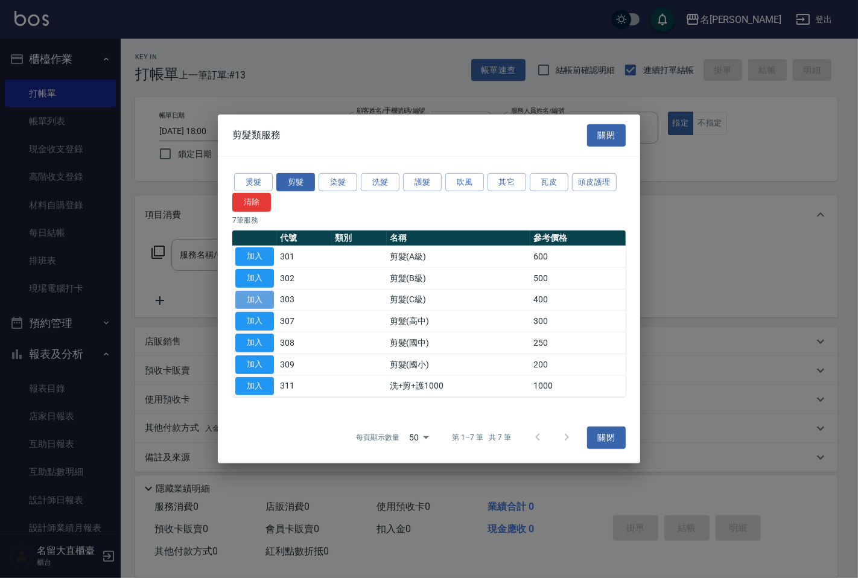
click at [257, 306] on button "加入" at bounding box center [254, 299] width 39 height 19
type input "剪髮(C級)(303)"
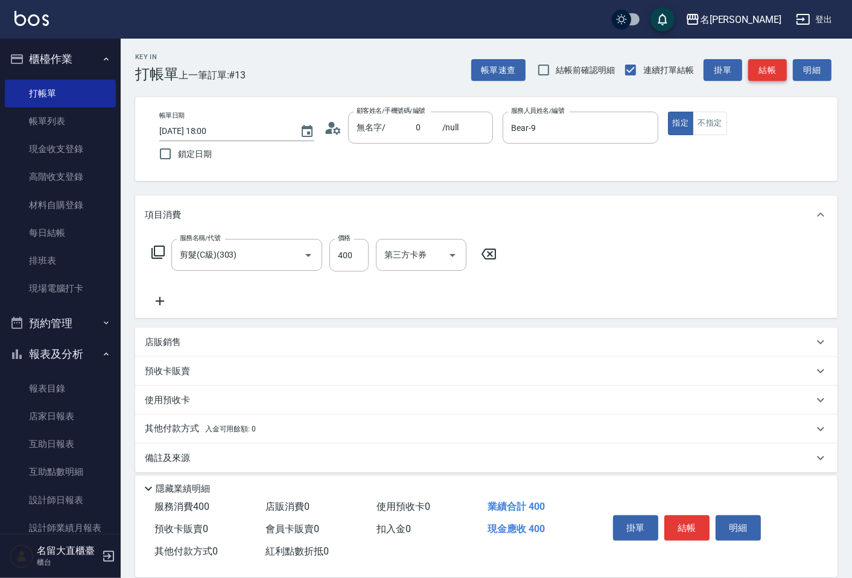
click at [770, 72] on button "結帳" at bounding box center [767, 70] width 39 height 22
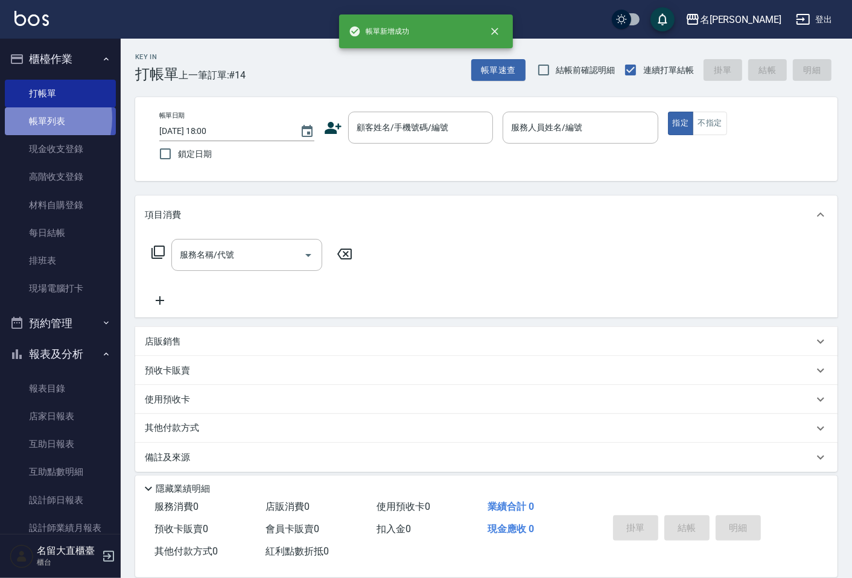
click at [30, 118] on link "帳單列表" at bounding box center [60, 121] width 111 height 28
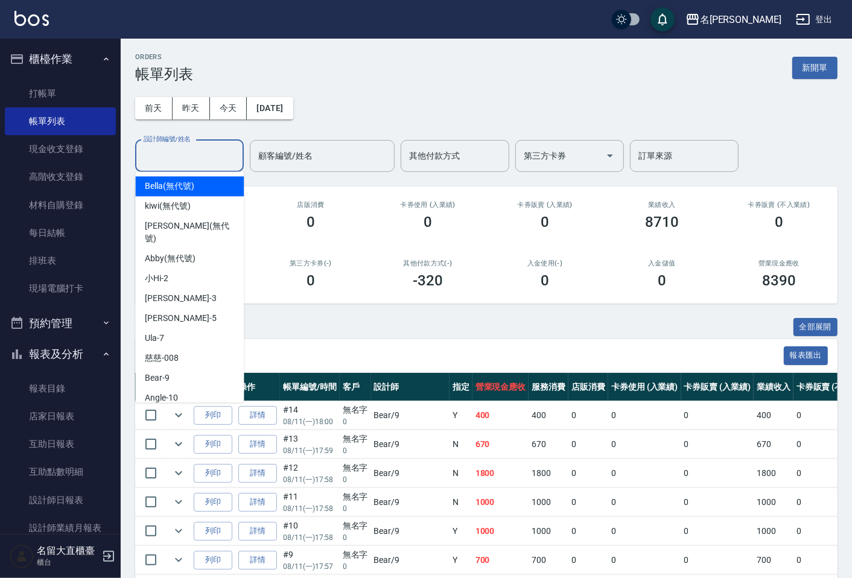
drag, startPoint x: 177, startPoint y: 156, endPoint x: 139, endPoint y: 133, distance: 44.6
click at [178, 155] on input "設計師編號/姓名" at bounding box center [190, 155] width 98 height 21
click at [101, 98] on link "打帳單" at bounding box center [60, 94] width 111 height 28
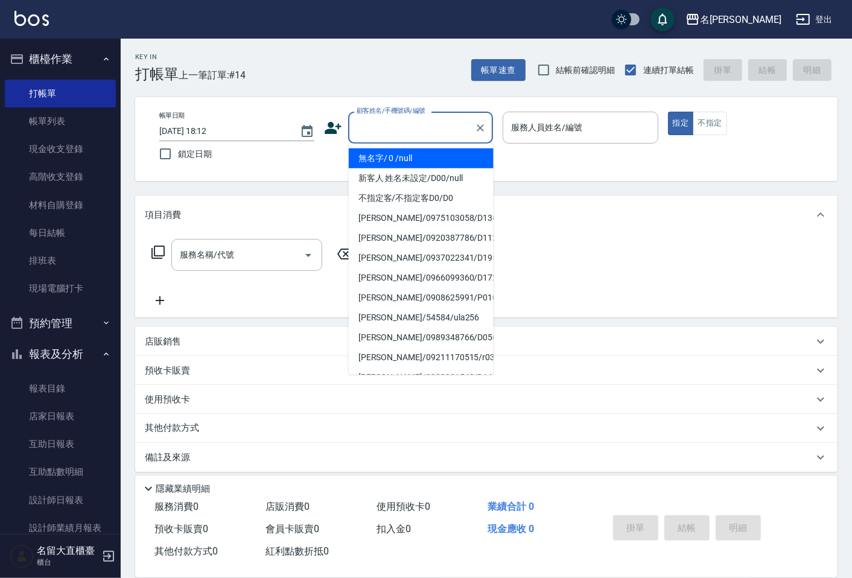
click at [388, 128] on input "顧客姓名/手機號碼/編號" at bounding box center [412, 127] width 116 height 21
click at [395, 149] on li "無名字/ 0 /null" at bounding box center [421, 158] width 145 height 20
type input "無名字/ 0 /null"
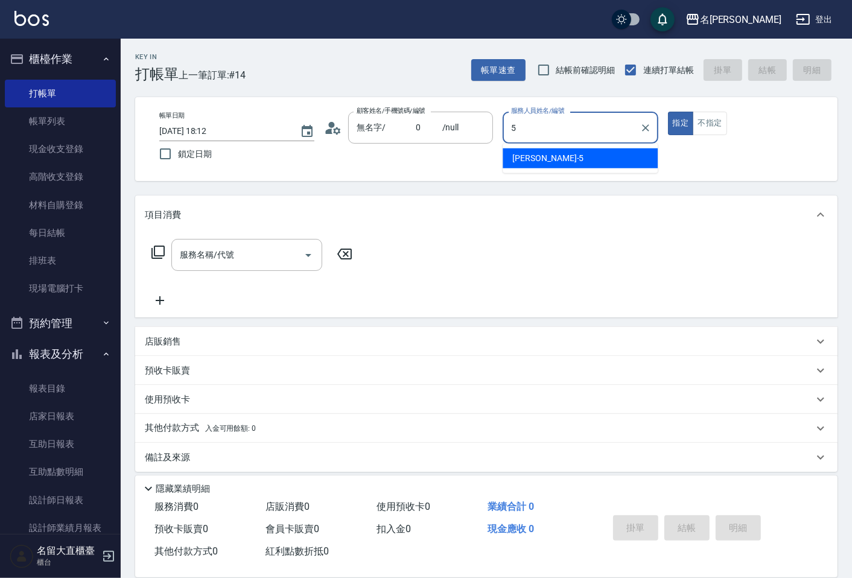
type input "5"
type button "true"
type input "[PERSON_NAME]-5"
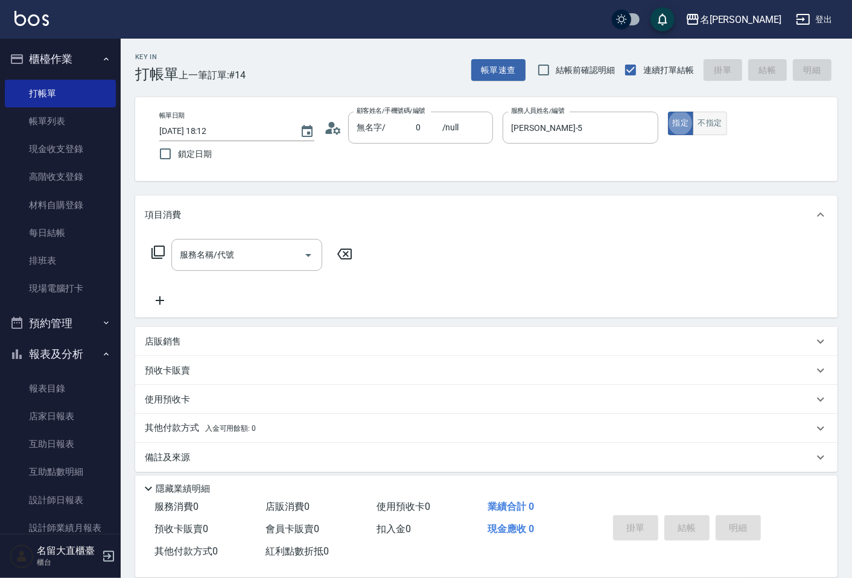
click at [693, 121] on button "不指定" at bounding box center [710, 124] width 34 height 24
click at [290, 238] on div "服務名稱/代號 服務名稱/代號" at bounding box center [486, 275] width 702 height 83
click at [294, 267] on div "服務名稱/代號" at bounding box center [246, 255] width 151 height 32
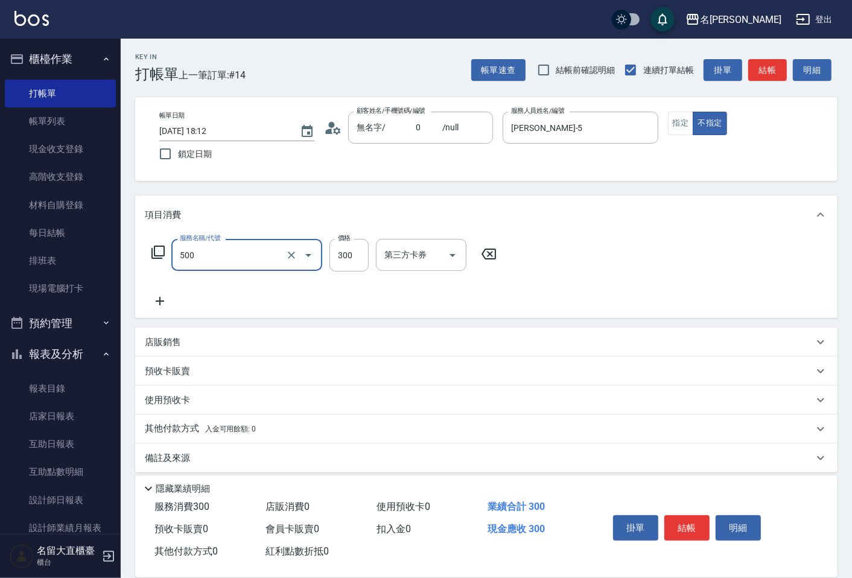
type input "洗髮(500)"
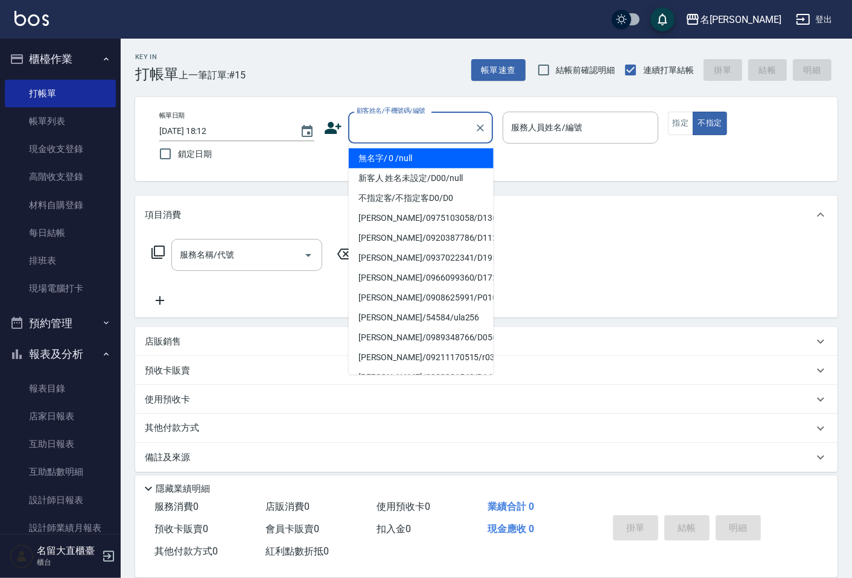
click at [406, 125] on input "顧客姓名/手機號碼/編號" at bounding box center [412, 127] width 116 height 21
click at [428, 163] on li "無名字/ 0 /null" at bounding box center [421, 158] width 145 height 20
type input "無名字/ 0 /null"
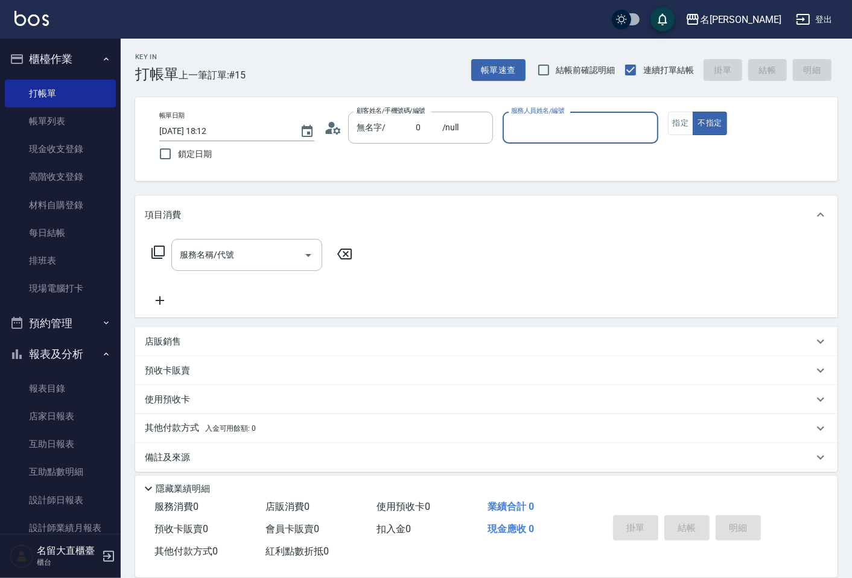
click at [522, 130] on input "服務人員姓名/編號" at bounding box center [580, 127] width 144 height 21
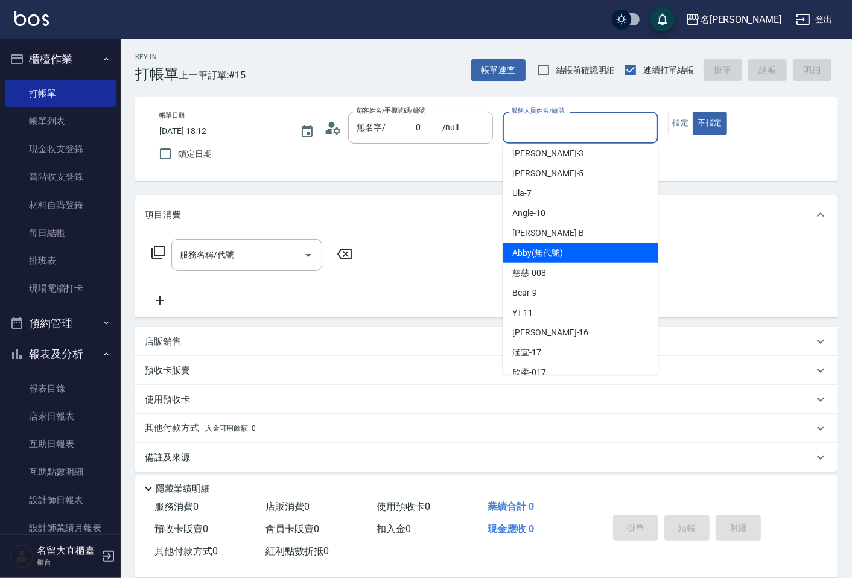
scroll to position [134, 0]
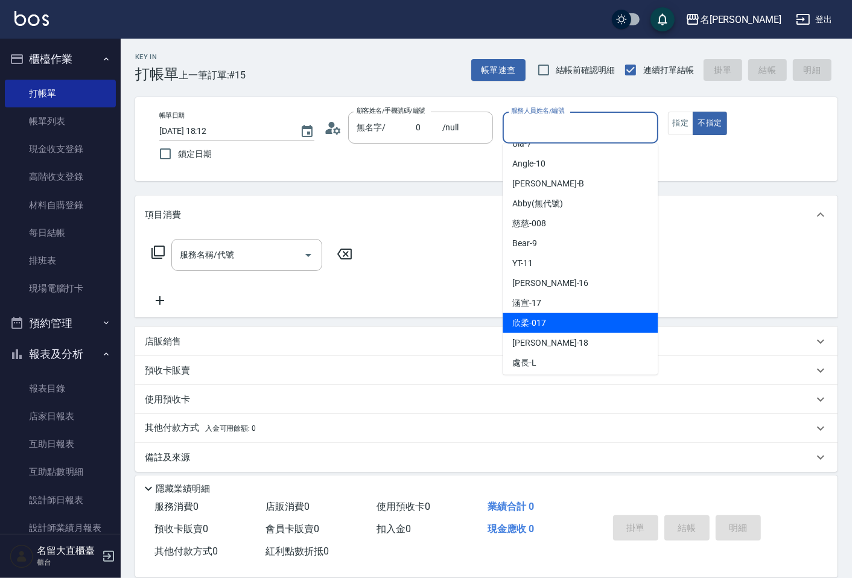
click at [546, 313] on div "欣柔 -017" at bounding box center [580, 323] width 155 height 20
type input "欣柔-017"
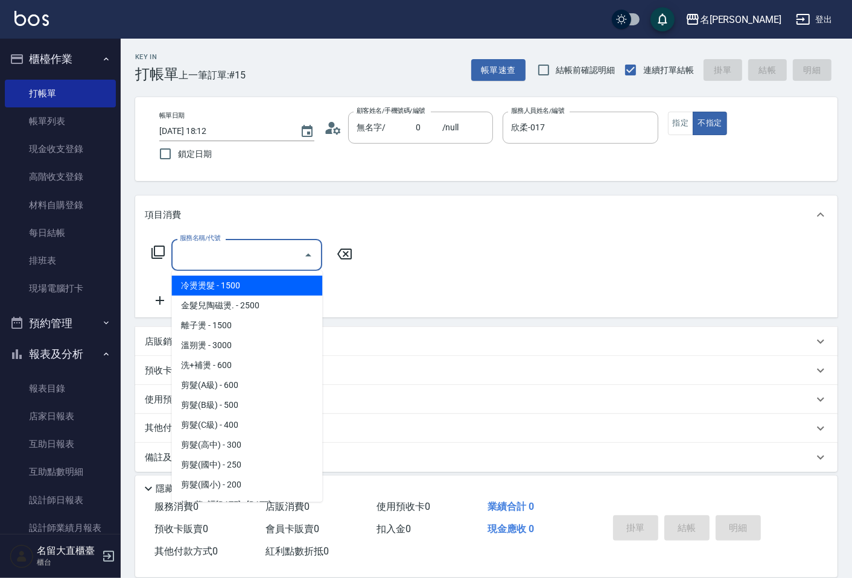
click at [230, 257] on input "服務名稱/代號" at bounding box center [238, 254] width 122 height 21
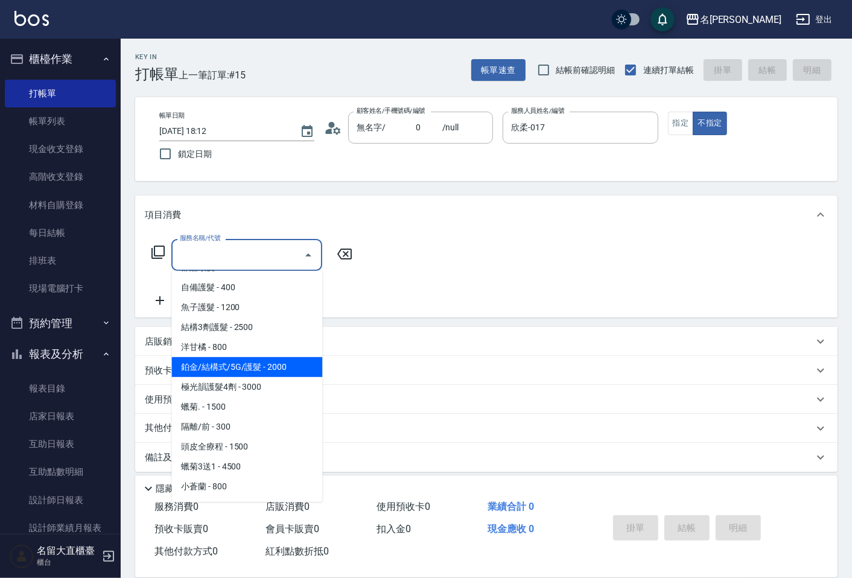
scroll to position [737, 0]
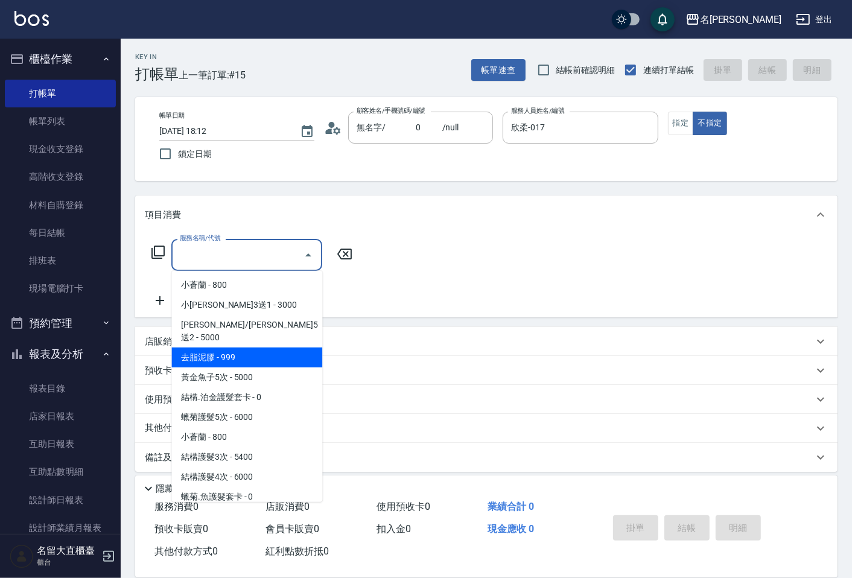
click at [236, 347] on span "去脂泥膠 - 999" at bounding box center [246, 357] width 151 height 20
type input "去脂泥膠(614)"
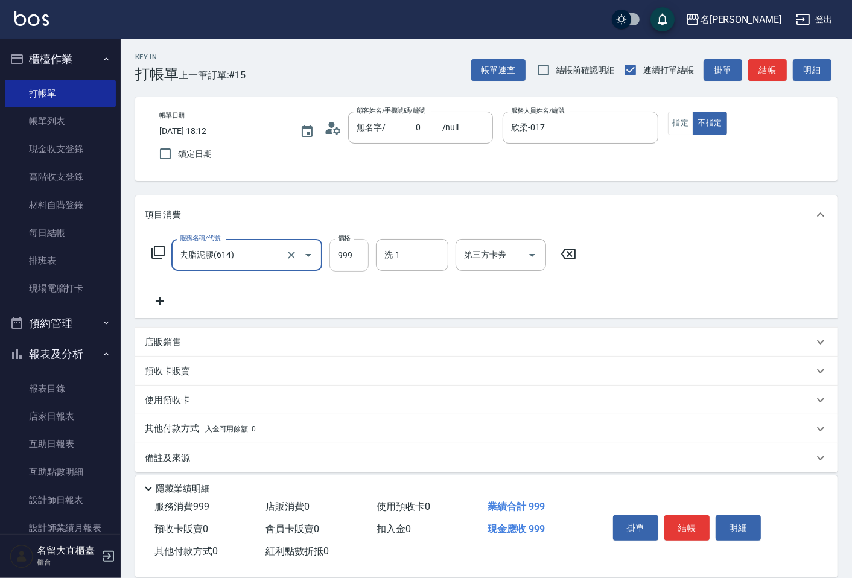
click at [336, 256] on input "999" at bounding box center [348, 255] width 39 height 33
type input "1000"
click at [166, 296] on icon at bounding box center [160, 301] width 30 height 14
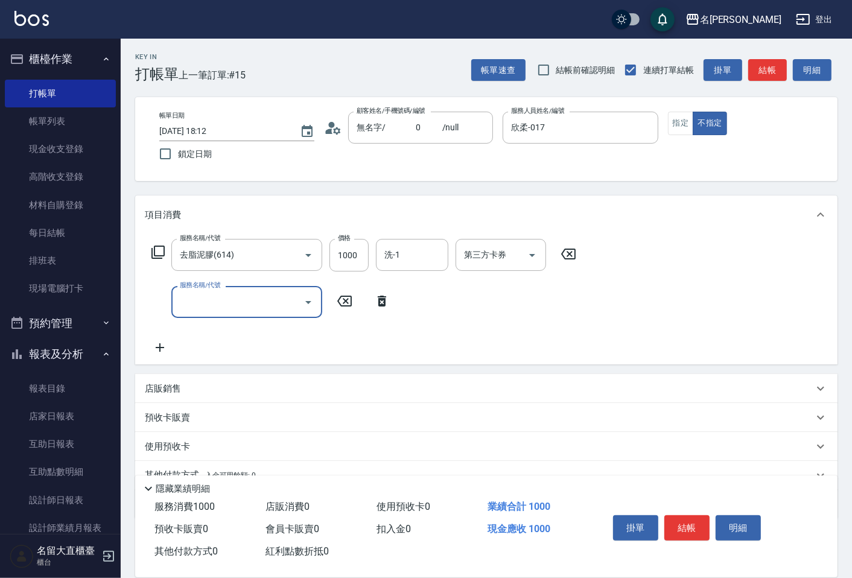
click at [238, 308] on input "服務名稱/代號" at bounding box center [238, 301] width 122 height 21
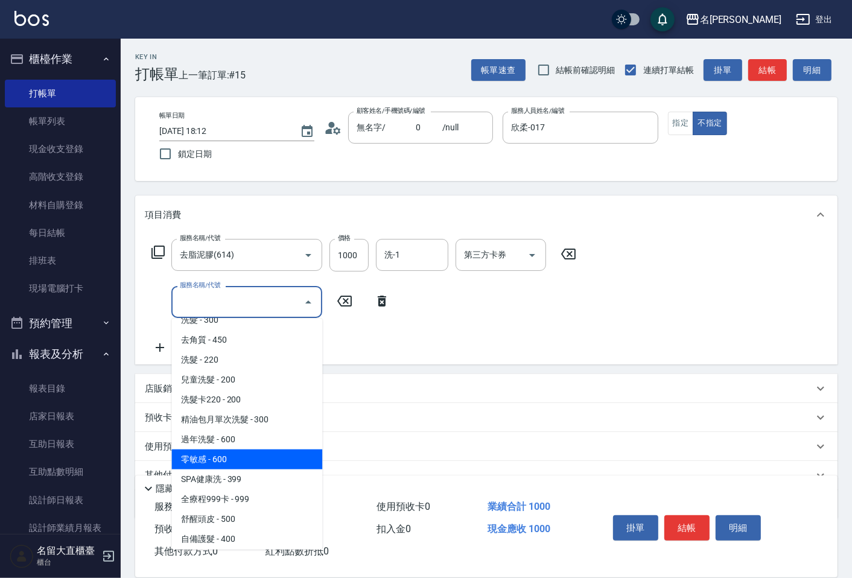
scroll to position [0, 0]
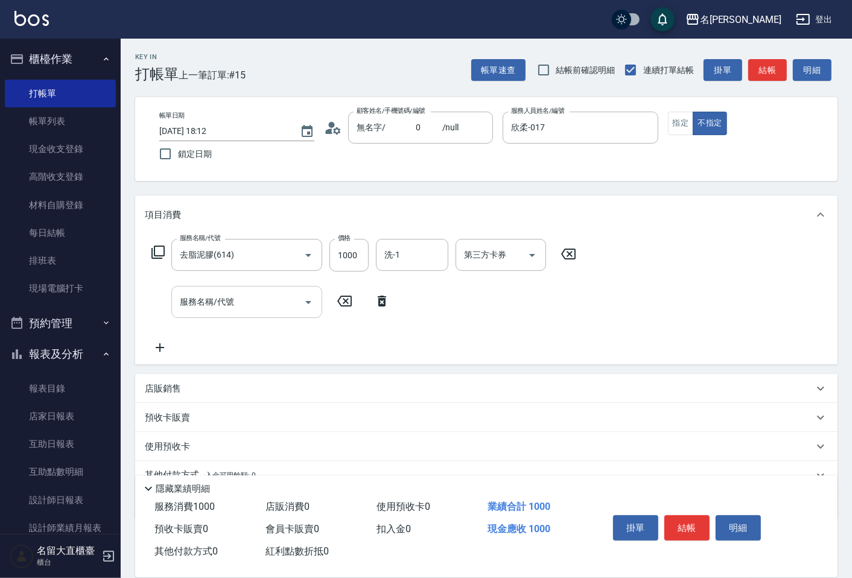
click at [214, 297] on div "服務名稱/代號 服務名稱/代號" at bounding box center [246, 302] width 151 height 32
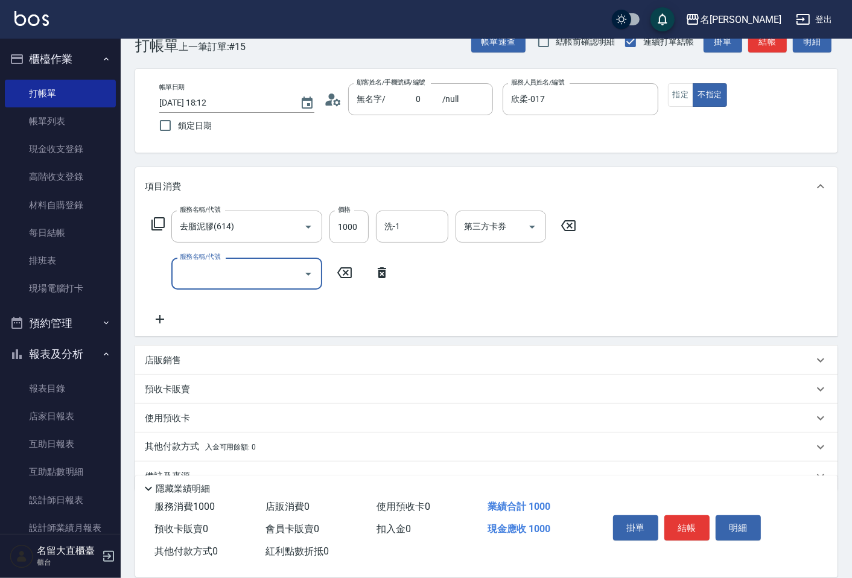
scroll to position [55, 0]
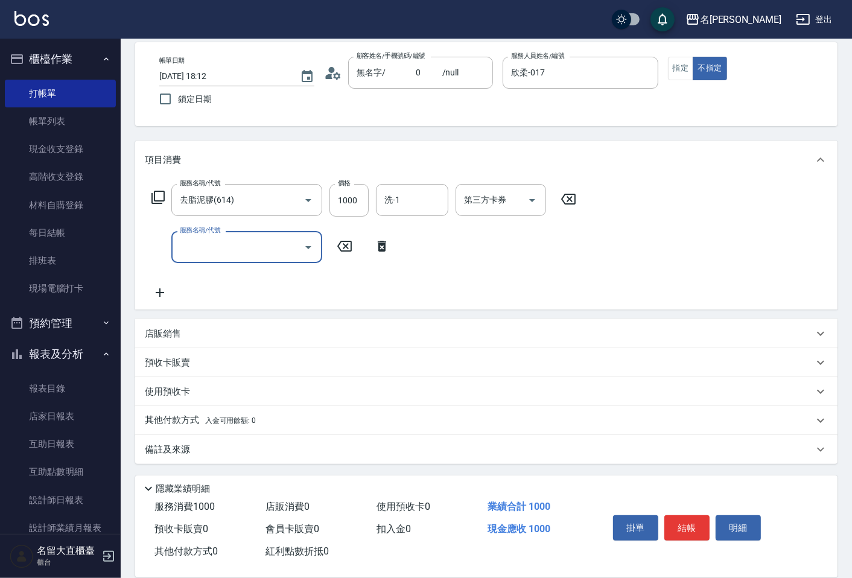
click at [215, 236] on input "服務名稱/代號" at bounding box center [238, 246] width 122 height 21
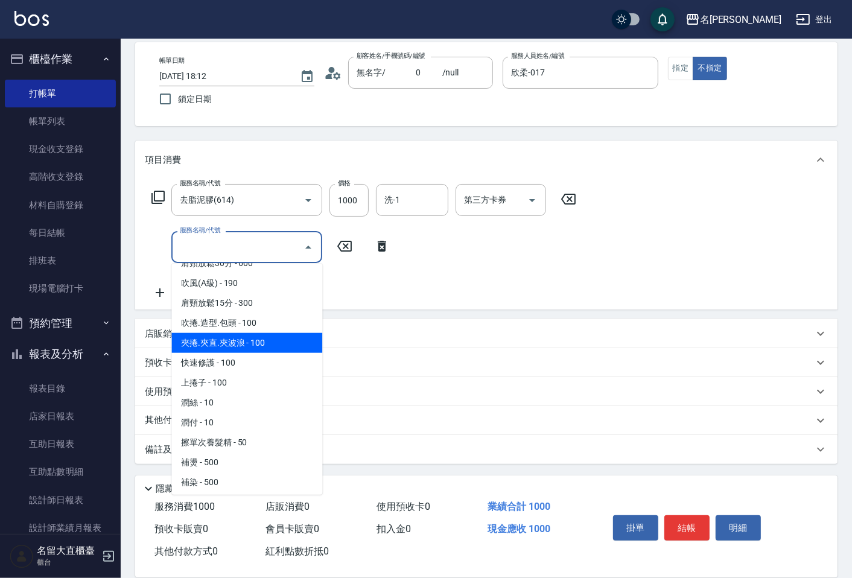
scroll to position [1139, 0]
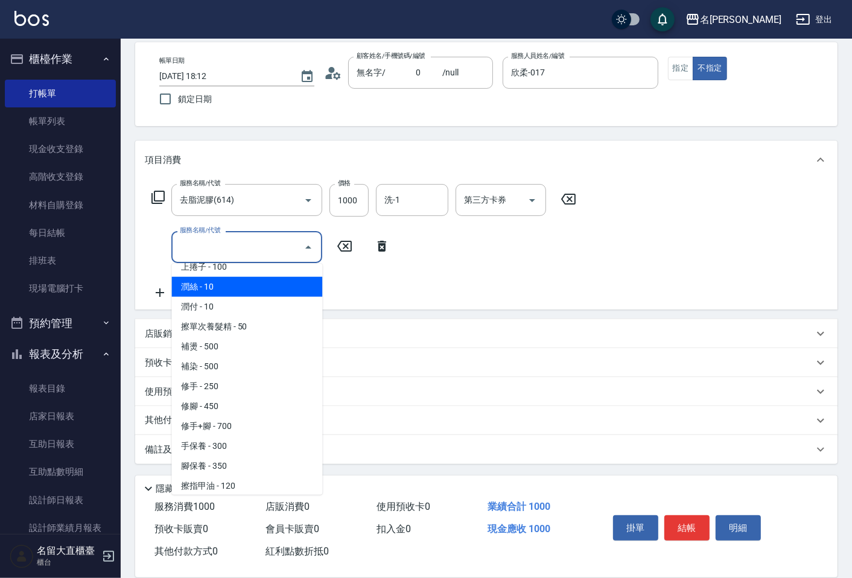
click at [214, 277] on span "潤絲 - 10" at bounding box center [246, 287] width 151 height 20
type input "潤絲(802)"
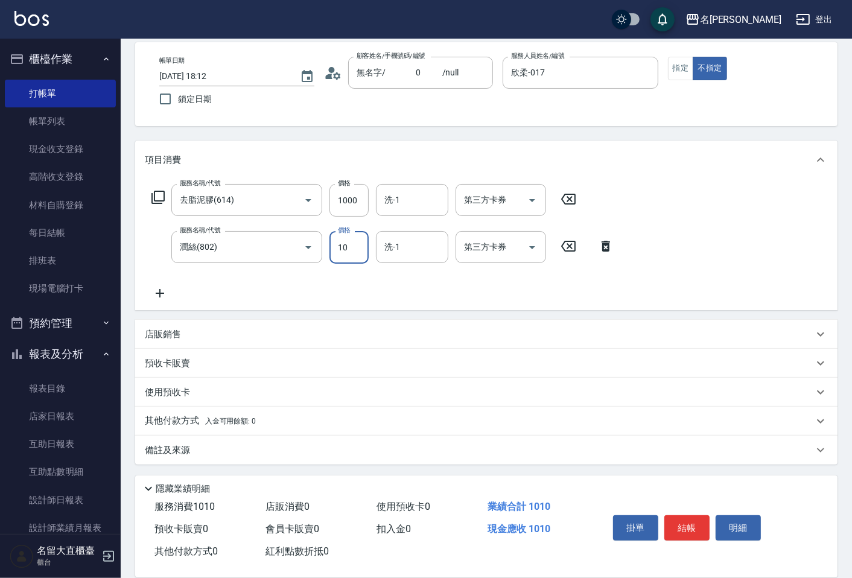
drag, startPoint x: 358, startPoint y: 251, endPoint x: 375, endPoint y: 257, distance: 17.4
click at [358, 251] on input "10" at bounding box center [348, 247] width 39 height 33
type input "20"
click at [686, 522] on button "結帳" at bounding box center [686, 527] width 45 height 25
type input "[DATE] 18:16"
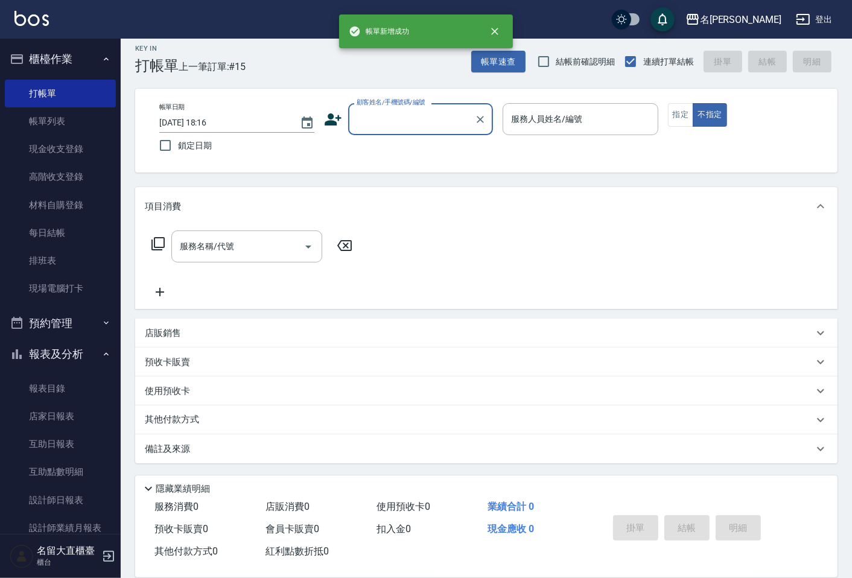
scroll to position [8, 0]
click at [389, 130] on div "顧客姓名/手機號碼/編號" at bounding box center [420, 120] width 145 height 32
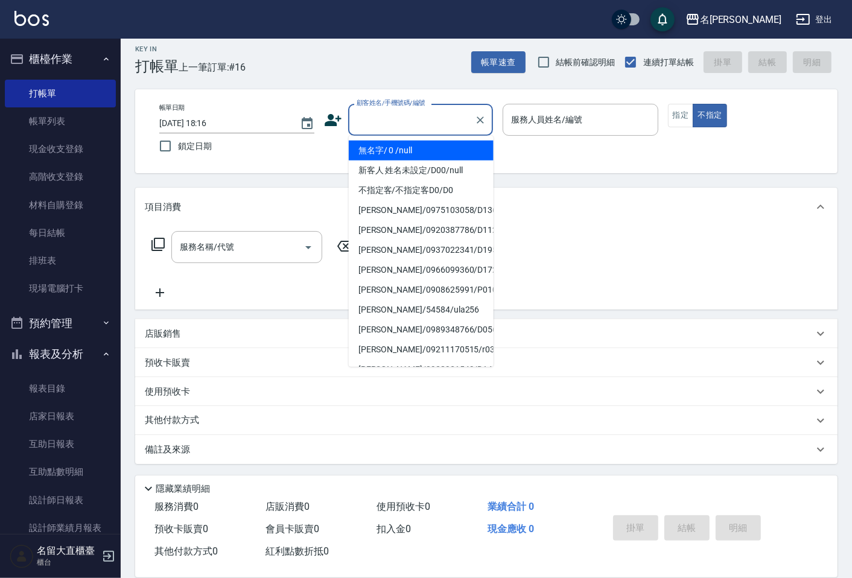
drag, startPoint x: 401, startPoint y: 154, endPoint x: 471, endPoint y: 137, distance: 71.4
click at [401, 153] on li "無名字/ 0 /null" at bounding box center [421, 151] width 145 height 20
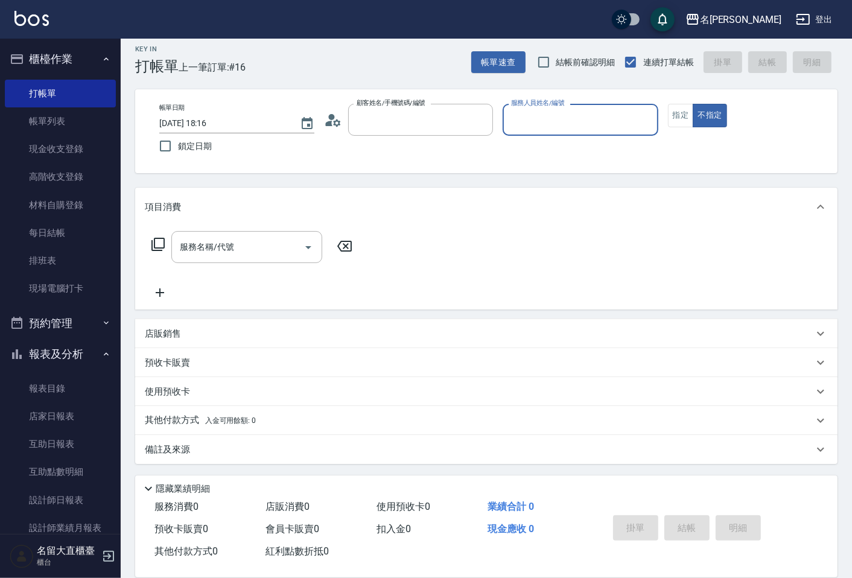
type input "無名字/ 0 /null"
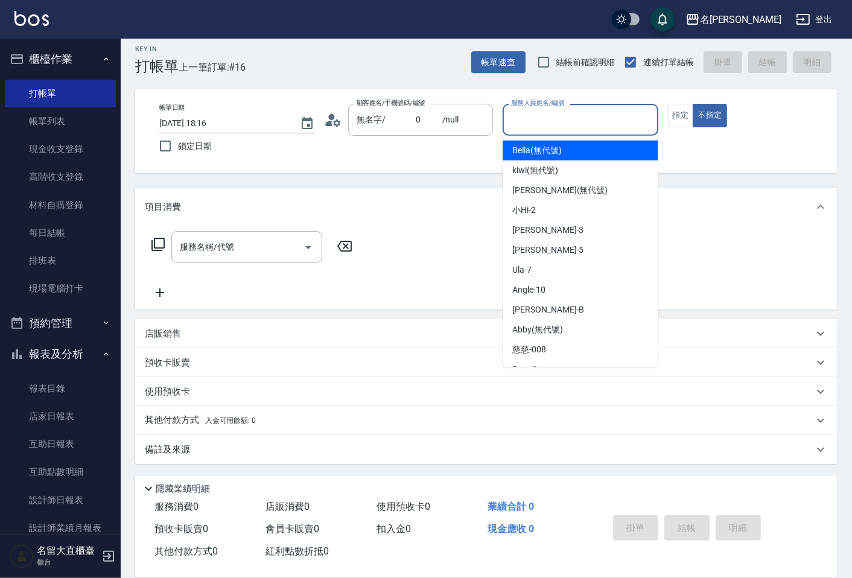
click at [538, 110] on input "服務人員姓名/編號" at bounding box center [580, 119] width 144 height 21
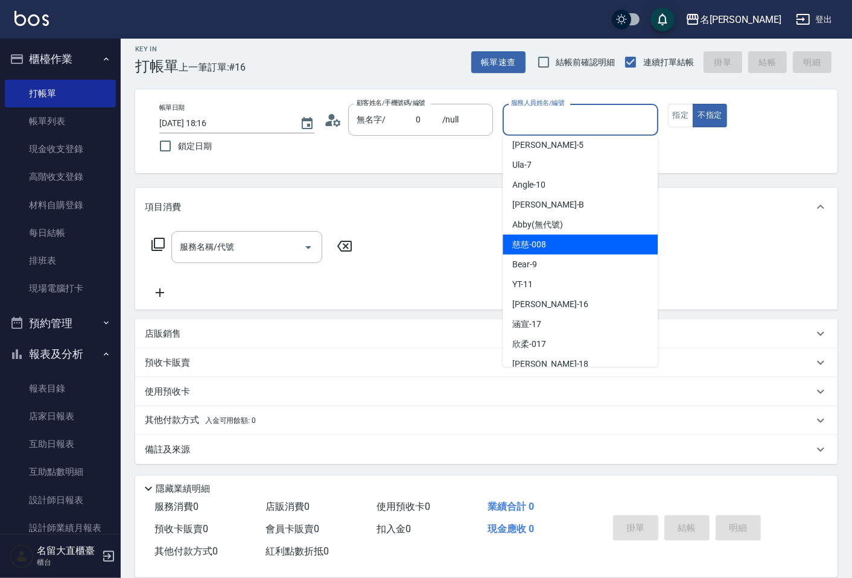
scroll to position [134, 0]
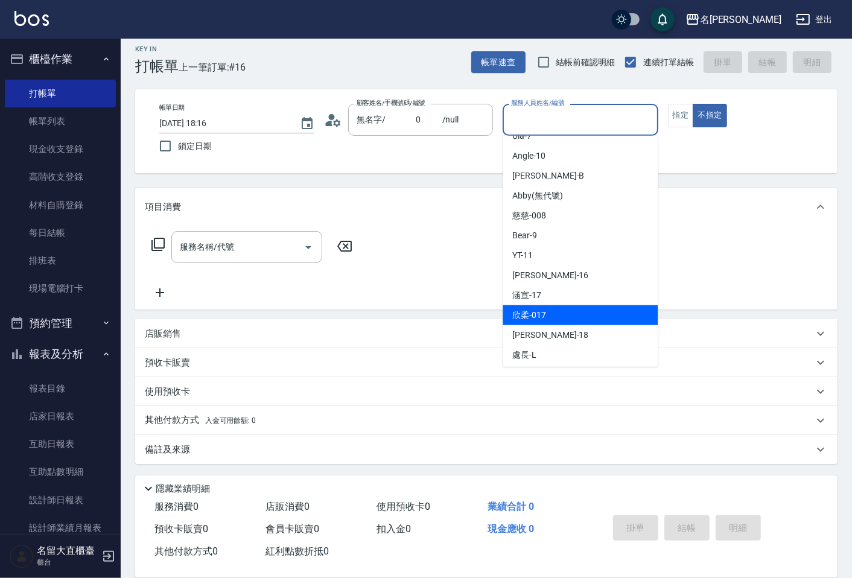
click at [558, 306] on div "欣柔 -017" at bounding box center [580, 315] width 155 height 20
type input "欣柔-017"
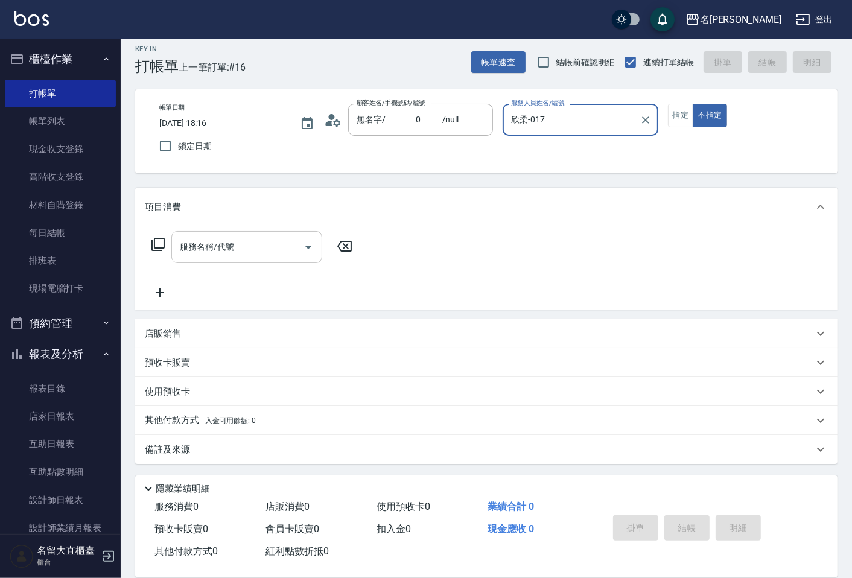
click at [201, 252] on input "服務名稱/代號" at bounding box center [238, 246] width 122 height 21
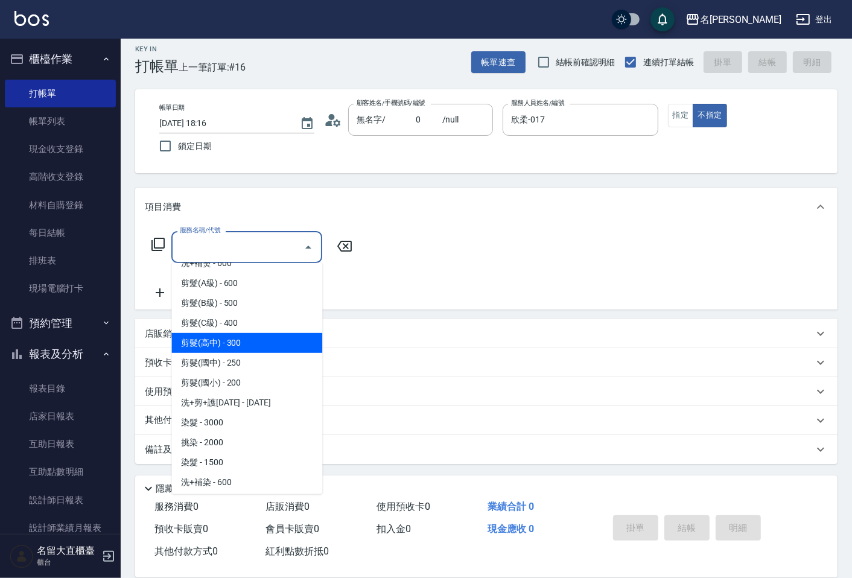
scroll to position [201, 0]
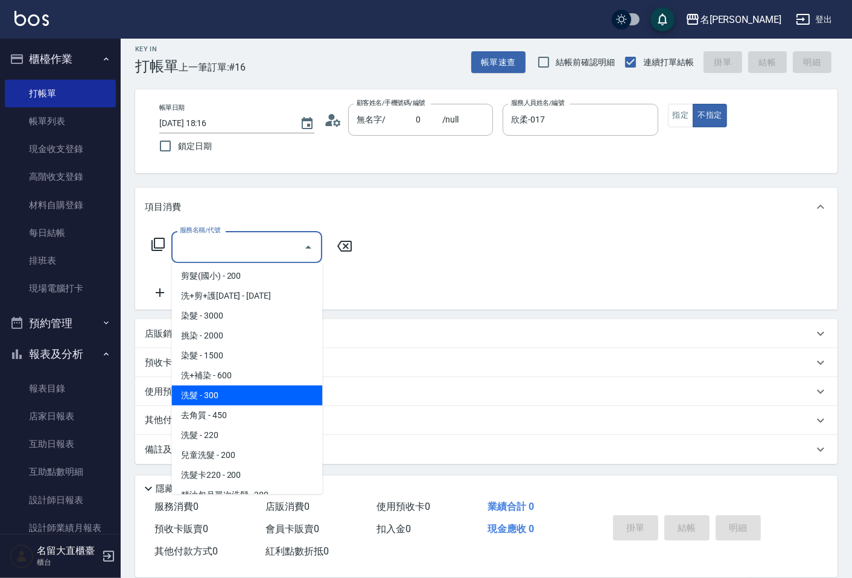
click at [235, 397] on span "洗髮 - 300" at bounding box center [246, 395] width 151 height 20
type input "洗髮(500)"
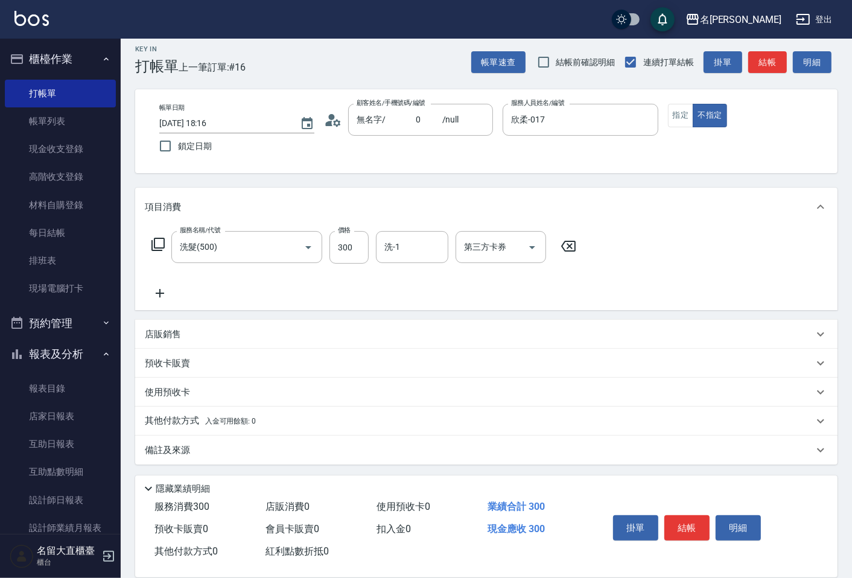
click at [158, 292] on icon at bounding box center [160, 293] width 30 height 14
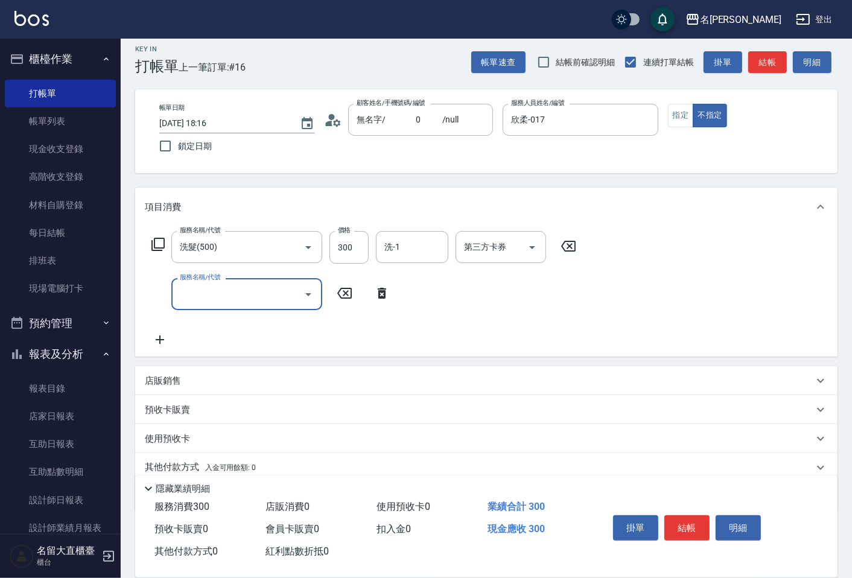
click at [203, 296] on input "服務名稱/代號" at bounding box center [238, 294] width 122 height 21
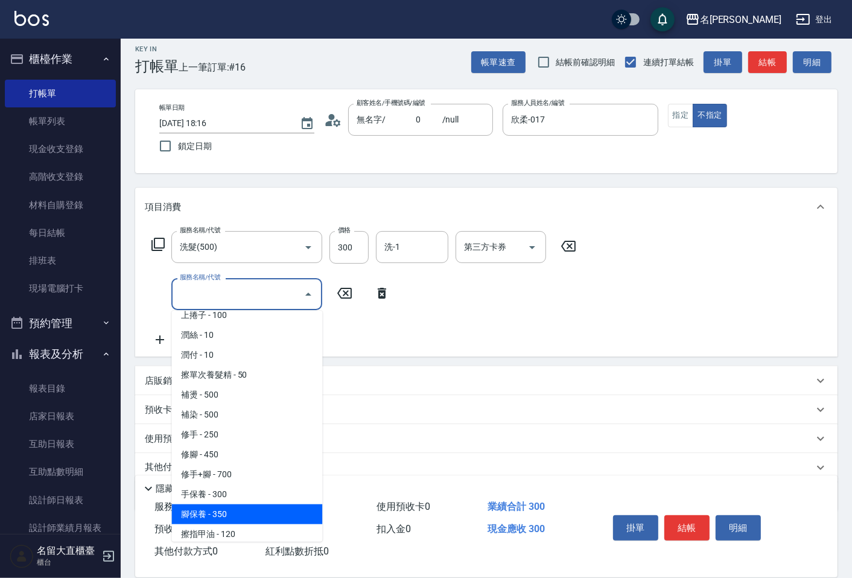
scroll to position [1072, 0]
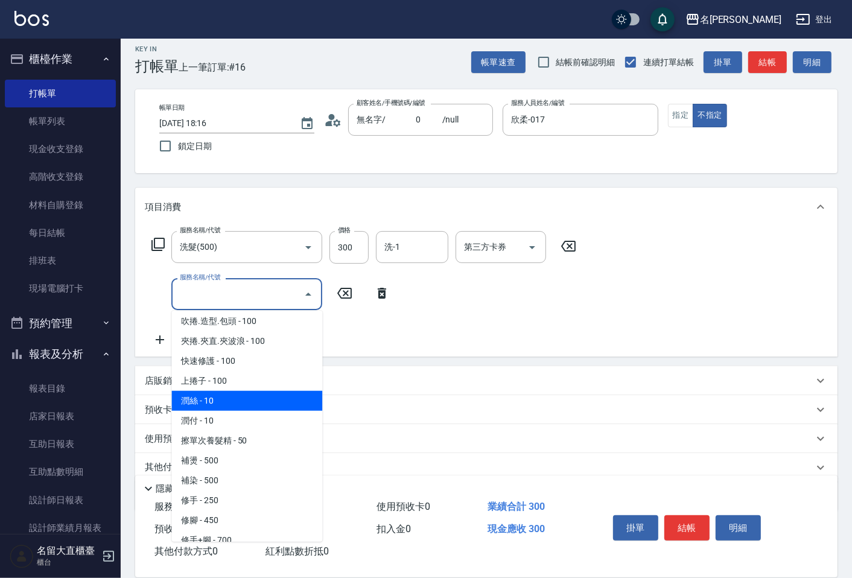
click at [215, 391] on span "潤絲 - 10" at bounding box center [246, 401] width 151 height 20
type input "潤絲(802)"
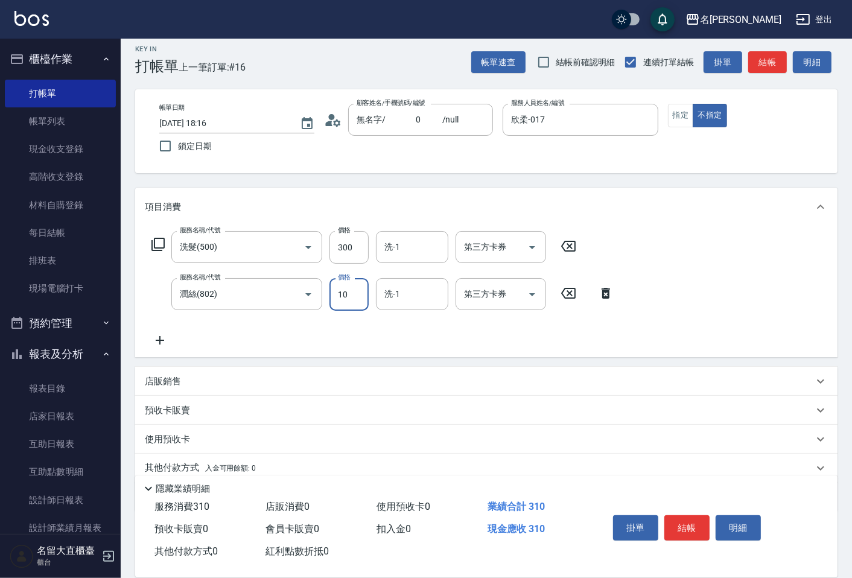
click at [344, 299] on input "10" at bounding box center [348, 294] width 39 height 33
click at [359, 297] on input "20" at bounding box center [348, 294] width 39 height 33
type input "20"
click at [685, 519] on button "結帳" at bounding box center [686, 527] width 45 height 25
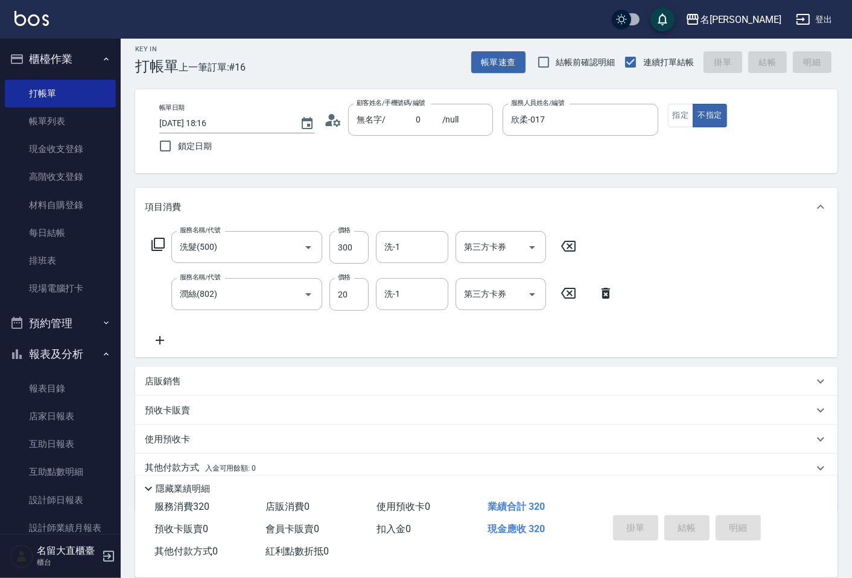
type input "[DATE] 18:17"
